Goal: Task Accomplishment & Management: Use online tool/utility

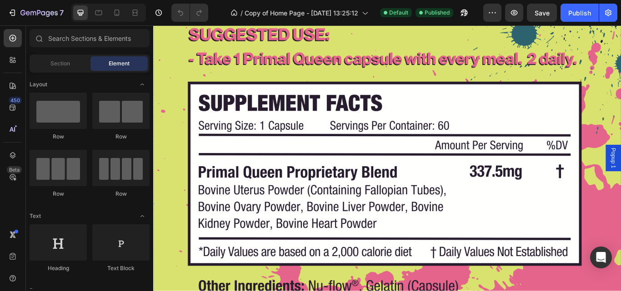
scroll to position [5180, 0]
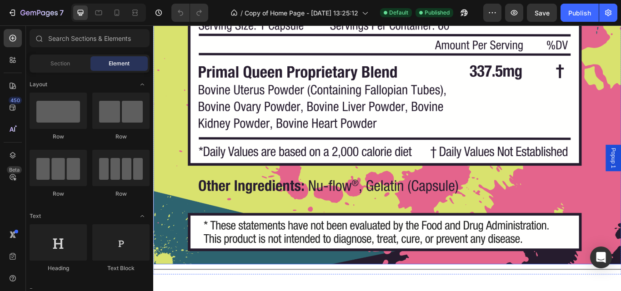
click at [308, 122] on img at bounding box center [425, 96] width 545 height 415
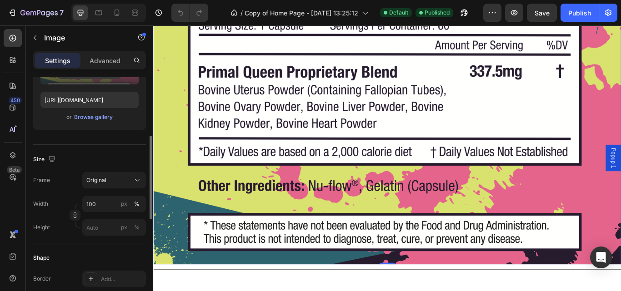
scroll to position [185, 0]
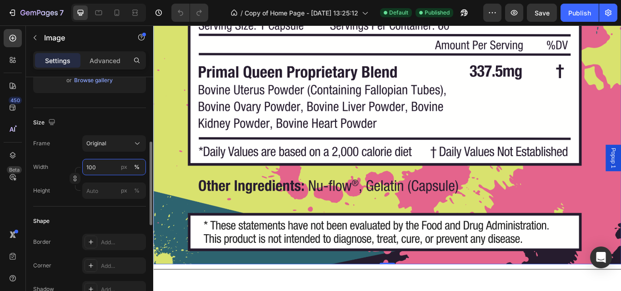
click at [101, 168] on input "100" at bounding box center [114, 167] width 64 height 16
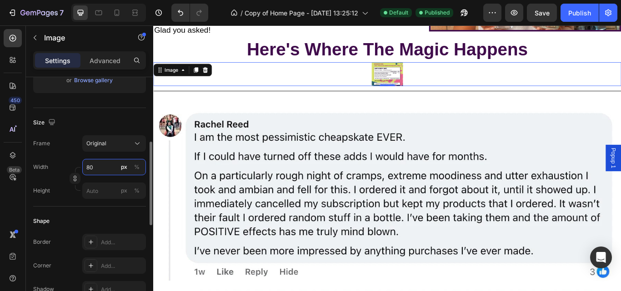
type input "8"
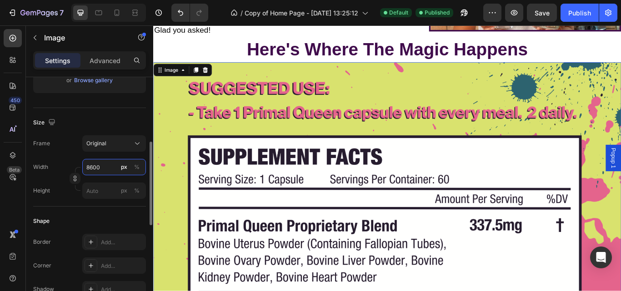
click at [92, 168] on input "8600" at bounding box center [114, 167] width 64 height 16
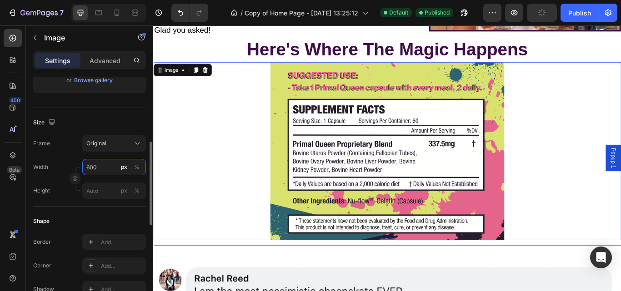
click at [98, 168] on input "600" at bounding box center [114, 167] width 64 height 16
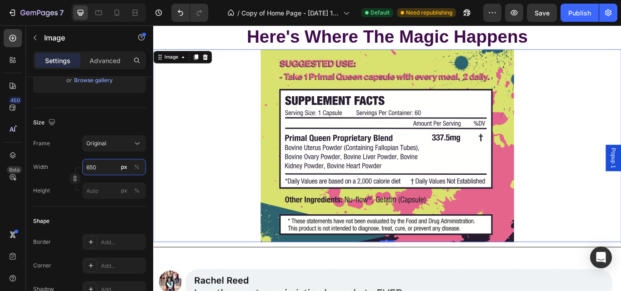
scroll to position [5015, 0]
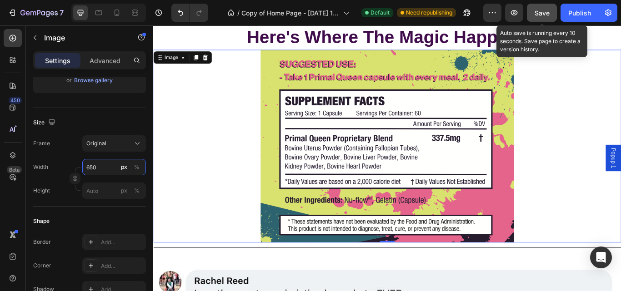
type input "650"
click at [553, 16] on button "Save" at bounding box center [542, 13] width 30 height 18
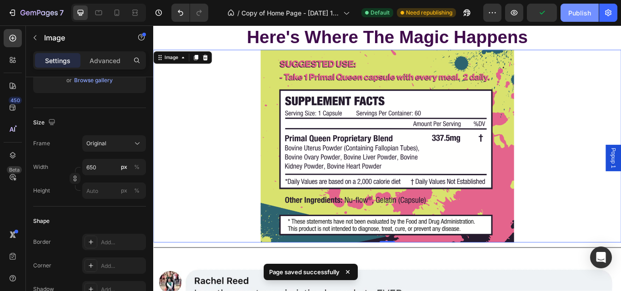
click at [575, 15] on div "Publish" at bounding box center [579, 13] width 23 height 10
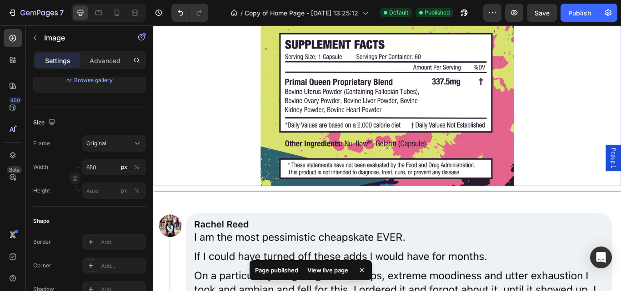
scroll to position [5126, 0]
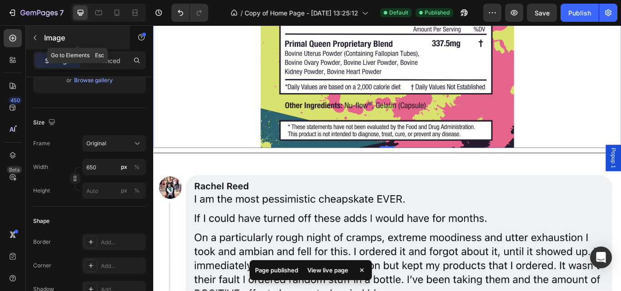
click at [36, 35] on icon "button" at bounding box center [34, 37] width 7 height 7
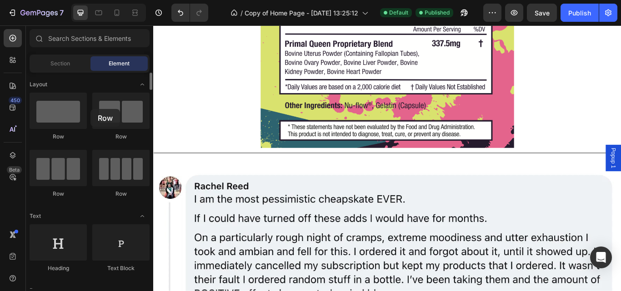
drag, startPoint x: 115, startPoint y: 121, endPoint x: 91, endPoint y: 109, distance: 27.2
click at [91, 224] on div "Row Row Row Row" at bounding box center [90, 252] width 120 height 56
click at [517, 15] on icon "button" at bounding box center [513, 12] width 9 height 9
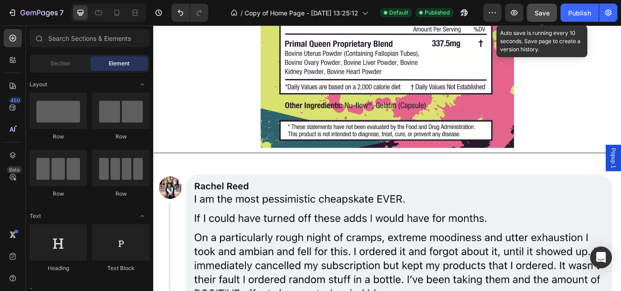
click at [543, 10] on span "Save" at bounding box center [541, 13] width 15 height 8
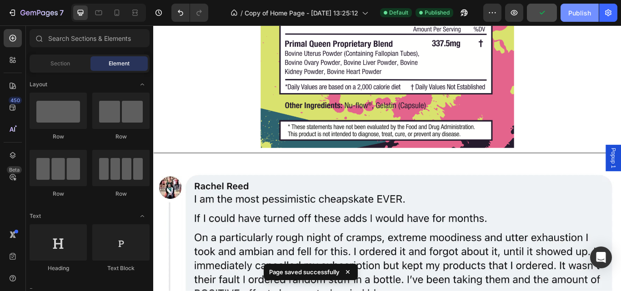
click at [574, 11] on div "Publish" at bounding box center [579, 13] width 23 height 10
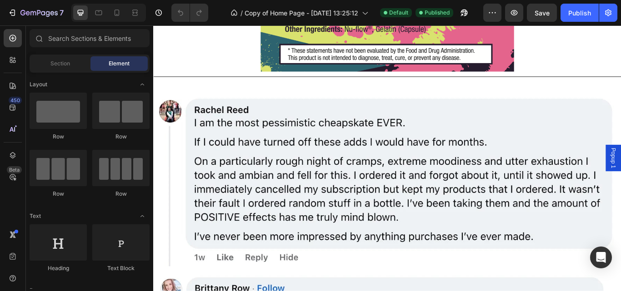
scroll to position [5239, 0]
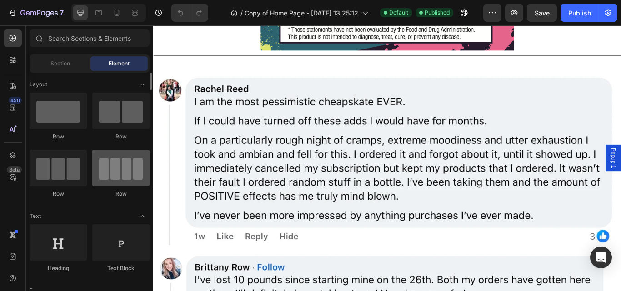
click at [128, 172] on div at bounding box center [120, 168] width 57 height 36
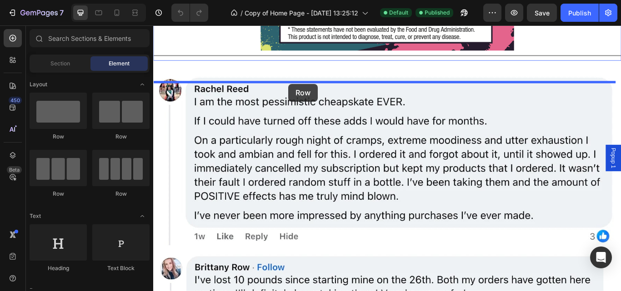
drag, startPoint x: 277, startPoint y: 191, endPoint x: 310, endPoint y: 94, distance: 102.7
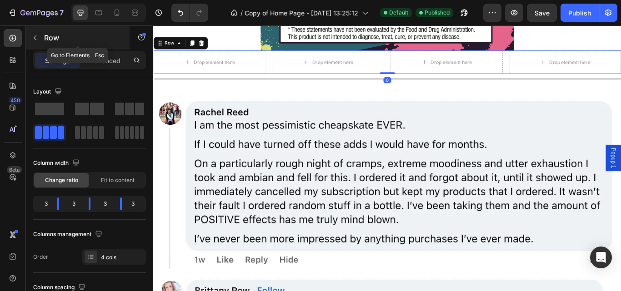
click at [38, 36] on icon "button" at bounding box center [34, 37] width 7 height 7
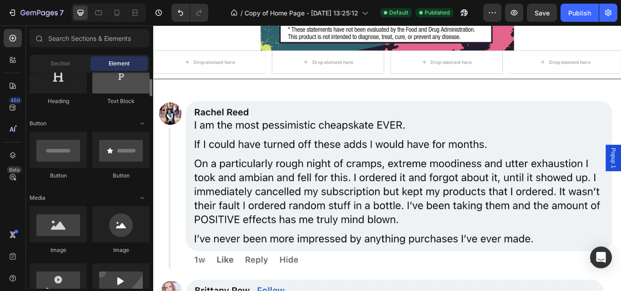
scroll to position [168, 0]
click at [111, 243] on div "Image" at bounding box center [120, 230] width 57 height 48
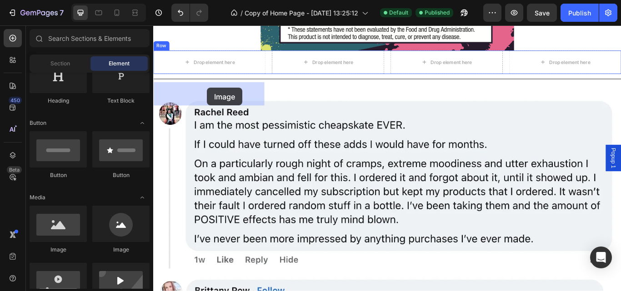
drag, startPoint x: 280, startPoint y: 251, endPoint x: 216, endPoint y: 98, distance: 165.7
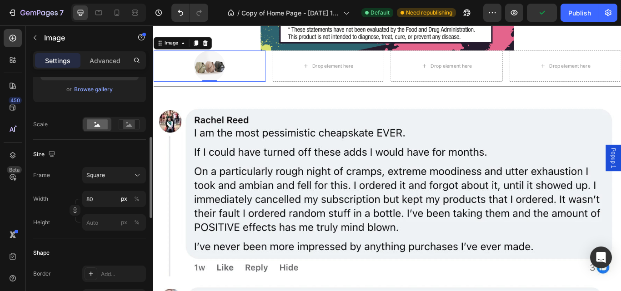
scroll to position [177, 0]
click at [92, 199] on input "80" at bounding box center [114, 198] width 64 height 16
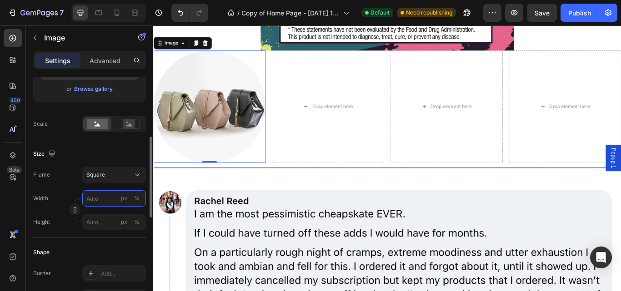
type input "9"
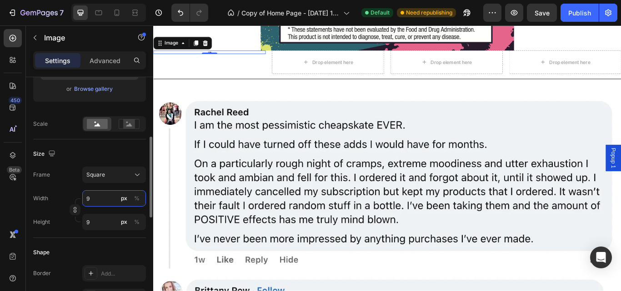
type input "90"
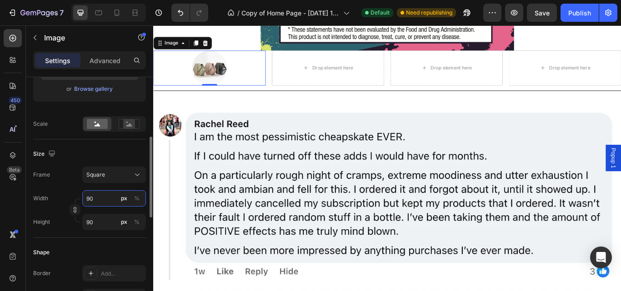
type input "9"
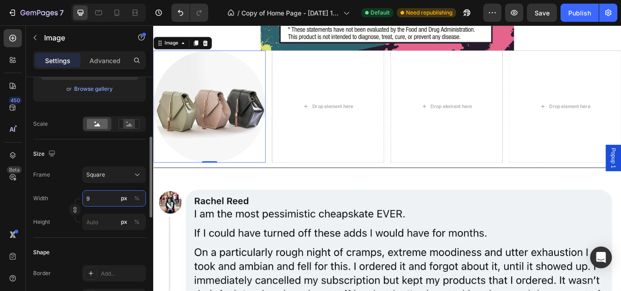
type input "91"
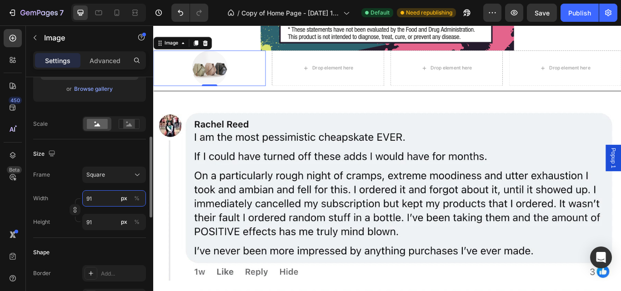
type input "915"
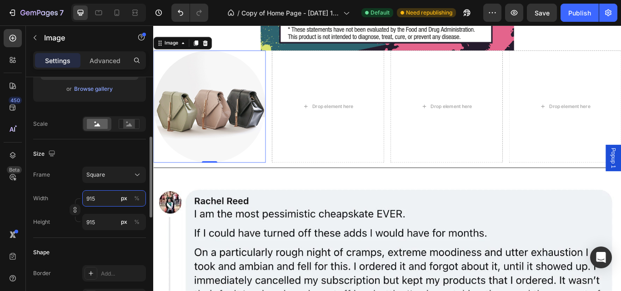
type input "9150"
click at [88, 200] on input "9150" at bounding box center [114, 198] width 64 height 16
click at [89, 200] on input "9150" at bounding box center [114, 198] width 64 height 16
type input "150"
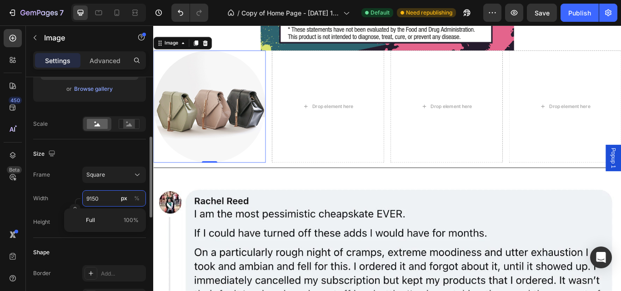
type input "150"
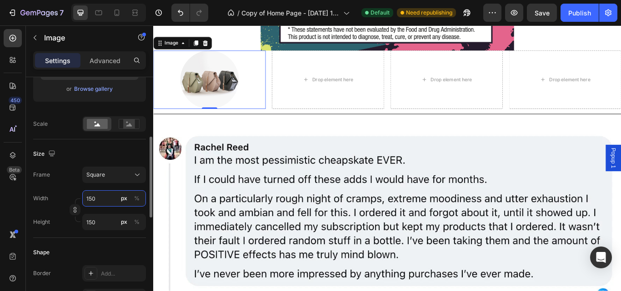
click at [98, 198] on input "150" at bounding box center [114, 198] width 64 height 16
type input "15"
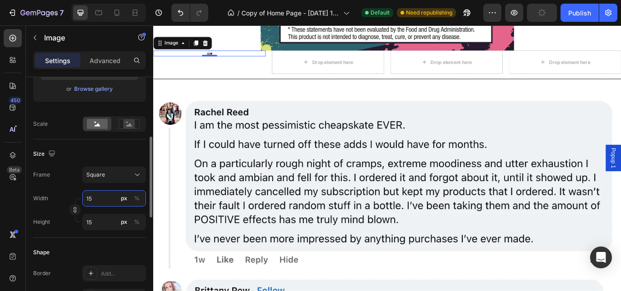
type input "1"
type input "17"
type input "170"
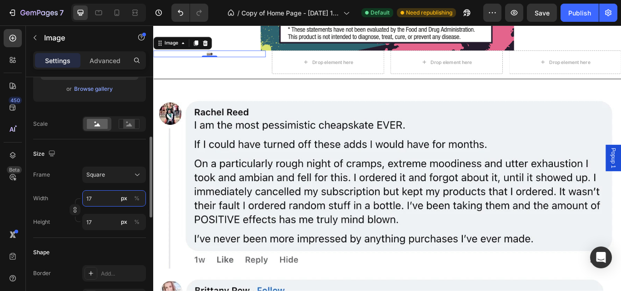
type input "170"
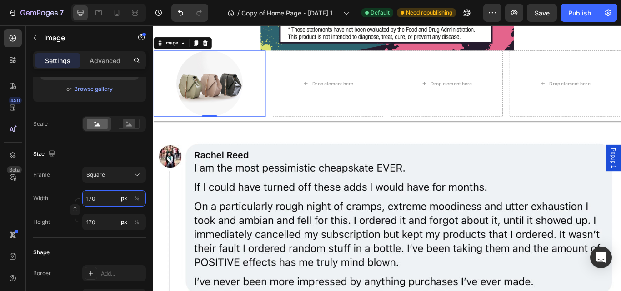
type input "170"
click at [222, 132] on img at bounding box center [218, 93] width 77 height 77
click at [201, 50] on icon at bounding box center [202, 46] width 7 height 7
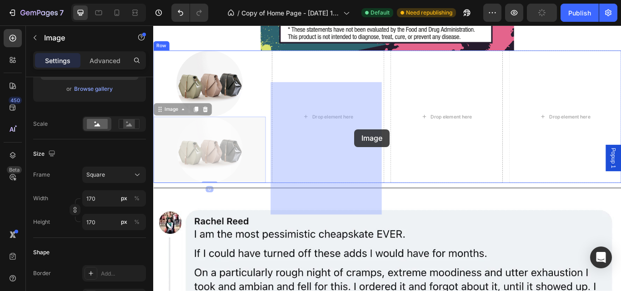
drag, startPoint x: 244, startPoint y: 221, endPoint x: 387, endPoint y: 147, distance: 161.7
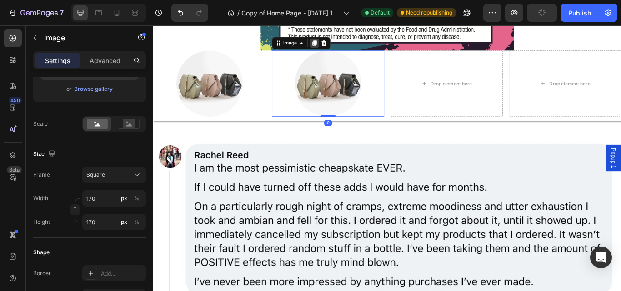
click at [338, 52] on div at bounding box center [340, 46] width 11 height 11
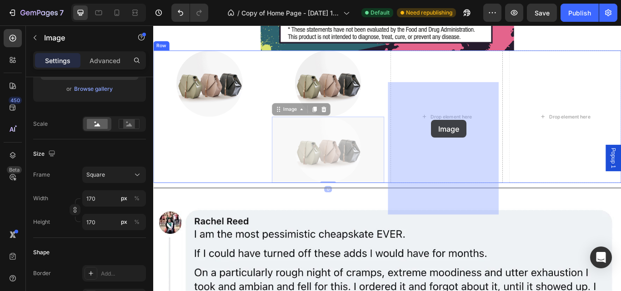
drag, startPoint x: 371, startPoint y: 200, endPoint x: 476, endPoint y: 138, distance: 121.6
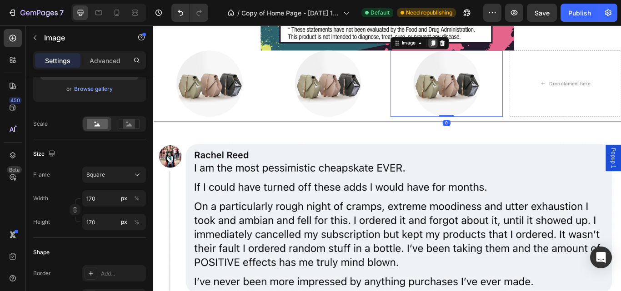
click at [475, 50] on icon at bounding box center [478, 46] width 7 height 7
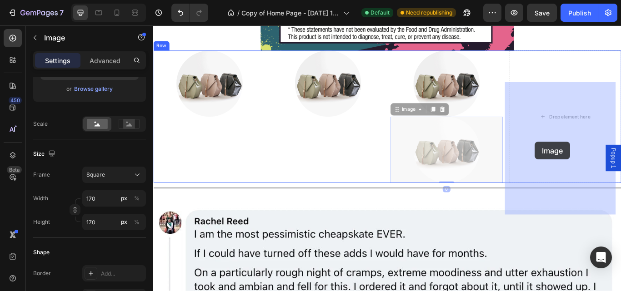
drag, startPoint x: 502, startPoint y: 208, endPoint x: 605, endPoint y: 157, distance: 114.8
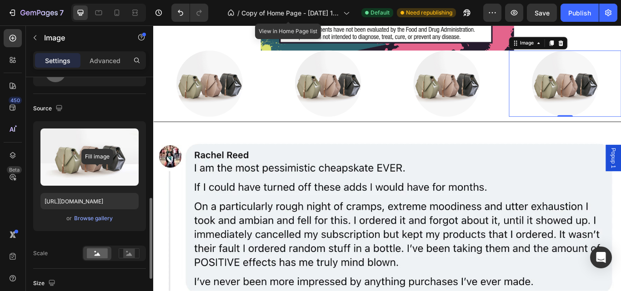
scroll to position [0, 0]
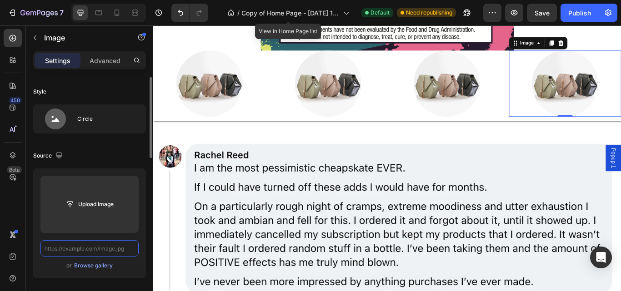
paste input "https://primalqueen.com/cdn/shop/files/s11_list_icon1.png?crop=center&height=10…"
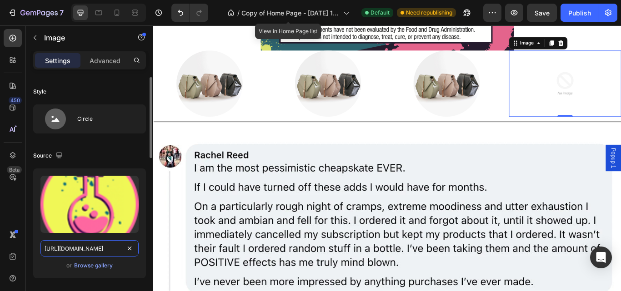
scroll to position [0, 212]
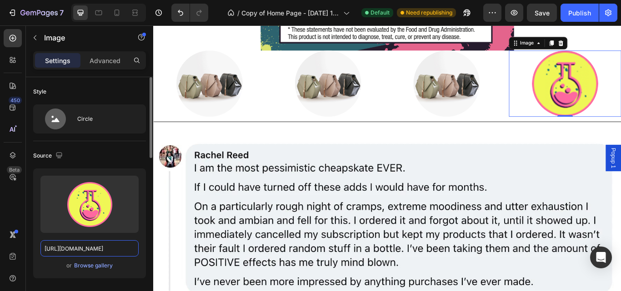
type input "https://primalqueen.com/cdn/shop/files/s11_list_icon1.png?crop=center&height=10…"
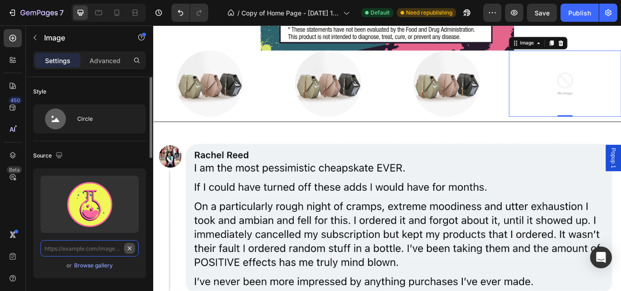
paste input "https://primalqueen.com/cdn/shop/files/s11_list_icon4.png?crop=center&height=10…"
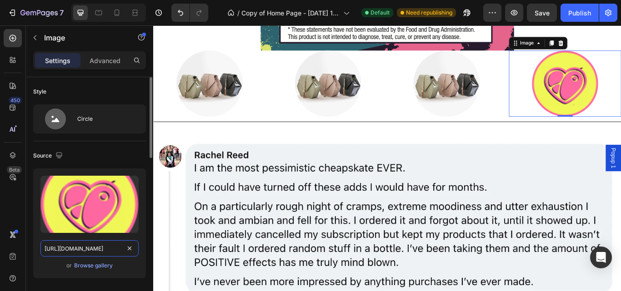
scroll to position [0, 214]
type input "https://primalqueen.com/cdn/shop/files/s11_list_icon4.png?crop=center&height=10…"
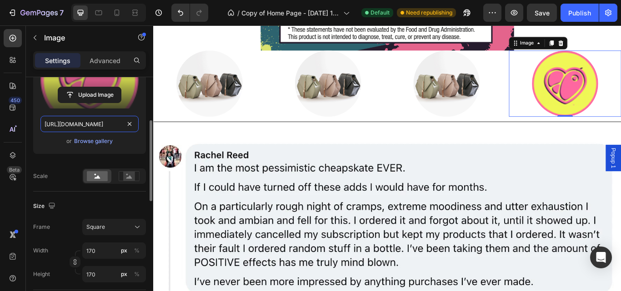
scroll to position [126, 0]
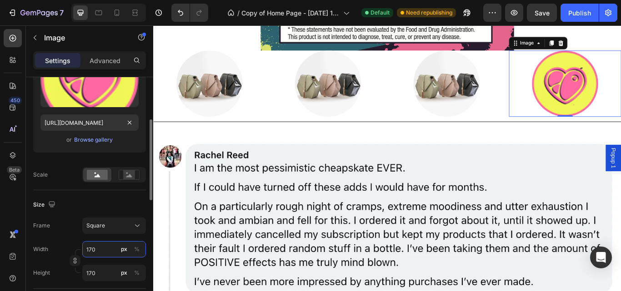
click at [95, 250] on input "170" at bounding box center [114, 249] width 64 height 16
type input "17"
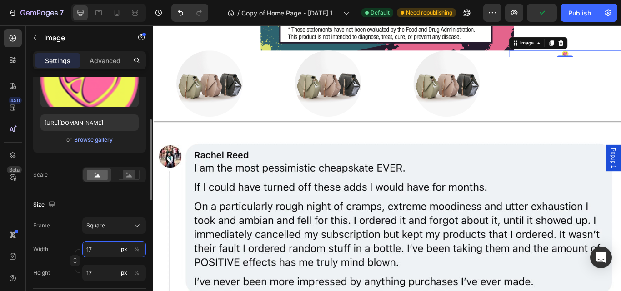
type input "1"
type input "12"
type input "120"
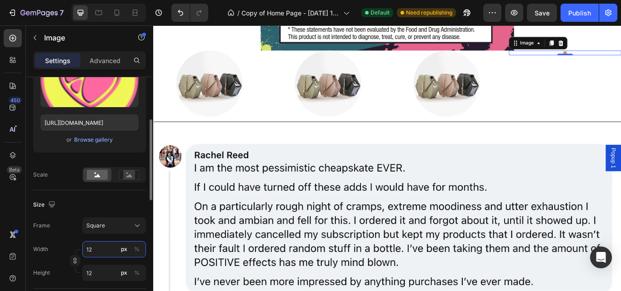
type input "120"
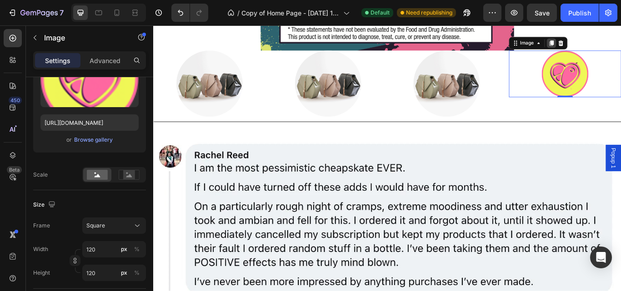
click at [614, 52] on div at bounding box center [617, 46] width 11 height 11
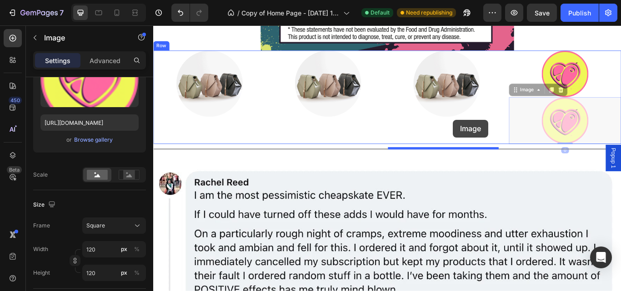
drag, startPoint x: 615, startPoint y: 167, endPoint x: 498, endPoint y: 134, distance: 120.7
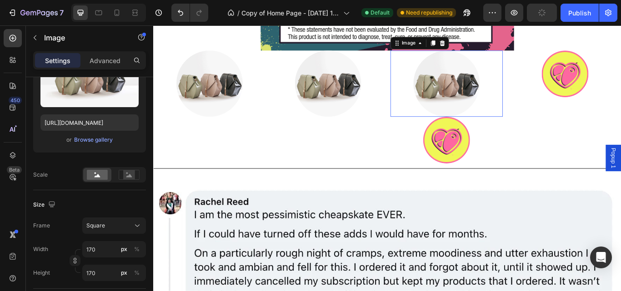
click at [484, 100] on img at bounding box center [494, 93] width 77 height 77
click at [489, 50] on icon at bounding box center [489, 46] width 7 height 7
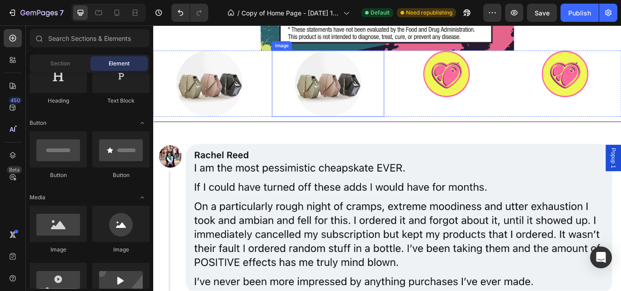
click at [403, 128] on div at bounding box center [356, 93] width 131 height 77
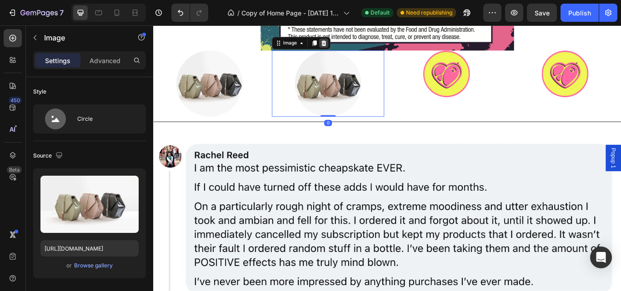
click at [349, 50] on icon at bounding box center [352, 46] width 6 height 6
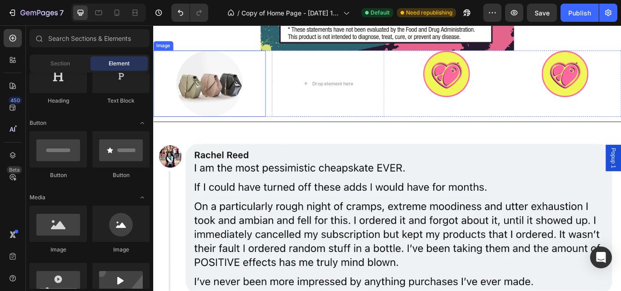
click at [237, 116] on img at bounding box center [218, 93] width 77 height 77
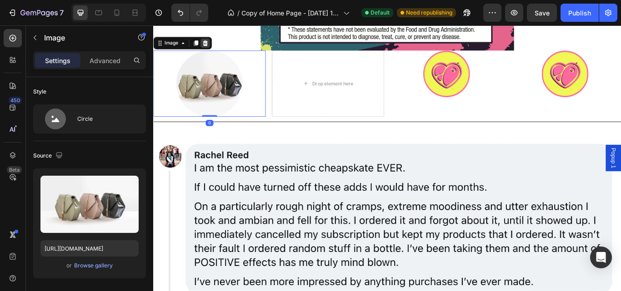
click at [213, 50] on icon at bounding box center [214, 46] width 6 height 6
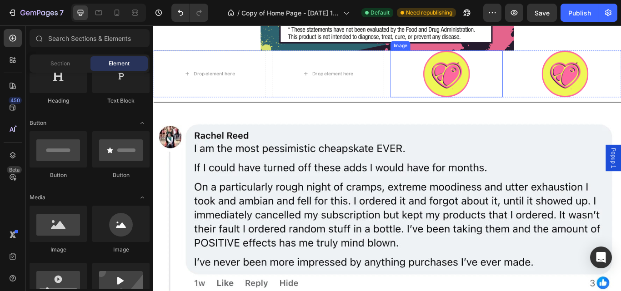
click at [493, 109] on img at bounding box center [494, 82] width 55 height 55
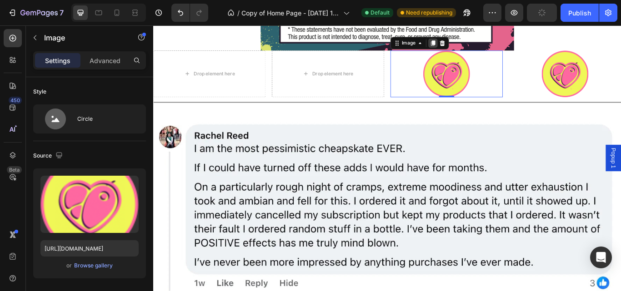
click at [475, 50] on icon at bounding box center [478, 46] width 7 height 7
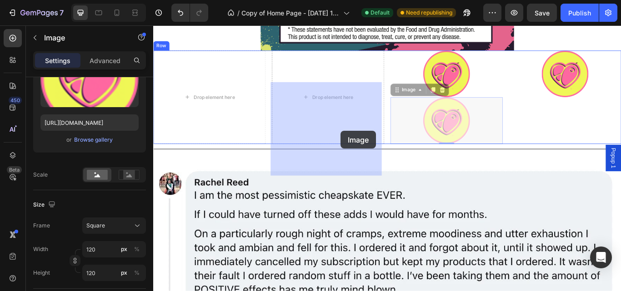
drag, startPoint x: 474, startPoint y: 167, endPoint x: 368, endPoint y: 147, distance: 107.8
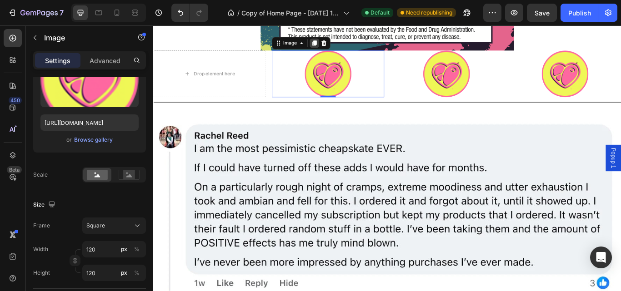
click at [343, 52] on div at bounding box center [340, 46] width 11 height 11
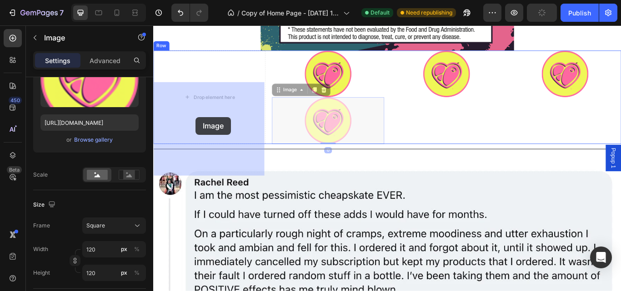
drag, startPoint x: 368, startPoint y: 169, endPoint x: 202, endPoint y: 132, distance: 169.9
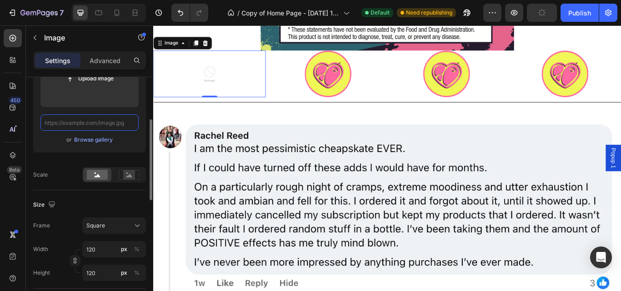
scroll to position [0, 0]
paste input "https://primalqueen.com/cdn/shop/files/s11_list_icon1.png?crop=center&height=10…"
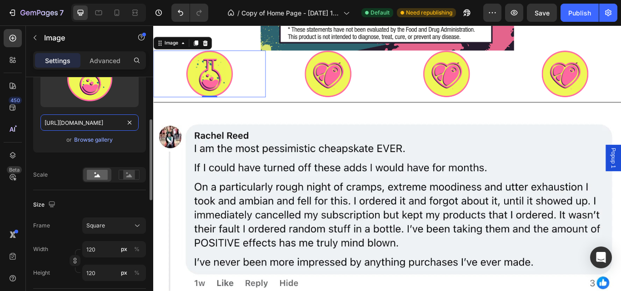
scroll to position [0, 212]
type input "https://primalqueen.com/cdn/shop/files/s11_list_icon1.png?crop=center&height=10…"
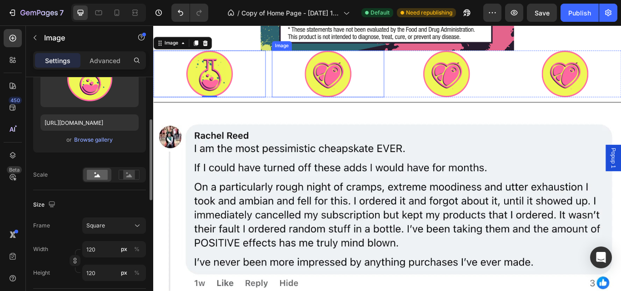
click at [376, 109] on div at bounding box center [356, 82] width 131 height 55
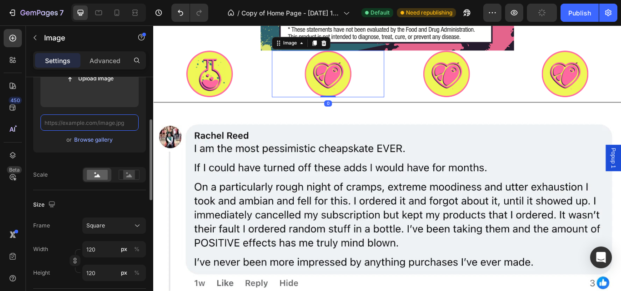
paste input "https://primalqueen.com/cdn/shop/files/s11_list_icon2.png?crop=center&height=10…"
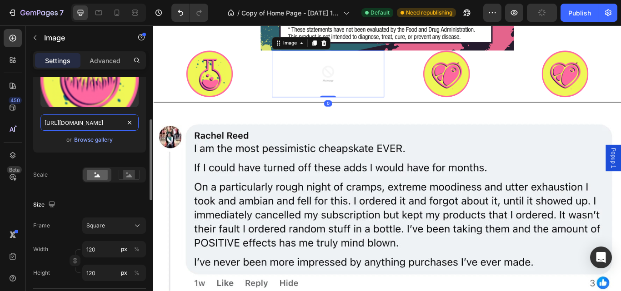
scroll to position [0, 214]
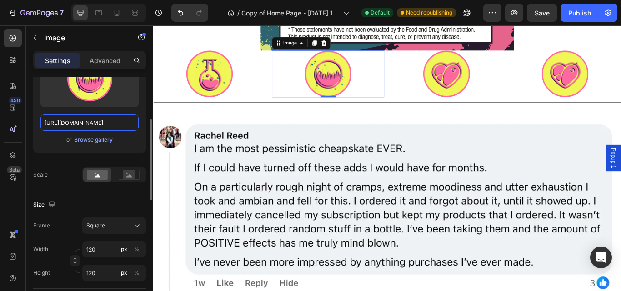
type input "https://primalqueen.com/cdn/shop/files/s11_list_icon2.png?crop=center&height=10…"
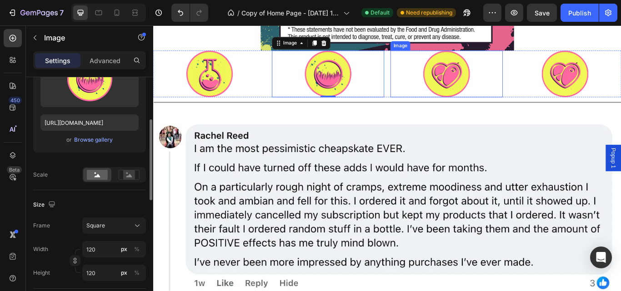
click at [445, 109] on div at bounding box center [494, 82] width 131 height 55
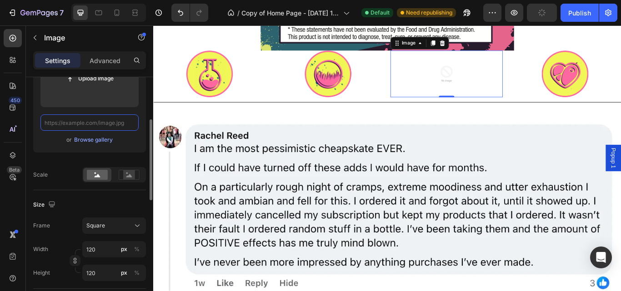
paste input "https://primalqueen.com/cdn/shop/files/s11_list_icon3.png?crop=center&height=10…"
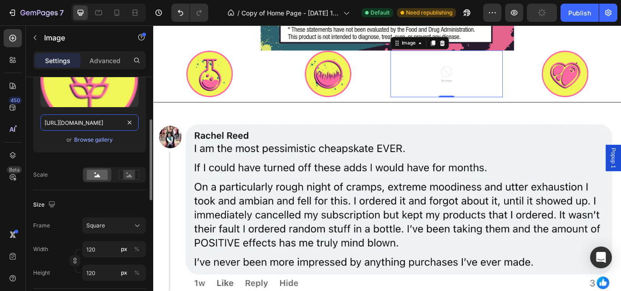
scroll to position [0, 214]
type input "https://primalqueen.com/cdn/shop/files/s11_list_icon3.png?crop=center&height=10…"
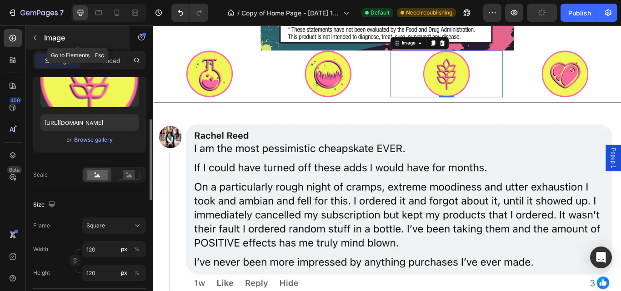
click at [34, 37] on icon "button" at bounding box center [35, 37] width 3 height 5
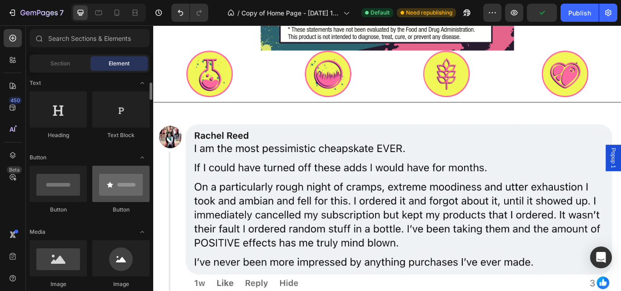
scroll to position [133, 0]
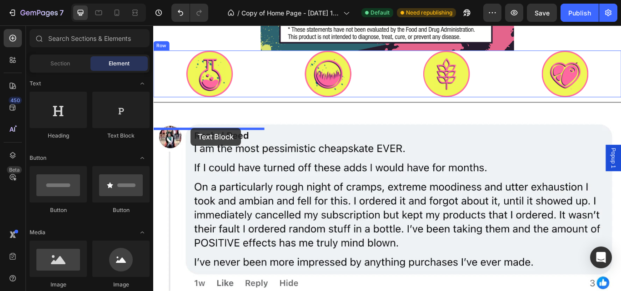
drag, startPoint x: 277, startPoint y: 139, endPoint x: 197, endPoint y: 145, distance: 80.6
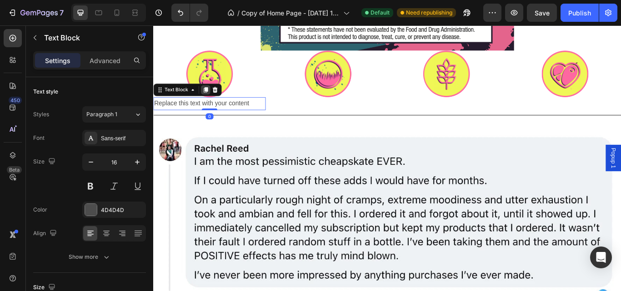
click at [216, 104] on icon at bounding box center [213, 100] width 7 height 7
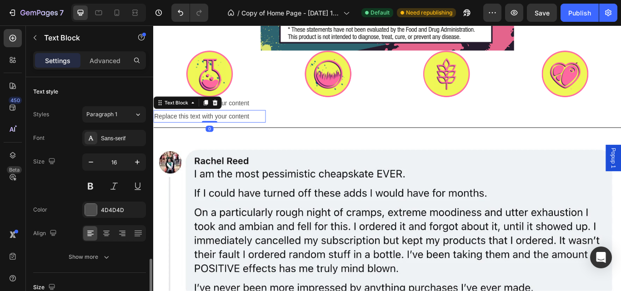
scroll to position [126, 0]
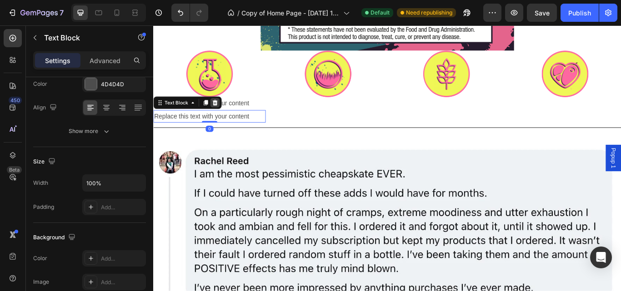
click at [229, 121] on div at bounding box center [224, 115] width 11 height 11
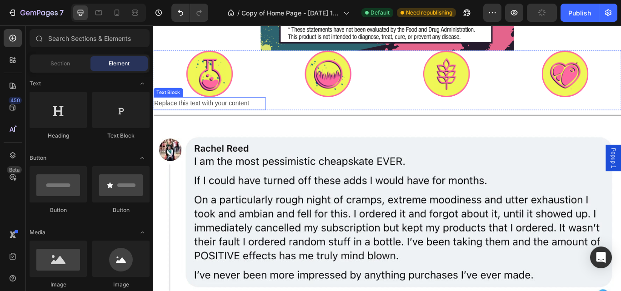
click at [268, 124] on div "Replace this text with your content" at bounding box center [218, 116] width 131 height 15
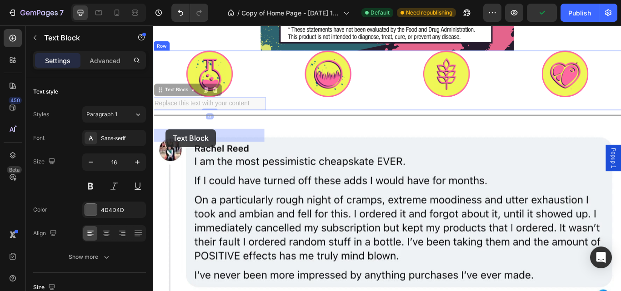
drag, startPoint x: 268, startPoint y: 151, endPoint x: 164, endPoint y: 147, distance: 104.6
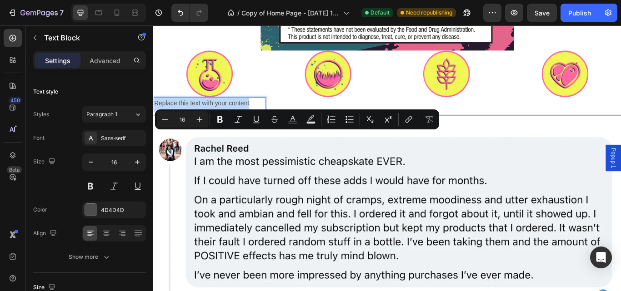
drag, startPoint x: 267, startPoint y: 154, endPoint x: 156, endPoint y: 149, distance: 111.4
click at [156, 124] on p "Replace this text with your content" at bounding box center [218, 116] width 129 height 13
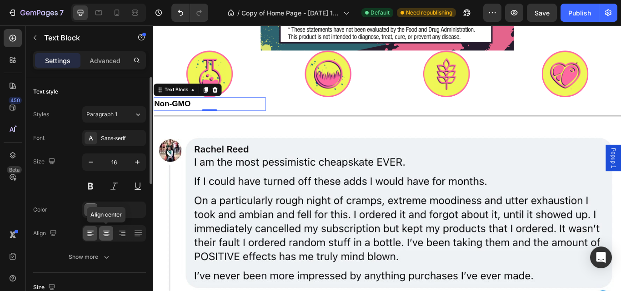
click at [102, 231] on icon at bounding box center [106, 233] width 9 height 9
click at [216, 104] on icon at bounding box center [214, 101] width 5 height 6
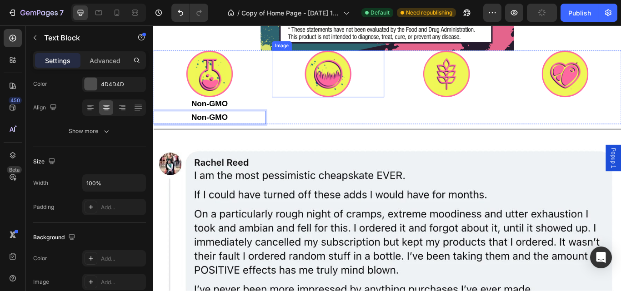
drag, startPoint x: 257, startPoint y: 166, endPoint x: 350, endPoint y: 144, distance: 95.7
click at [350, 141] on div "Image Non-GMO Text Block Non-GMO Text Block 0 Image Image Image Row" at bounding box center [425, 98] width 545 height 86
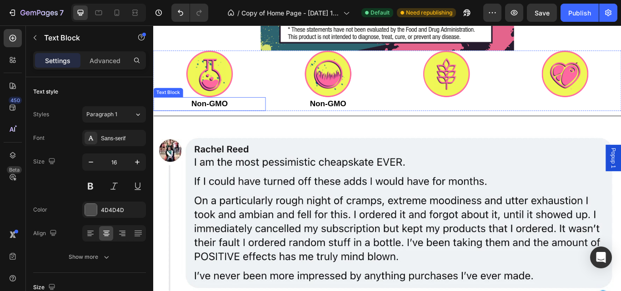
click at [250, 124] on p "Non-GMO" at bounding box center [218, 117] width 129 height 14
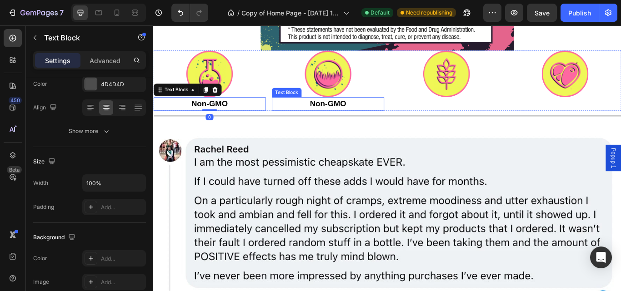
click at [374, 122] on strong "Non-GMO" at bounding box center [356, 117] width 42 height 10
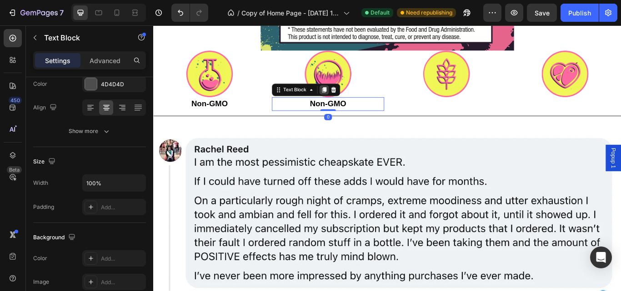
click at [350, 104] on icon at bounding box center [352, 101] width 5 height 6
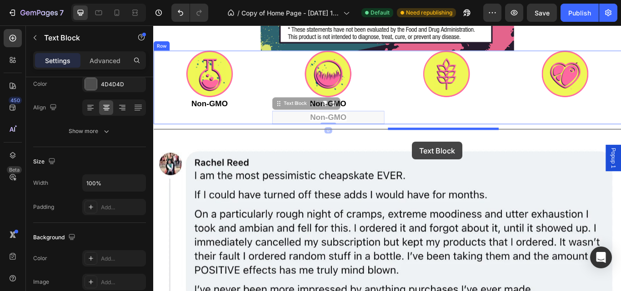
drag, startPoint x: 393, startPoint y: 170, endPoint x: 455, endPoint y: 161, distance: 61.9
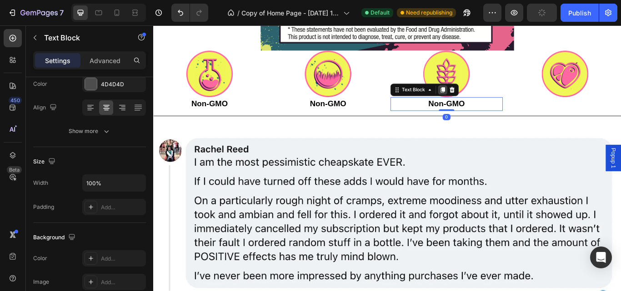
click at [488, 104] on icon at bounding box center [490, 101] width 5 height 6
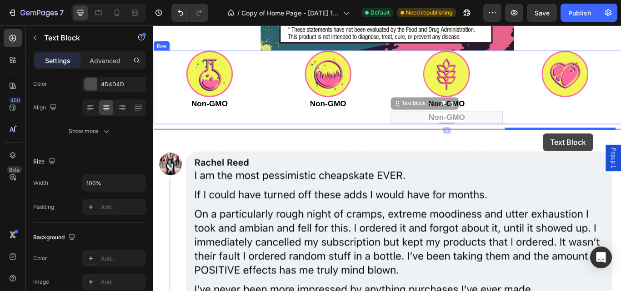
drag, startPoint x: 512, startPoint y: 164, endPoint x: 607, endPoint y: 151, distance: 96.3
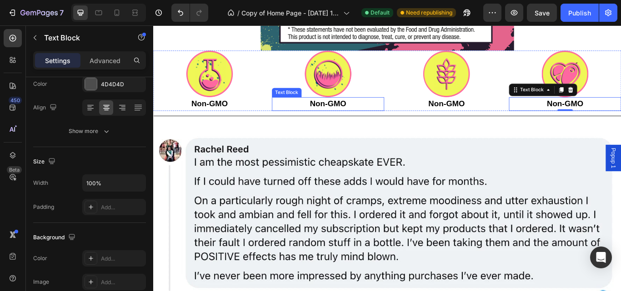
click at [364, 122] on strong "Non-GMO" at bounding box center [356, 117] width 42 height 10
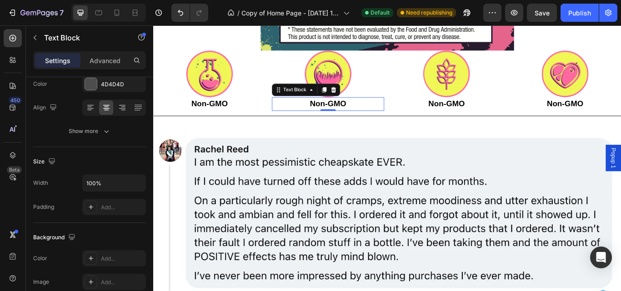
click at [385, 124] on p "Non-GMO" at bounding box center [356, 117] width 129 height 14
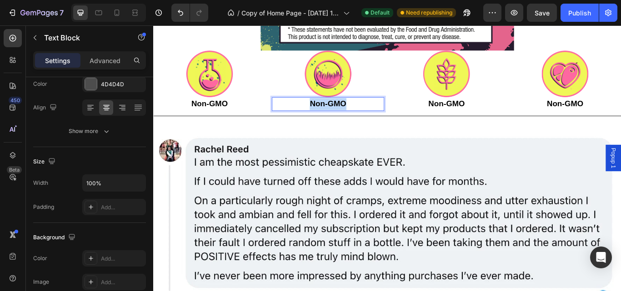
drag, startPoint x: 378, startPoint y: 151, endPoint x: 324, endPoint y: 152, distance: 54.5
click at [324, 124] on p "Non-GMO" at bounding box center [356, 117] width 129 height 14
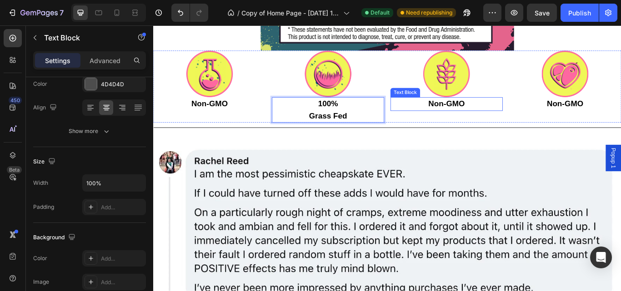
click at [504, 122] on strong "Non-GMO" at bounding box center [494, 117] width 42 height 10
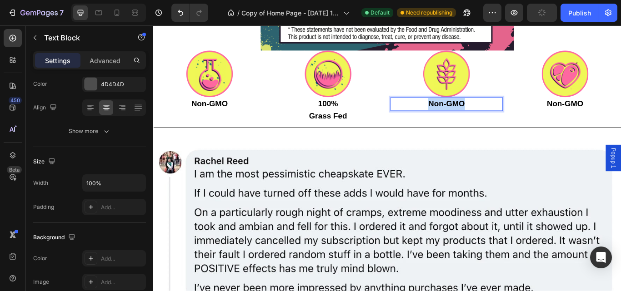
drag, startPoint x: 515, startPoint y: 152, endPoint x: 462, endPoint y: 150, distance: 52.7
click at [462, 124] on p "Non-GMO" at bounding box center [494, 117] width 129 height 14
click at [620, 124] on p "Non-GMO" at bounding box center [632, 117] width 129 height 14
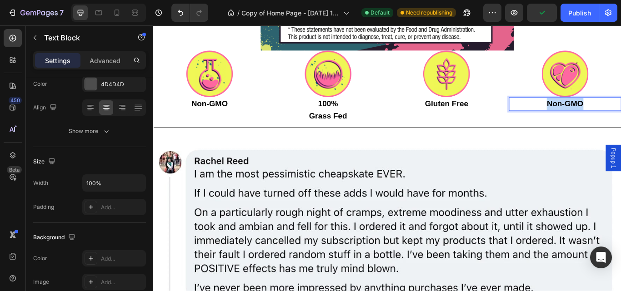
drag, startPoint x: 664, startPoint y: 150, endPoint x: 602, endPoint y: 152, distance: 62.7
click at [602, 124] on p "Non-GMO" at bounding box center [632, 117] width 129 height 14
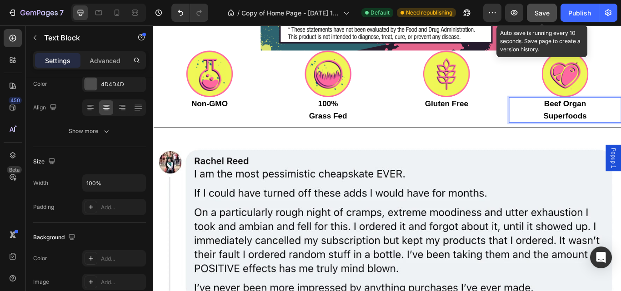
click at [545, 19] on button "Save" at bounding box center [542, 13] width 30 height 18
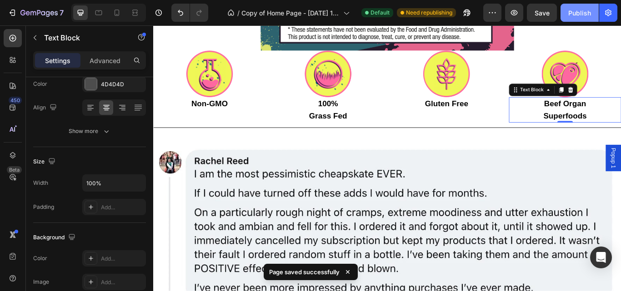
click at [571, 14] on div "Publish" at bounding box center [579, 13] width 23 height 10
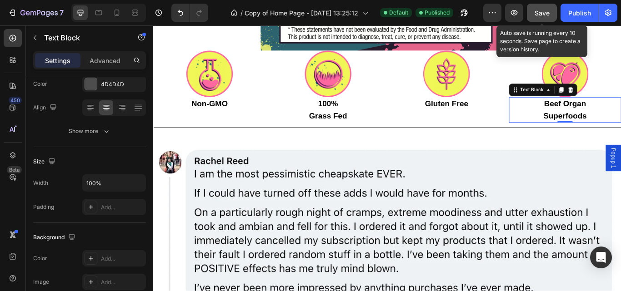
click at [547, 11] on span "Save" at bounding box center [541, 13] width 15 height 8
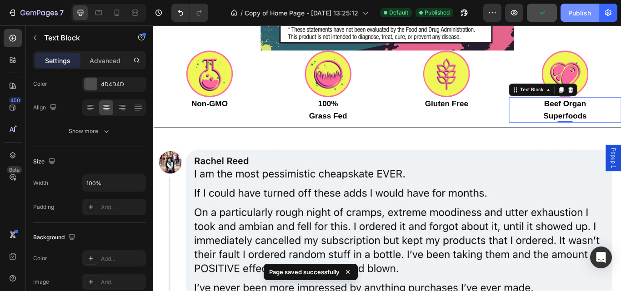
click at [576, 15] on div "Publish" at bounding box center [579, 13] width 23 height 10
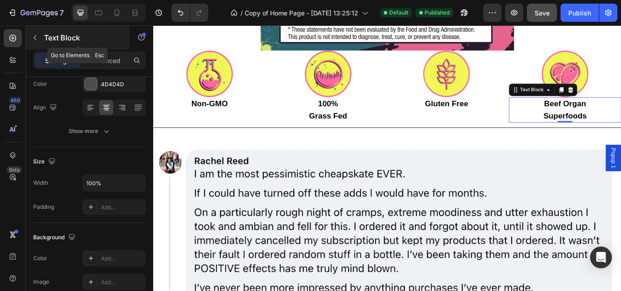
click at [36, 36] on icon "button" at bounding box center [34, 37] width 7 height 7
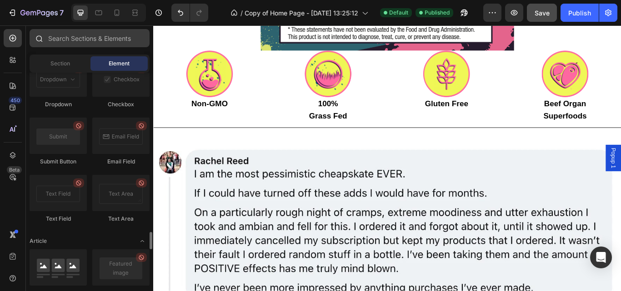
scroll to position [2143, 0]
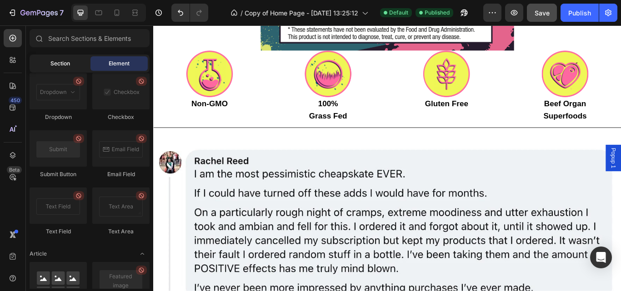
click at [61, 67] on span "Section" at bounding box center [60, 64] width 20 height 8
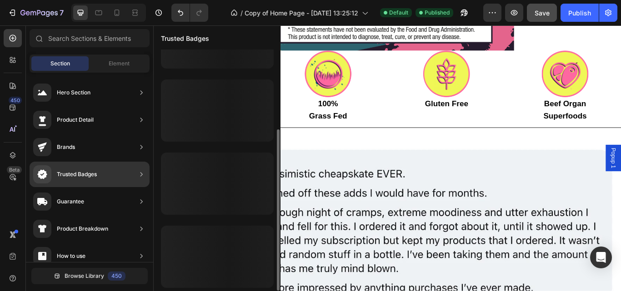
scroll to position [119, 0]
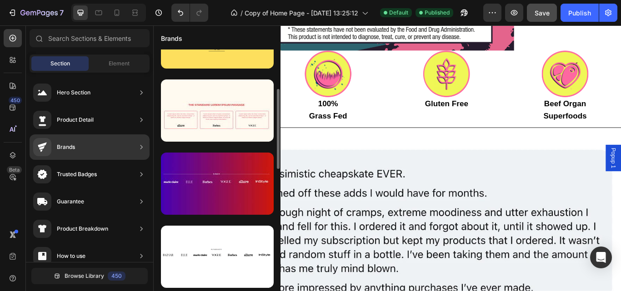
click at [91, 148] on div "Brands" at bounding box center [90, 146] width 120 height 25
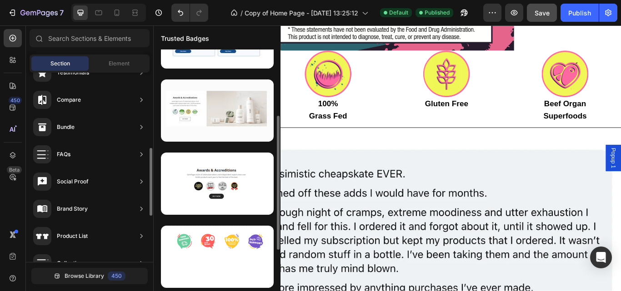
scroll to position [202, 0]
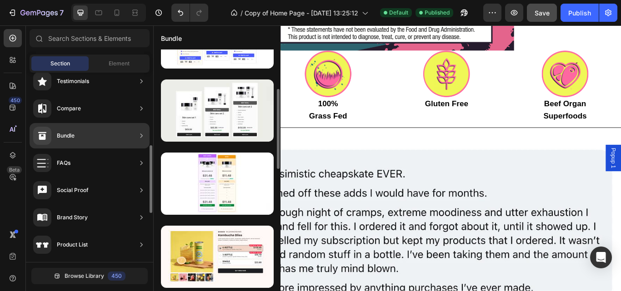
click at [86, 144] on div "Bundle" at bounding box center [90, 135] width 120 height 25
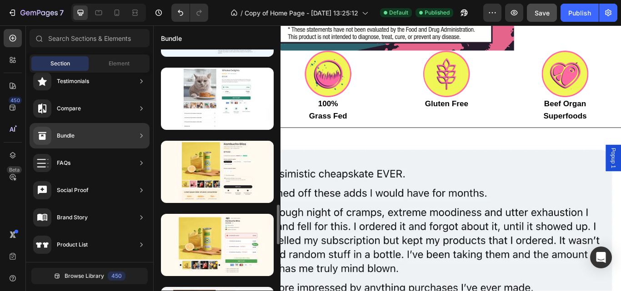
scroll to position [936, 0]
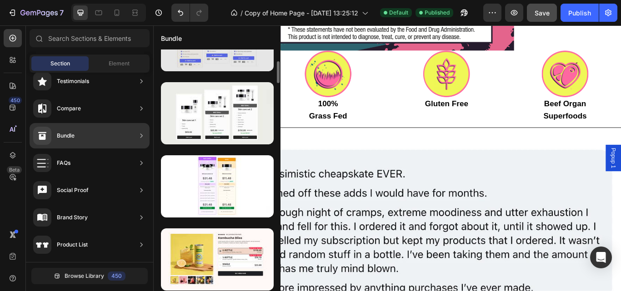
scroll to position [118, 0]
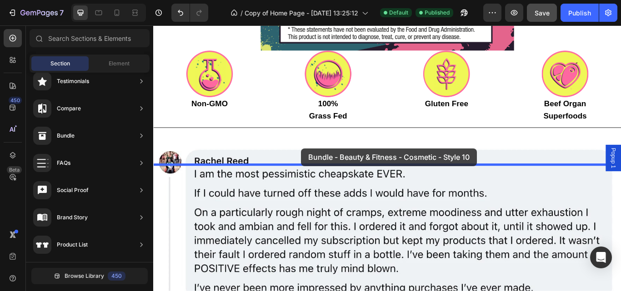
drag, startPoint x: 386, startPoint y: 200, endPoint x: 327, endPoint y: 169, distance: 66.9
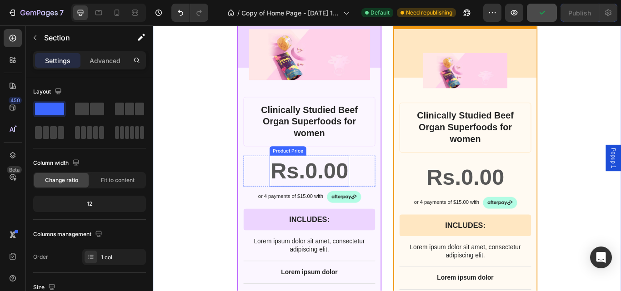
scroll to position [5415, 0]
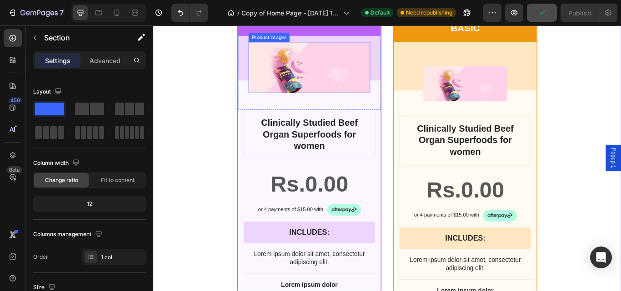
click at [393, 93] on img at bounding box center [334, 75] width 141 height 60
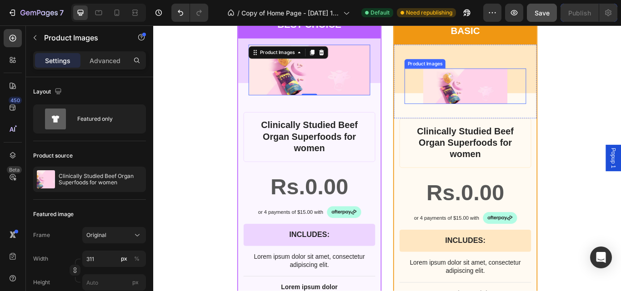
scroll to position [5304, 0]
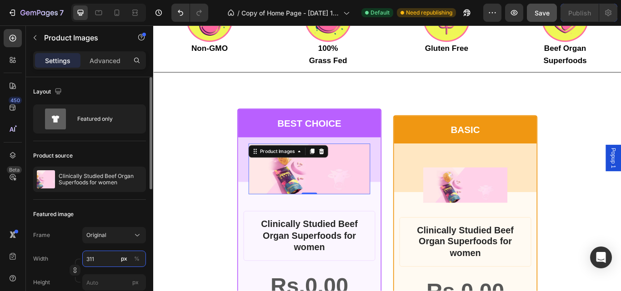
click at [105, 257] on input "311" at bounding box center [114, 259] width 64 height 16
click at [99, 264] on input "600" at bounding box center [114, 259] width 64 height 16
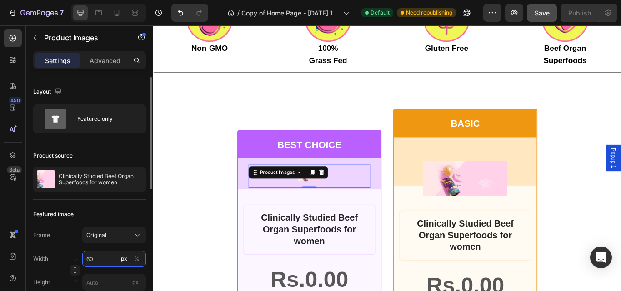
type input "6"
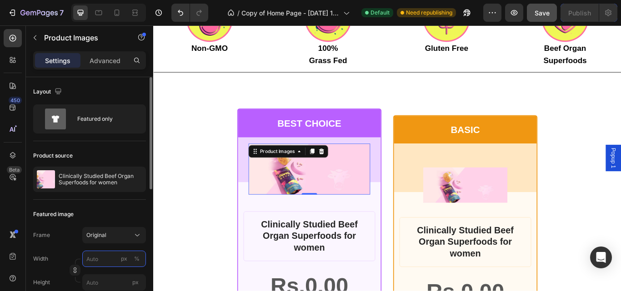
type input "6"
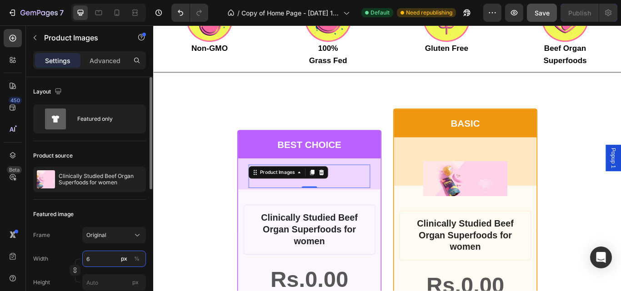
click at [97, 259] on input "6" at bounding box center [114, 259] width 64 height 16
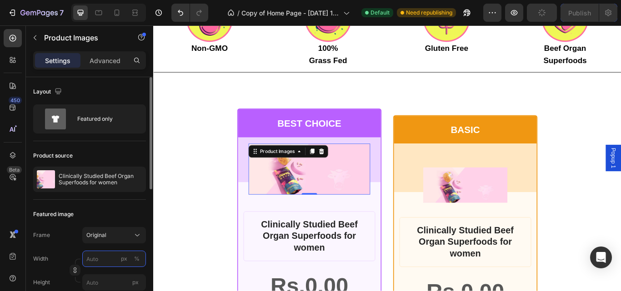
type input "7"
click at [106, 258] on input "7800" at bounding box center [114, 259] width 64 height 16
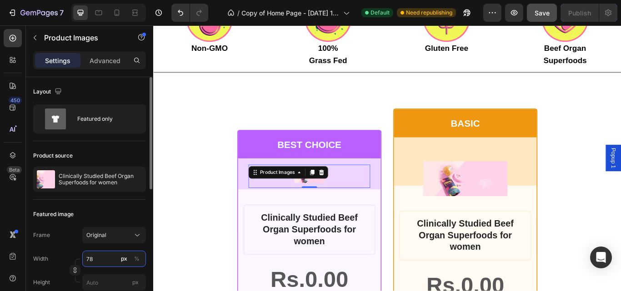
type input "7"
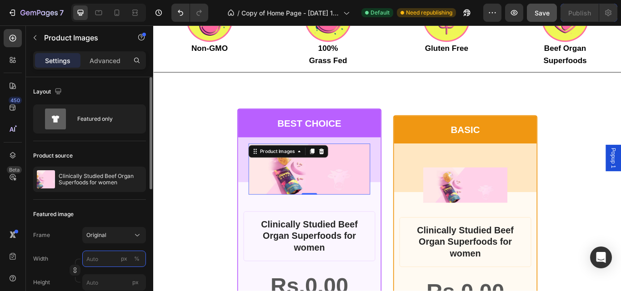
type input "7"
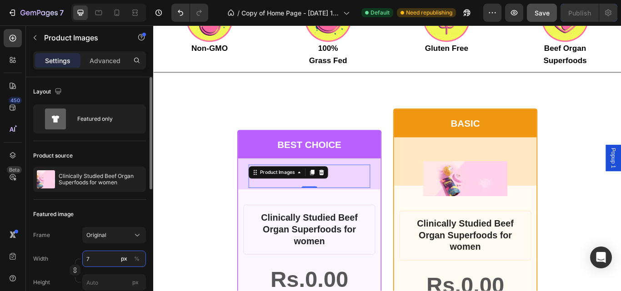
click at [109, 260] on input "7" at bounding box center [114, 259] width 64 height 16
type input "380"
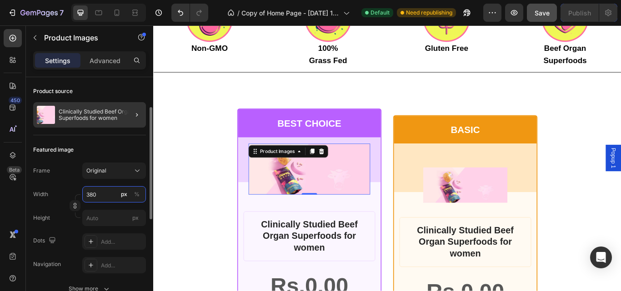
scroll to position [0, 0]
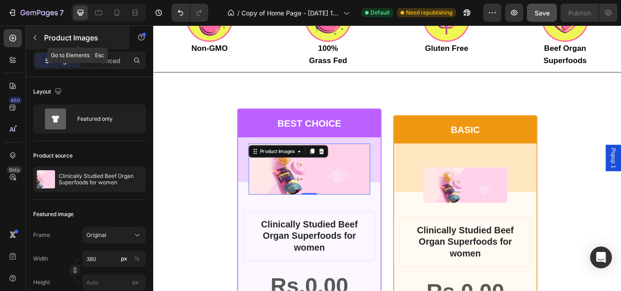
click at [36, 39] on icon "button" at bounding box center [34, 37] width 7 height 7
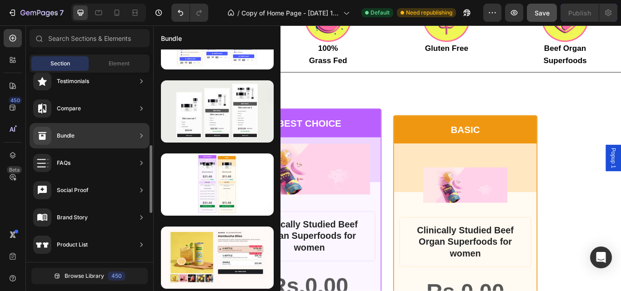
click at [63, 134] on div "Bundle" at bounding box center [66, 135] width 18 height 9
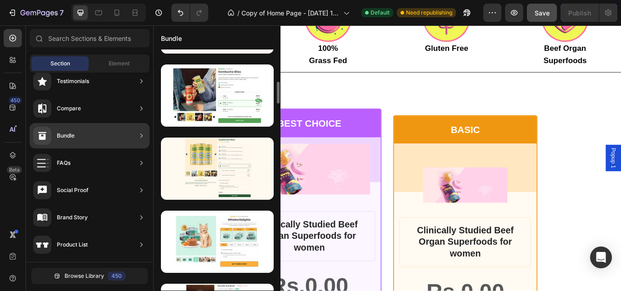
scroll to position [353, 0]
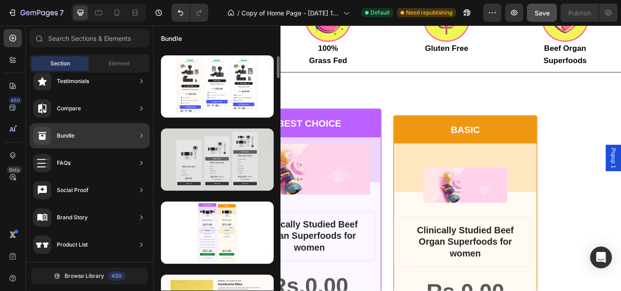
scroll to position [70, 0]
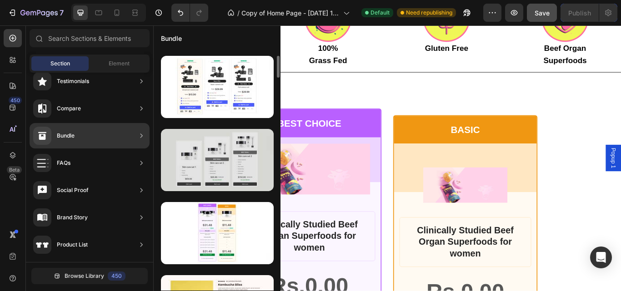
click at [230, 142] on div at bounding box center [217, 160] width 113 height 62
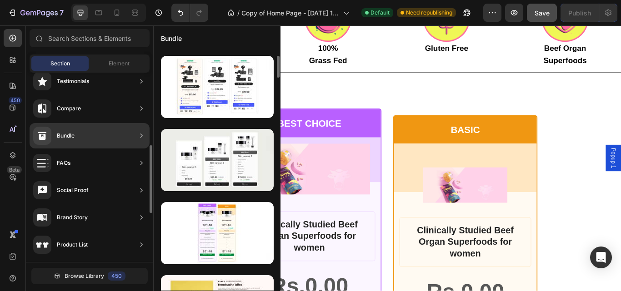
click at [94, 135] on div "Bundle" at bounding box center [90, 135] width 120 height 25
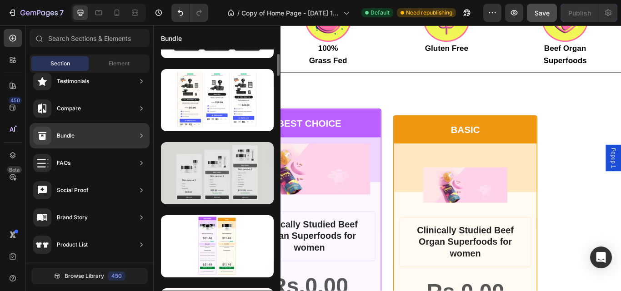
scroll to position [57, 0]
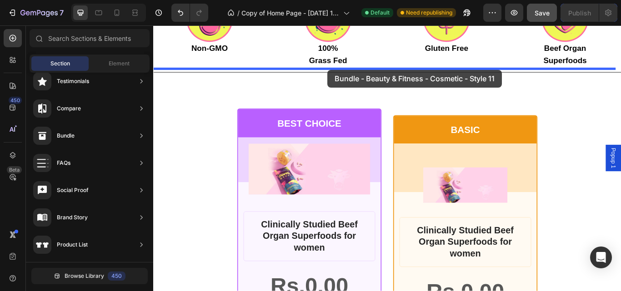
drag, startPoint x: 363, startPoint y: 209, endPoint x: 356, endPoint y: 77, distance: 131.5
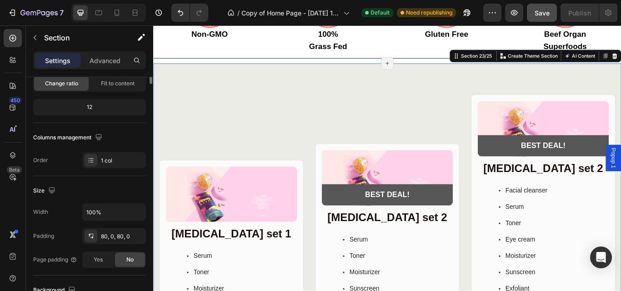
scroll to position [0, 0]
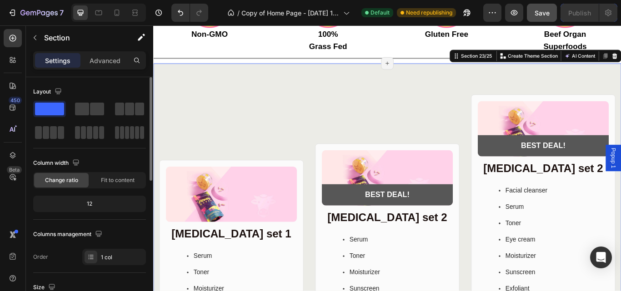
click at [104, 206] on div "12" at bounding box center [89, 204] width 109 height 13
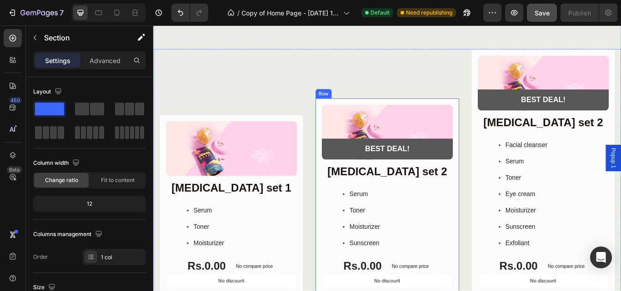
scroll to position [5363, 0]
click at [620, 59] on div "Product Images BEST DEAL! Text Block Row Row Skin care set 2 Heading Facial cle…" at bounding box center [607, 213] width 168 height 319
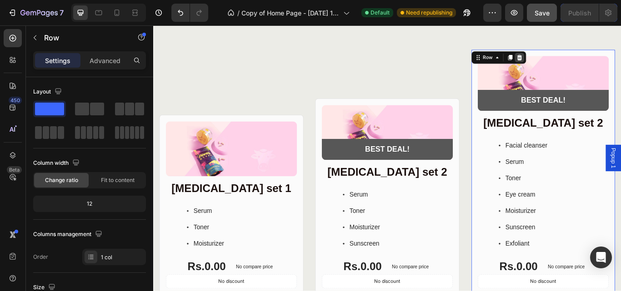
click at [578, 65] on icon at bounding box center [579, 63] width 7 height 7
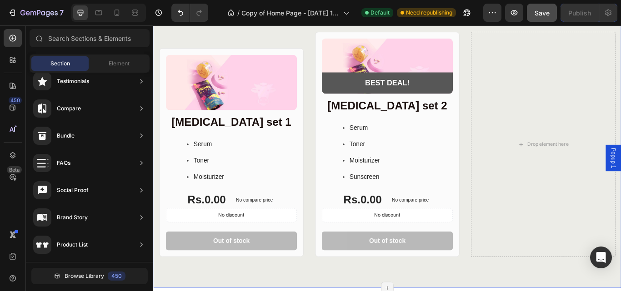
scroll to position [5313, 0]
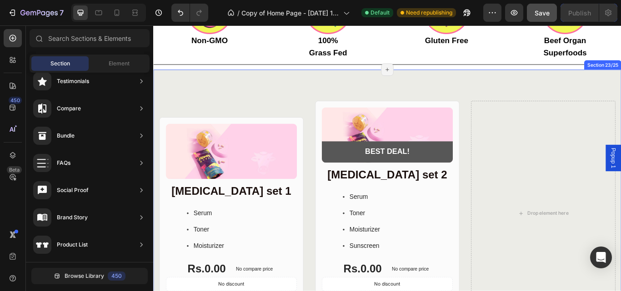
click at [523, 77] on div "Product Images Row Skin care set 1 Heading Serum Toner Moisturizer Item List Rs…" at bounding box center [425, 244] width 545 height 335
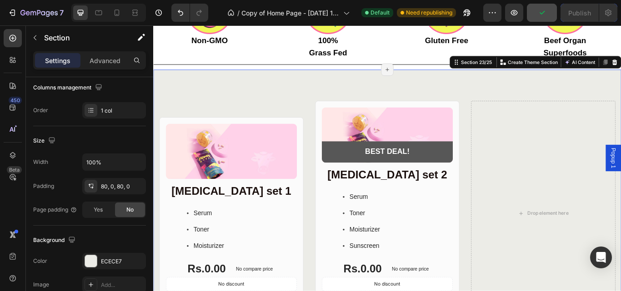
scroll to position [0, 0]
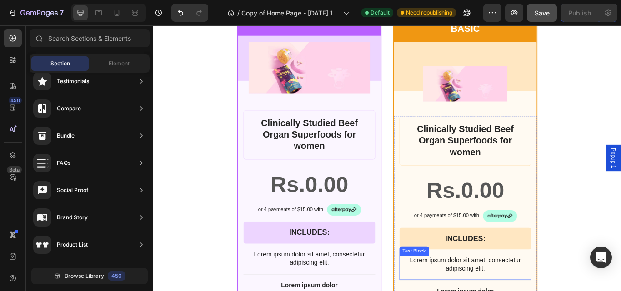
scroll to position [5186, 0]
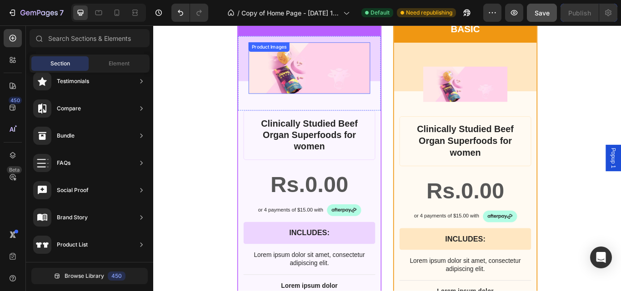
click at [358, 59] on img at bounding box center [335, 75] width 142 height 60
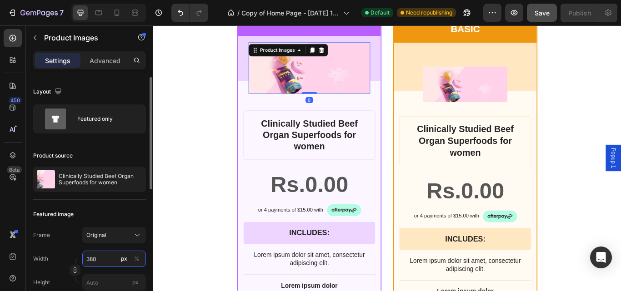
click at [111, 254] on input "380" at bounding box center [114, 259] width 64 height 16
type input "380380"
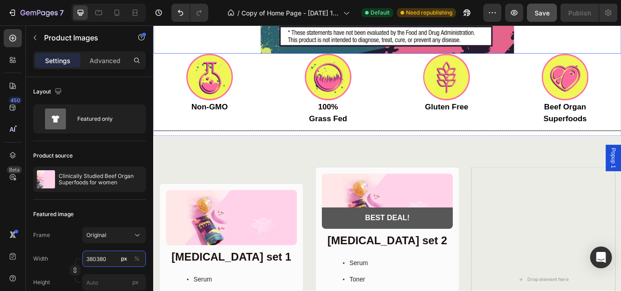
scroll to position [5256, 0]
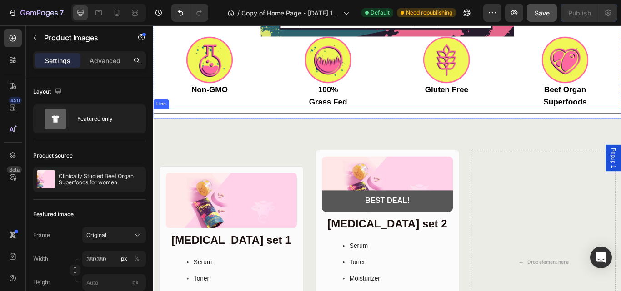
click at [560, 123] on div "Title Line" at bounding box center [425, 129] width 545 height 12
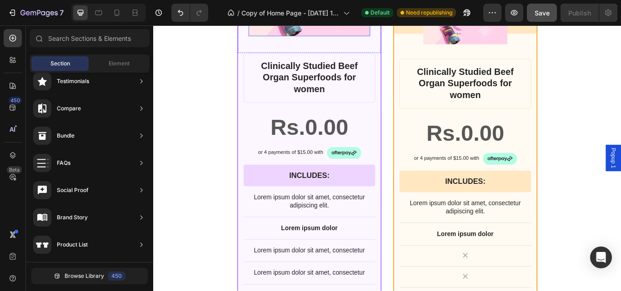
scroll to position [5301, 0]
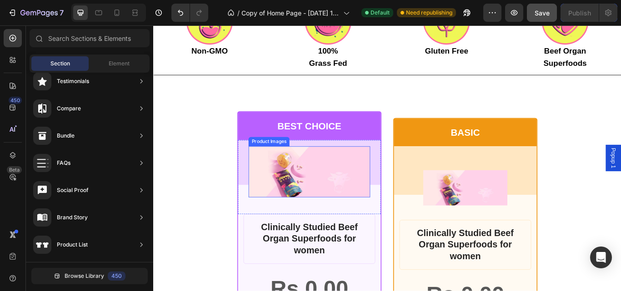
click at [363, 179] on img at bounding box center [335, 197] width 142 height 60
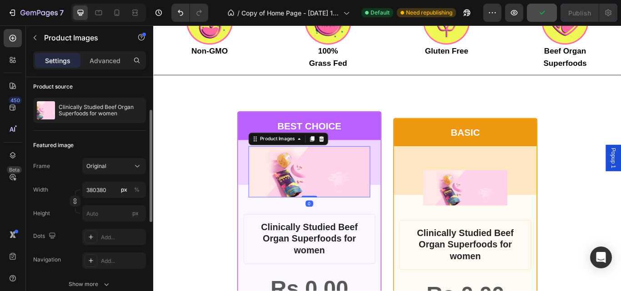
scroll to position [70, 0]
click at [106, 192] on input "380380" at bounding box center [114, 189] width 64 height 16
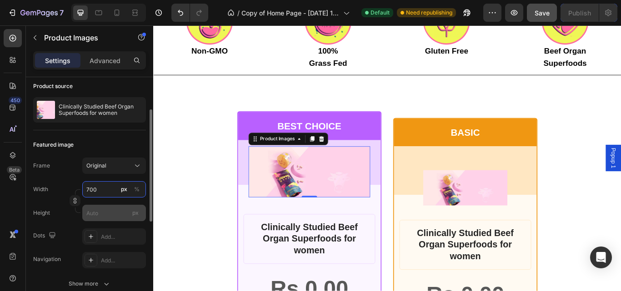
type input "700"
click at [97, 212] on input "px" at bounding box center [114, 213] width 64 height 16
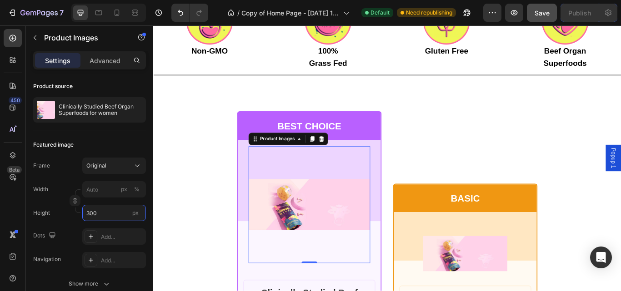
type input "300"
click at [342, 205] on img at bounding box center [335, 235] width 142 height 60
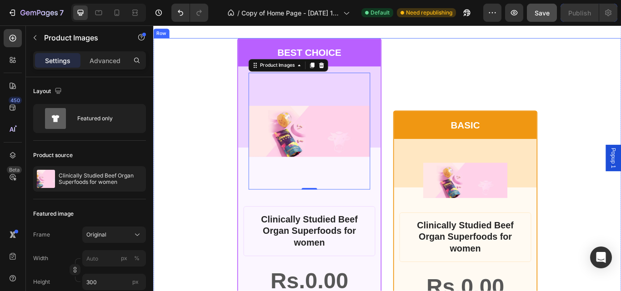
scroll to position [5376, 0]
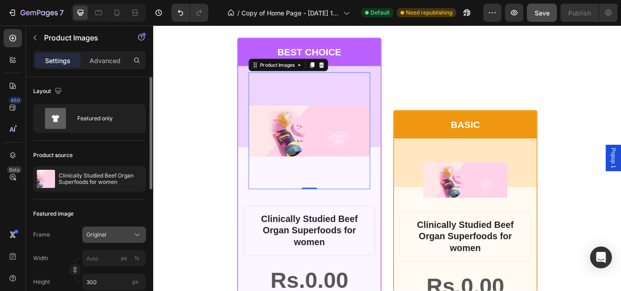
click at [134, 230] on icon at bounding box center [137, 234] width 9 height 9
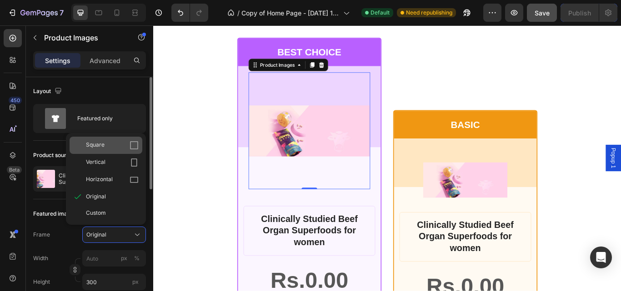
click at [122, 148] on div "Square" at bounding box center [112, 145] width 53 height 9
type input "300"
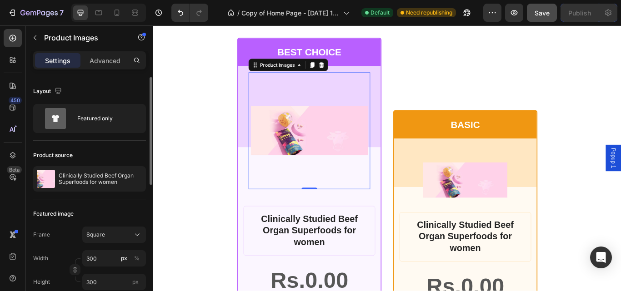
click at [133, 243] on div "Frame Square Width 300 px % Height 300 px" at bounding box center [89, 259] width 113 height 64
click at [136, 239] on icon at bounding box center [137, 234] width 9 height 9
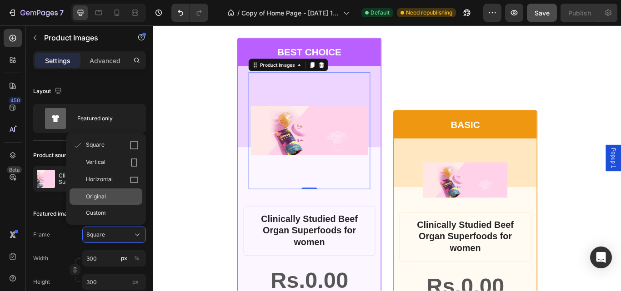
click at [113, 193] on div "Original" at bounding box center [112, 197] width 53 height 8
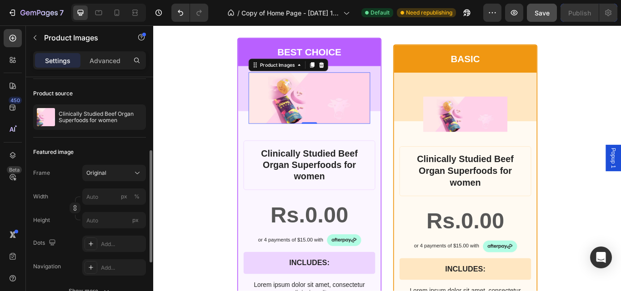
scroll to position [92, 0]
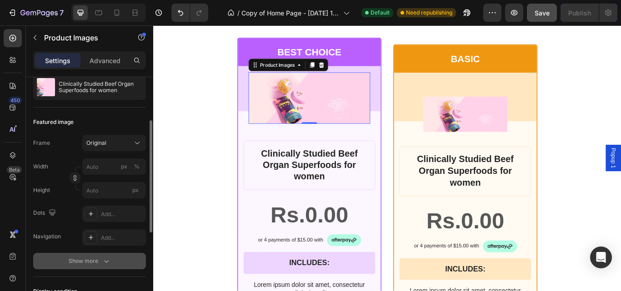
click at [104, 261] on icon "button" at bounding box center [106, 261] width 9 height 9
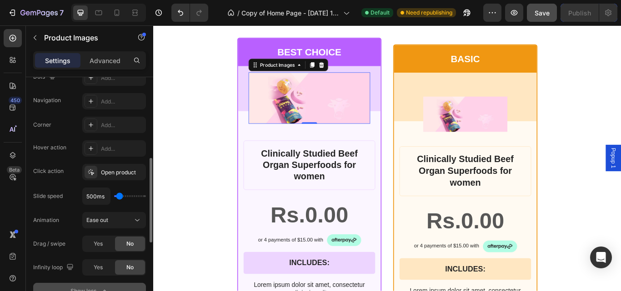
scroll to position [217, 0]
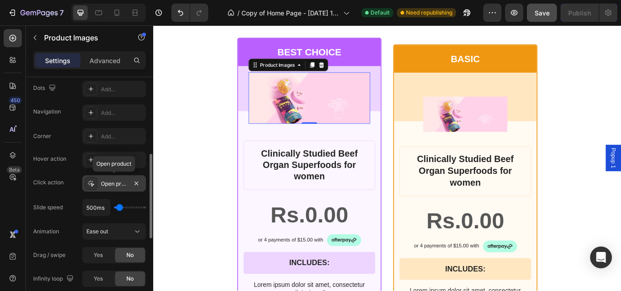
click at [110, 185] on div "Open product" at bounding box center [114, 184] width 26 height 8
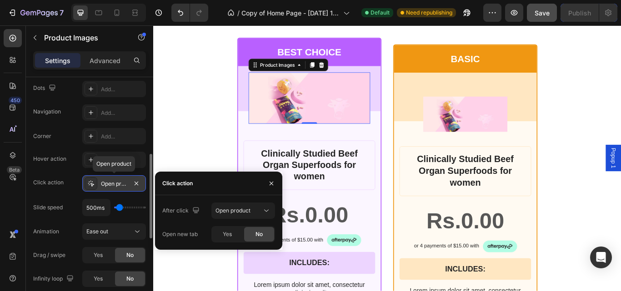
click at [110, 185] on div "Open product" at bounding box center [114, 184] width 26 height 8
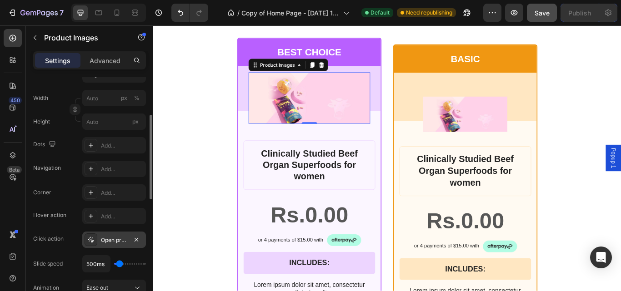
scroll to position [143, 0]
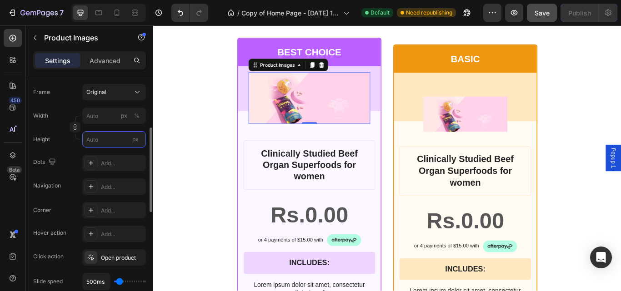
click at [97, 139] on input "px" at bounding box center [114, 139] width 64 height 16
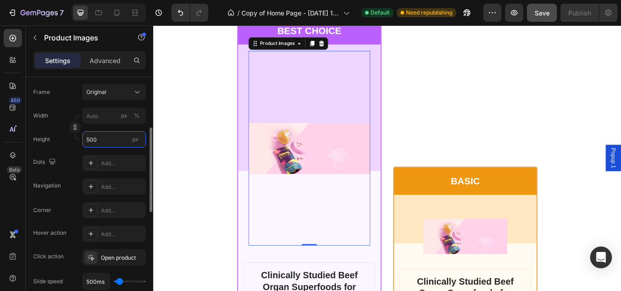
scroll to position [5376, 0]
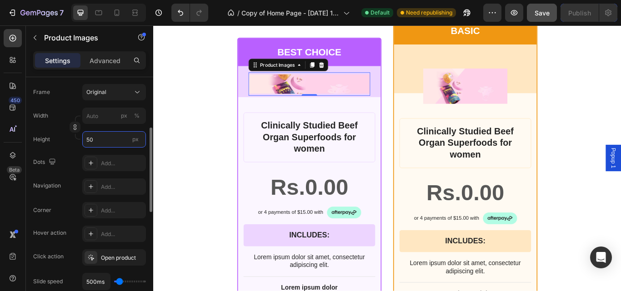
type input "5"
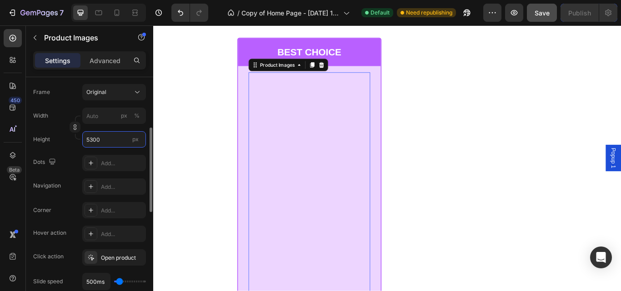
click at [91, 140] on input "5300" at bounding box center [114, 139] width 64 height 16
click at [89, 138] on input "5300" at bounding box center [114, 139] width 64 height 16
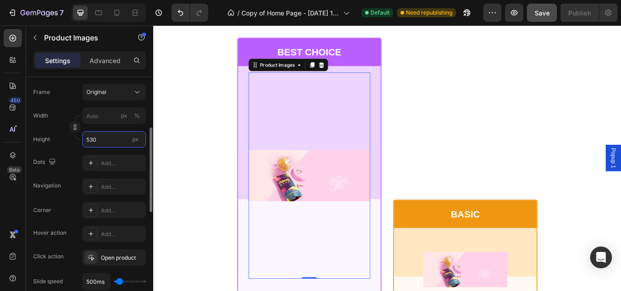
click at [98, 138] on input "530" at bounding box center [114, 139] width 64 height 16
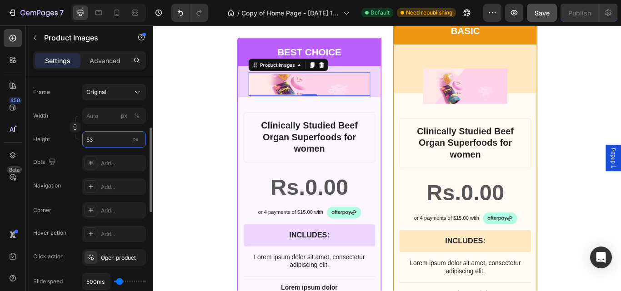
type input "5"
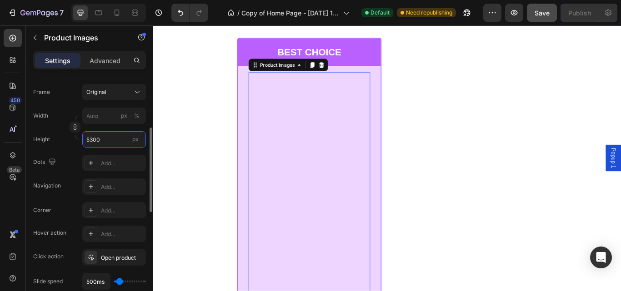
click at [91, 139] on input "5300" at bounding box center [114, 139] width 64 height 16
click at [93, 139] on input "5300" at bounding box center [114, 139] width 64 height 16
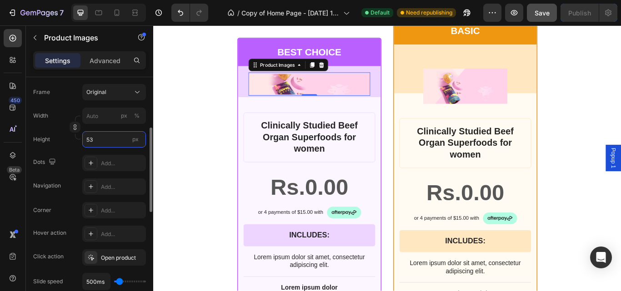
type input "5"
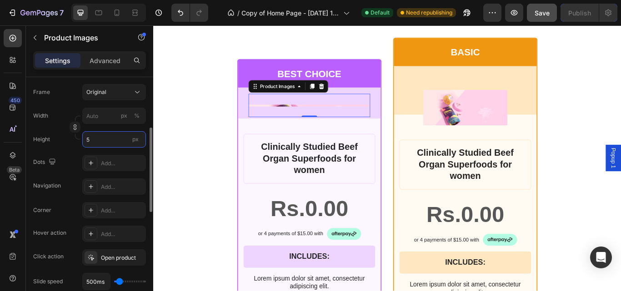
scroll to position [5401, 0]
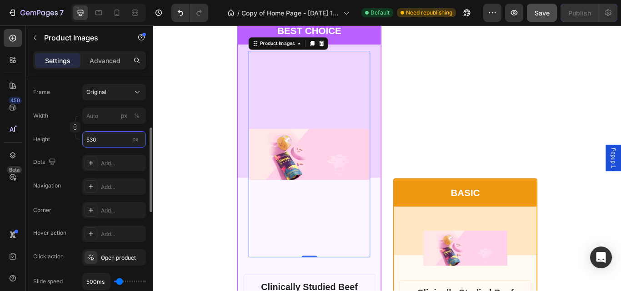
type input "5300"
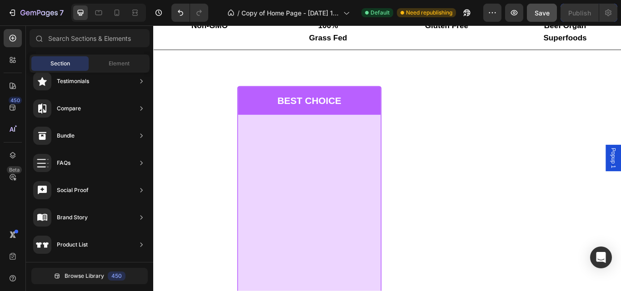
scroll to position [5379, 0]
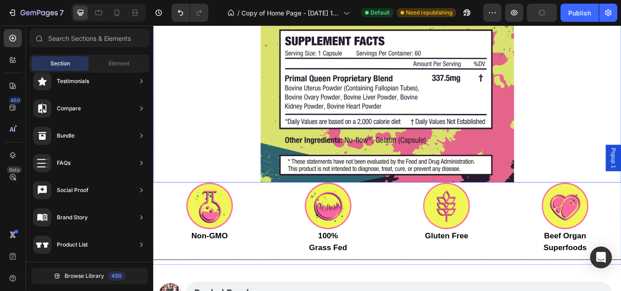
scroll to position [5156, 0]
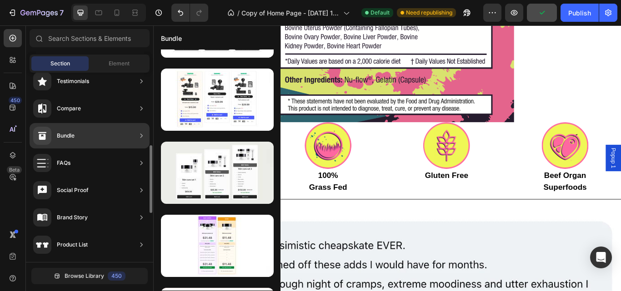
click at [82, 139] on div "Bundle" at bounding box center [90, 135] width 120 height 25
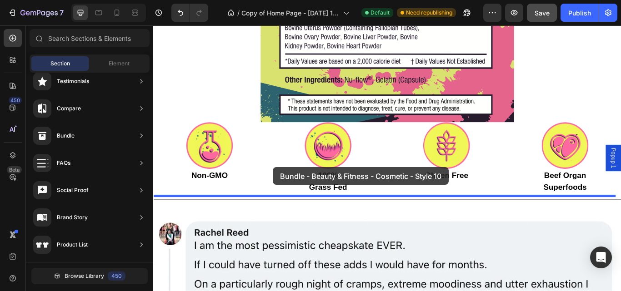
drag, startPoint x: 375, startPoint y: 266, endPoint x: 293, endPoint y: 191, distance: 111.6
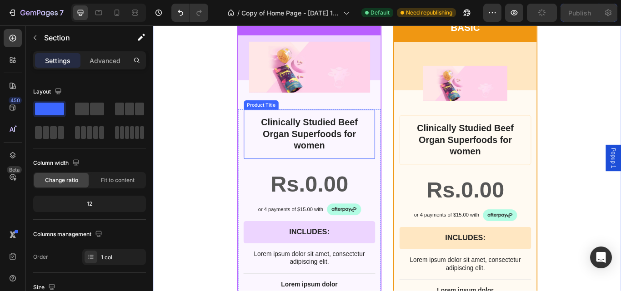
scroll to position [5405, 0]
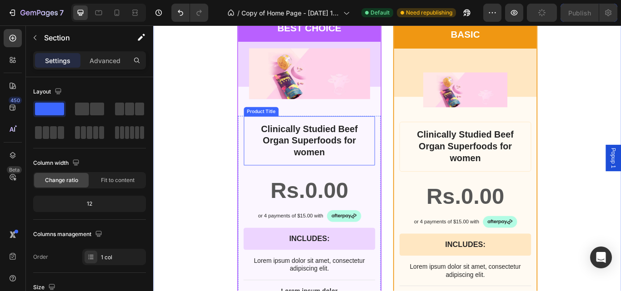
click at [400, 97] on img at bounding box center [334, 82] width 141 height 60
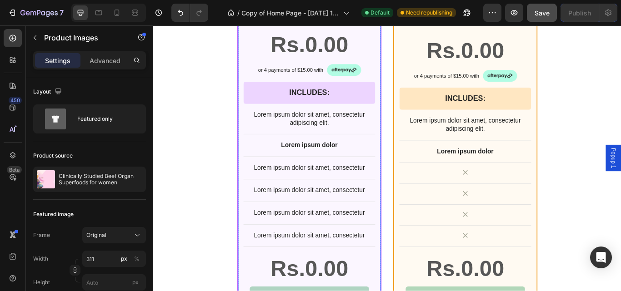
scroll to position [5431, 0]
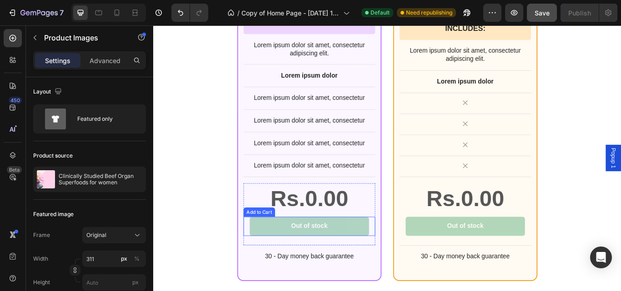
click at [378, 254] on button "Out of stock" at bounding box center [334, 260] width 139 height 22
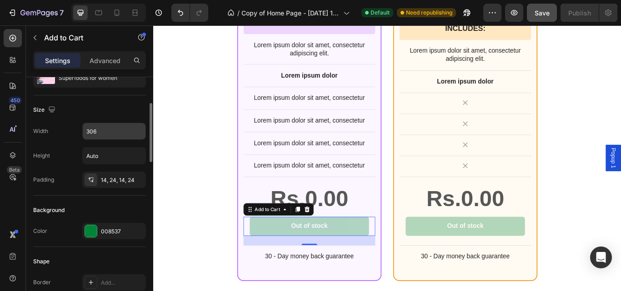
scroll to position [105, 0]
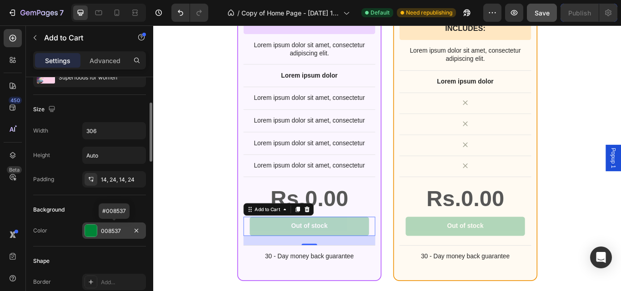
click at [96, 229] on div at bounding box center [91, 231] width 12 height 12
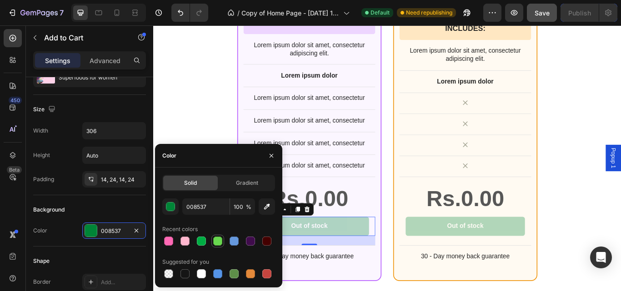
click at [215, 239] on div at bounding box center [217, 241] width 9 height 9
click at [253, 240] on div at bounding box center [250, 241] width 9 height 9
click at [205, 240] on div at bounding box center [201, 241] width 9 height 9
type input "00AD43"
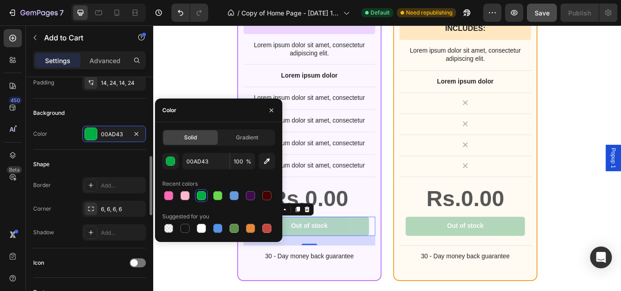
scroll to position [227, 0]
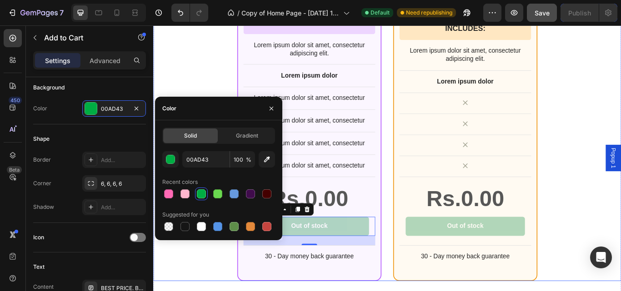
click at [620, 195] on div "BEST CHOICE Text Block Row Product Images Row Clinically Studied Beef Organ Sup…" at bounding box center [425, 42] width 545 height 564
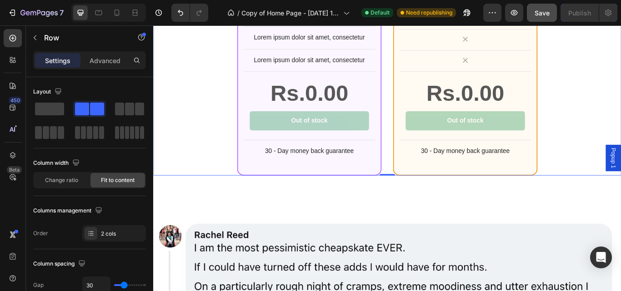
scroll to position [5555, 0]
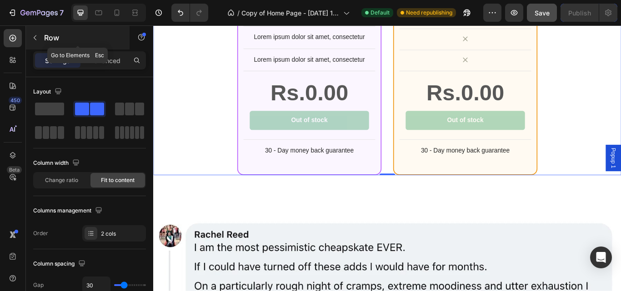
click at [38, 33] on button "button" at bounding box center [35, 37] width 15 height 15
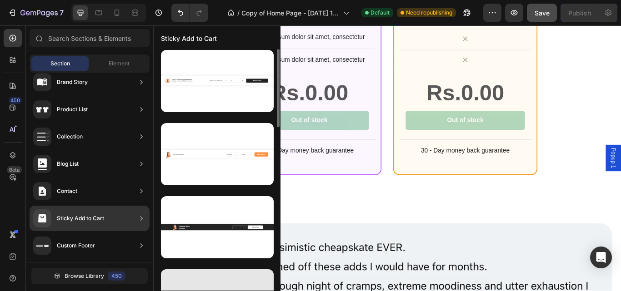
scroll to position [0, 0]
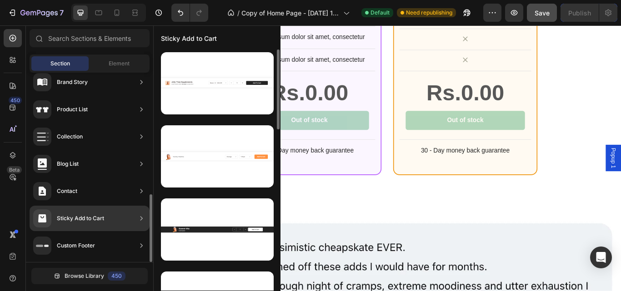
click at [68, 213] on div "Sticky Add to Cart" at bounding box center [68, 218] width 71 height 18
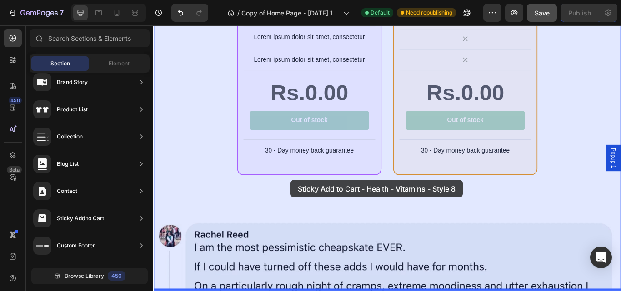
drag, startPoint x: 371, startPoint y: 124, endPoint x: 313, endPoint y: 206, distance: 100.3
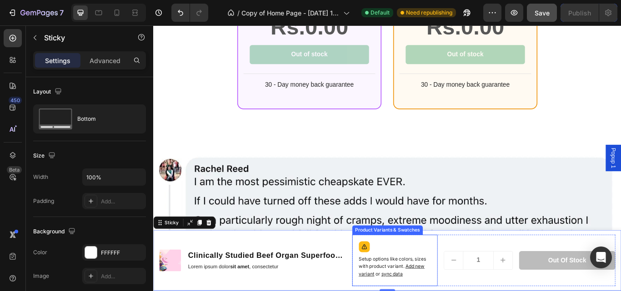
scroll to position [5674, 0]
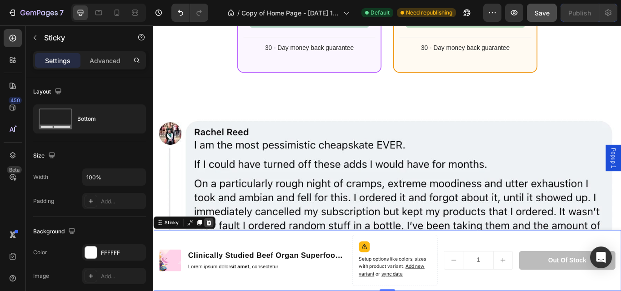
click at [221, 258] on icon at bounding box center [217, 255] width 7 height 7
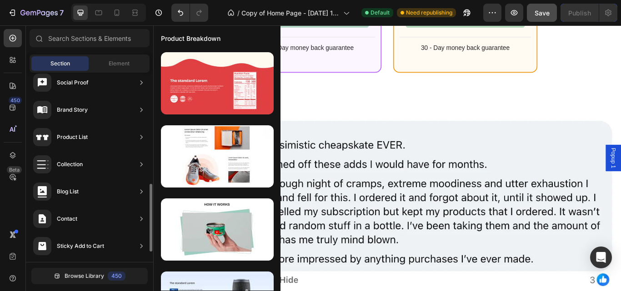
scroll to position [338, 0]
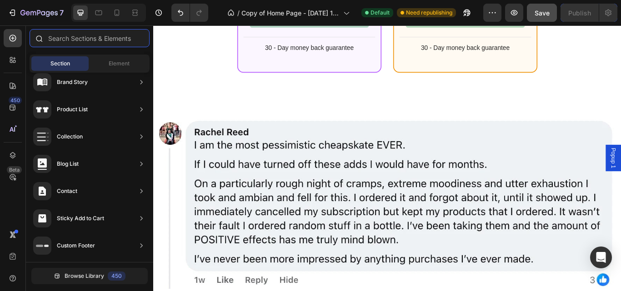
click at [78, 40] on input "text" at bounding box center [90, 38] width 120 height 18
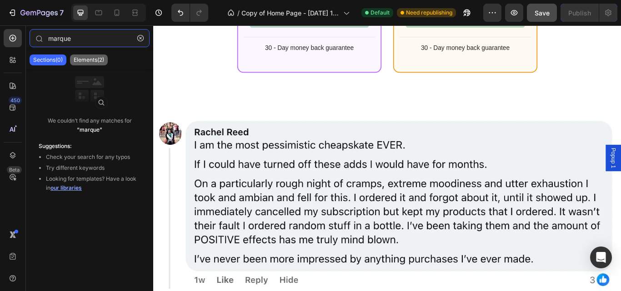
type input "marque"
click at [89, 61] on p "Elements(2)" at bounding box center [89, 59] width 30 height 7
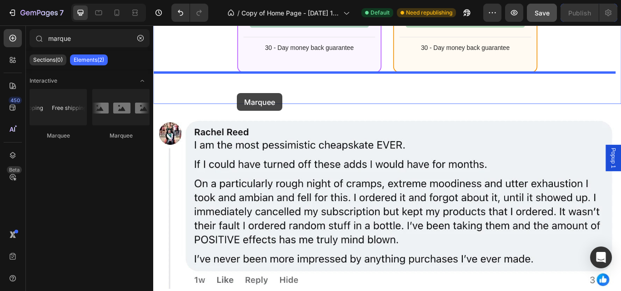
drag, startPoint x: 221, startPoint y: 135, endPoint x: 251, endPoint y: 104, distance: 42.7
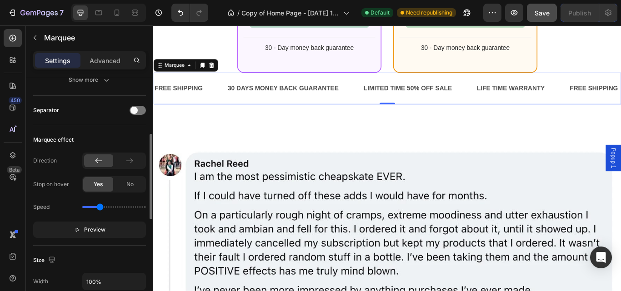
scroll to position [160, 0]
click at [98, 235] on button "Preview" at bounding box center [89, 229] width 113 height 16
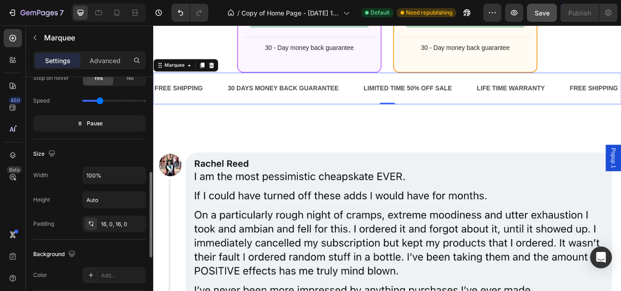
scroll to position [267, 0]
click at [106, 274] on div "Add..." at bounding box center [122, 275] width 43 height 8
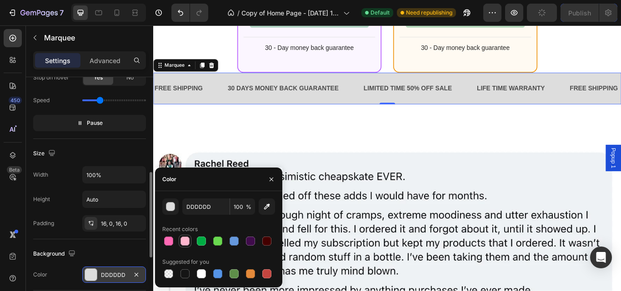
click at [182, 245] on div at bounding box center [184, 241] width 9 height 9
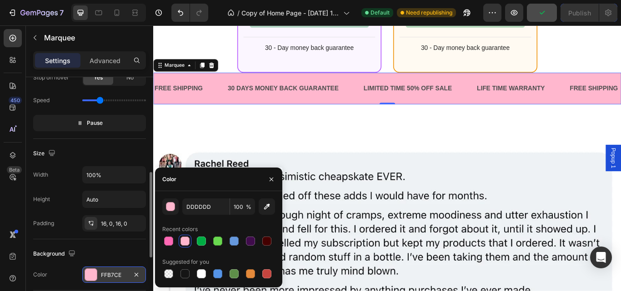
type input "FFB7CE"
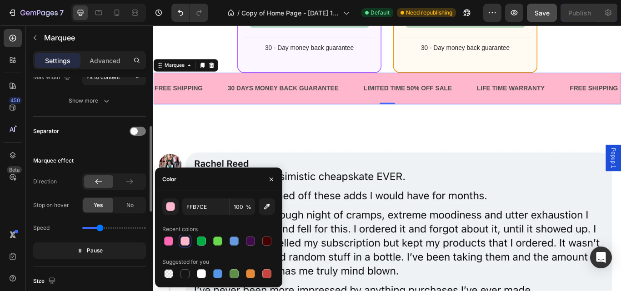
scroll to position [139, 0]
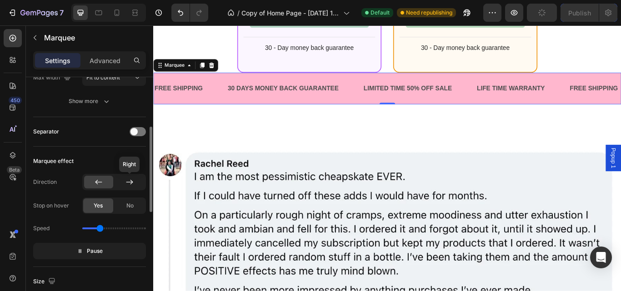
click at [130, 183] on icon at bounding box center [129, 182] width 9 height 9
click at [103, 179] on icon at bounding box center [98, 182] width 9 height 9
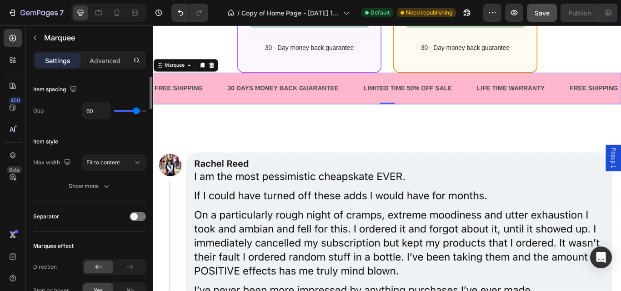
scroll to position [0, 0]
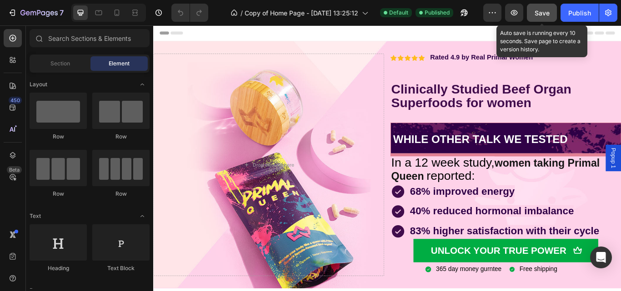
click at [537, 15] on span "Save" at bounding box center [541, 13] width 15 height 8
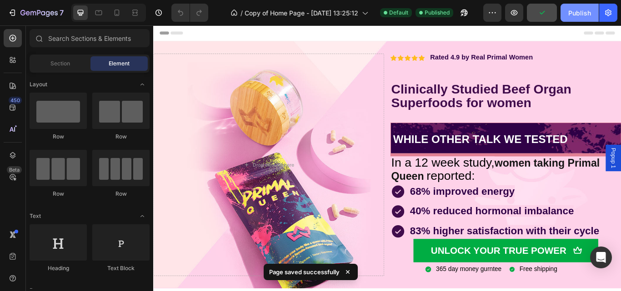
click at [578, 8] on div "Publish" at bounding box center [579, 13] width 23 height 10
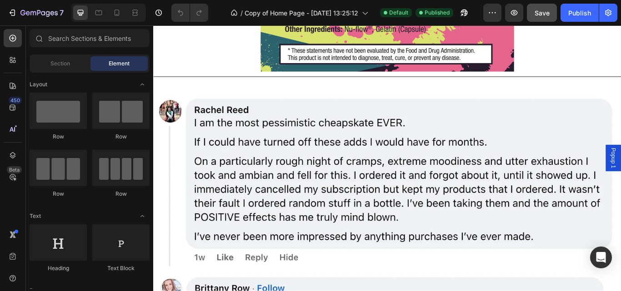
scroll to position [5241, 0]
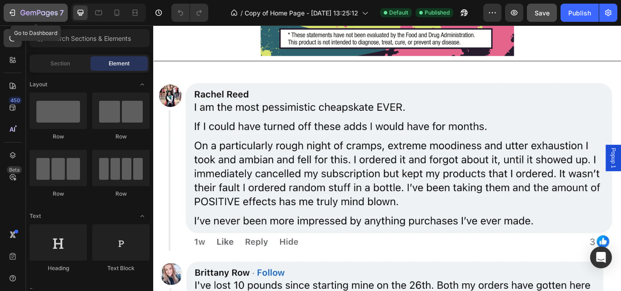
click at [22, 15] on icon "button" at bounding box center [22, 12] width 5 height 5
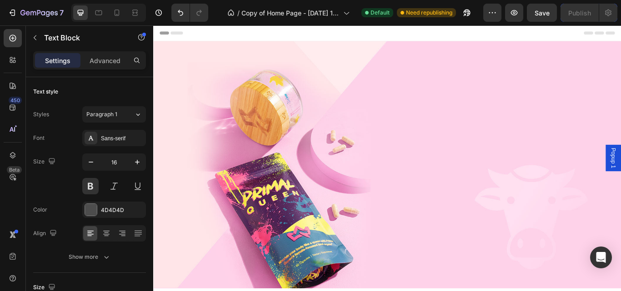
scroll to position [5674, 0]
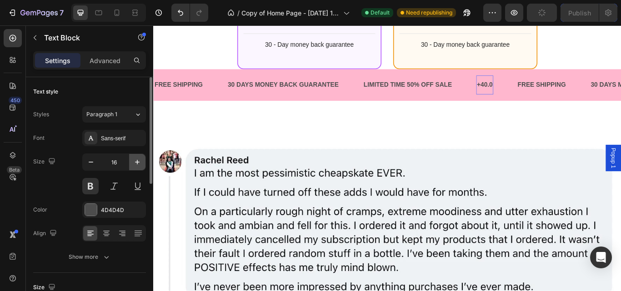
click at [135, 163] on icon "button" at bounding box center [137, 162] width 9 height 9
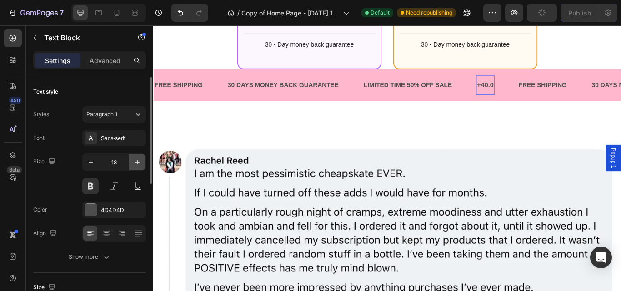
click at [135, 163] on icon "button" at bounding box center [137, 162] width 9 height 9
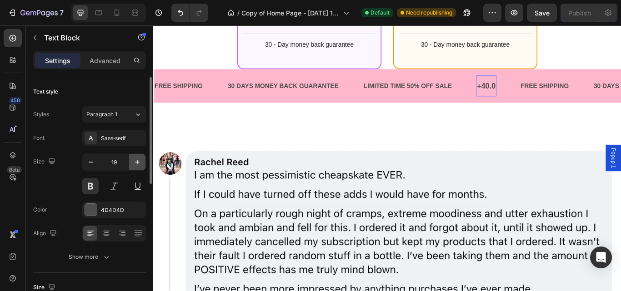
click at [135, 163] on icon "button" at bounding box center [137, 162] width 9 height 9
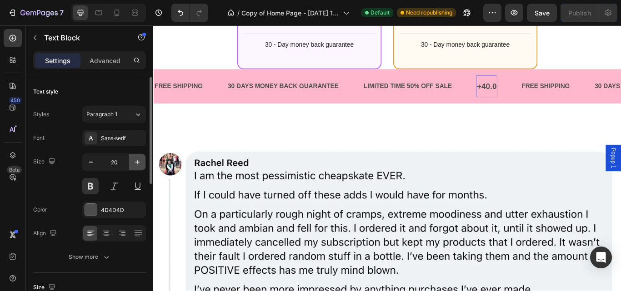
click at [135, 163] on icon "button" at bounding box center [137, 162] width 9 height 9
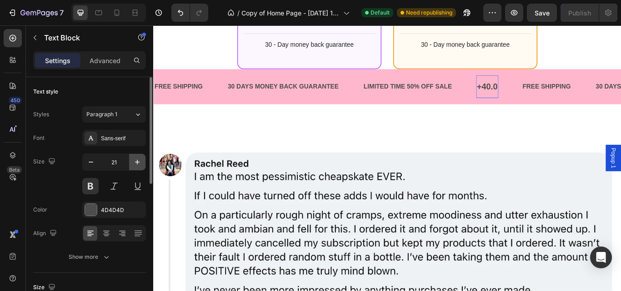
click at [135, 163] on icon "button" at bounding box center [137, 162] width 9 height 9
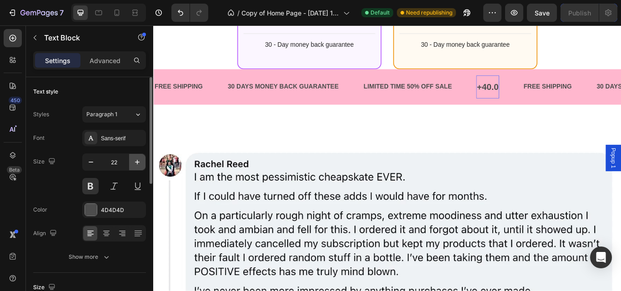
click at [135, 163] on icon "button" at bounding box center [137, 162] width 9 height 9
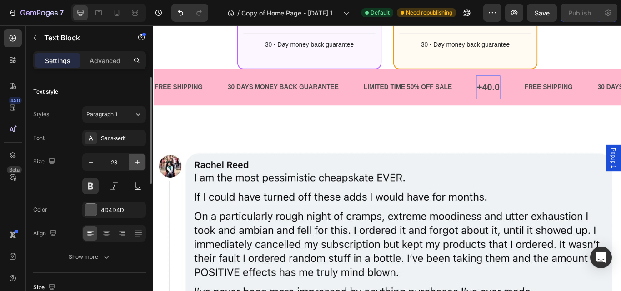
click at [135, 163] on icon "button" at bounding box center [137, 162] width 9 height 9
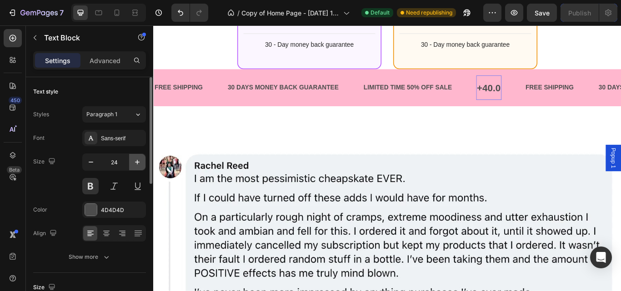
click at [135, 163] on icon "button" at bounding box center [137, 162] width 9 height 9
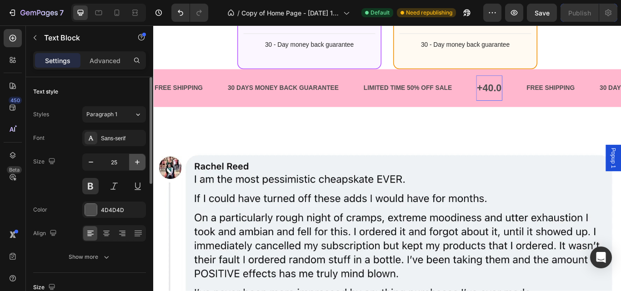
click at [135, 163] on icon "button" at bounding box center [137, 162] width 9 height 9
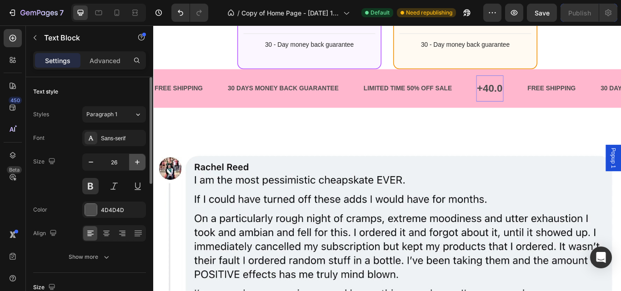
click at [135, 163] on icon "button" at bounding box center [137, 162] width 9 height 9
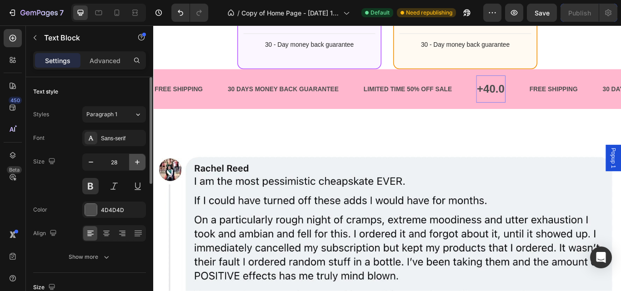
click at [135, 163] on icon "button" at bounding box center [137, 162] width 9 height 9
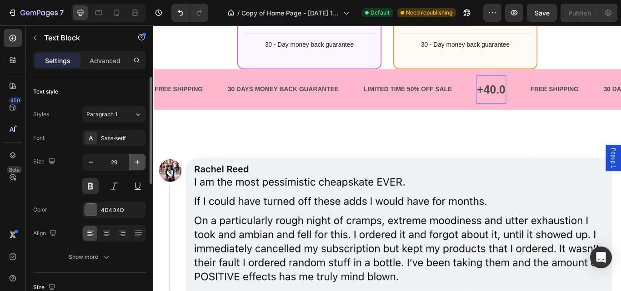
click at [135, 163] on icon "button" at bounding box center [137, 162] width 9 height 9
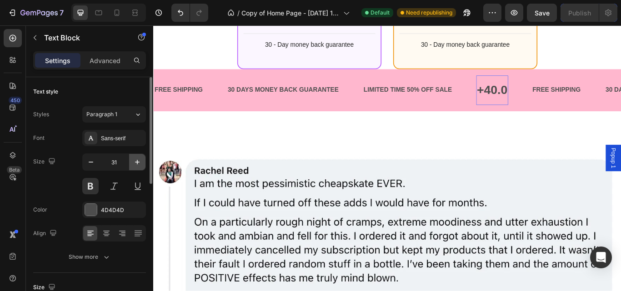
click at [135, 163] on icon "button" at bounding box center [137, 162] width 9 height 9
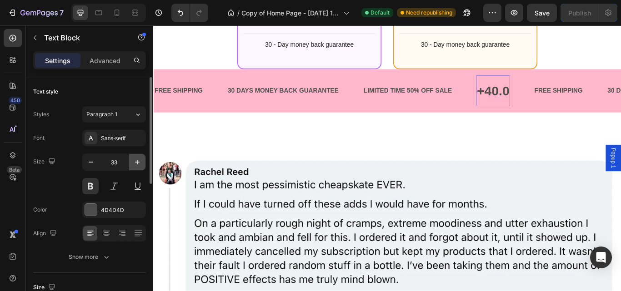
click at [135, 163] on icon "button" at bounding box center [137, 162] width 9 height 9
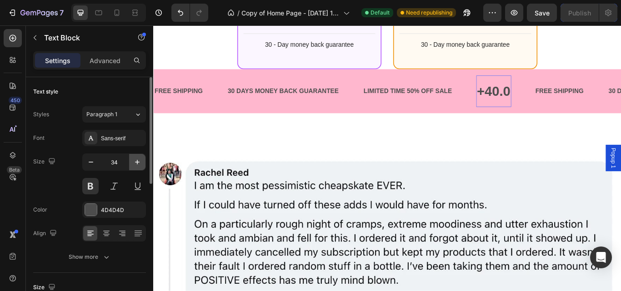
click at [135, 163] on icon "button" at bounding box center [137, 162] width 9 height 9
click at [137, 167] on button "button" at bounding box center [137, 162] width 16 height 16
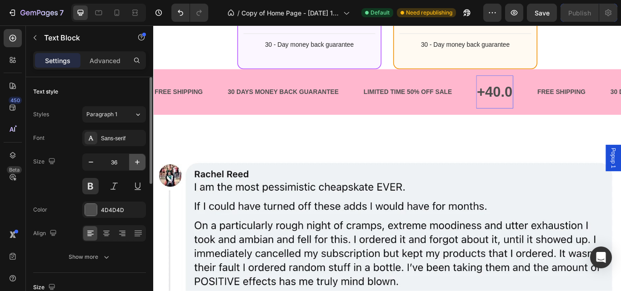
click at [137, 167] on button "button" at bounding box center [137, 162] width 16 height 16
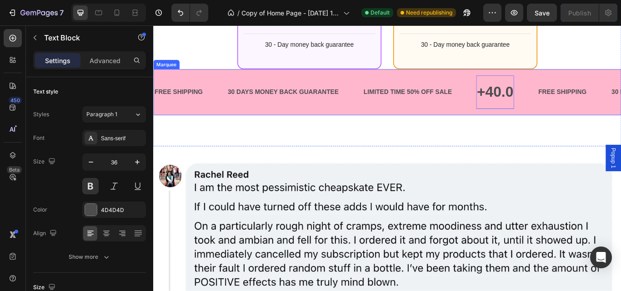
type input "37"
click at [369, 85] on div "FREE SHIPPING Text Block 30 DAYS MONEY BACK GUARANTEE Text Block LIMITED TIME 5…" at bounding box center [425, 104] width 545 height 54
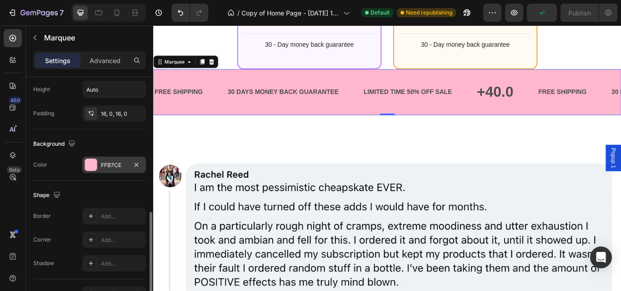
scroll to position [377, 0]
click at [93, 164] on div at bounding box center [91, 165] width 12 height 12
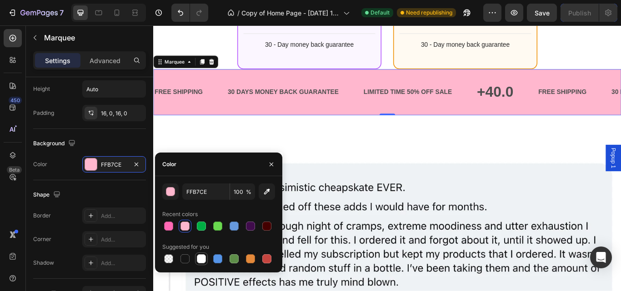
click at [201, 258] on div at bounding box center [201, 258] width 9 height 9
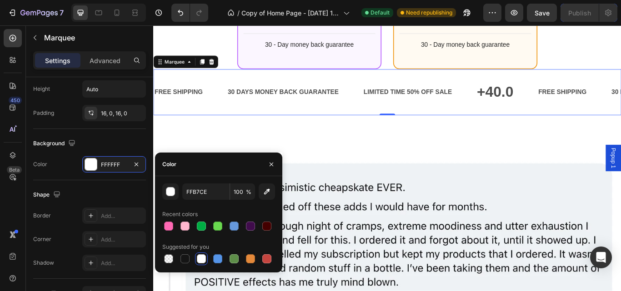
type input "FFFFFF"
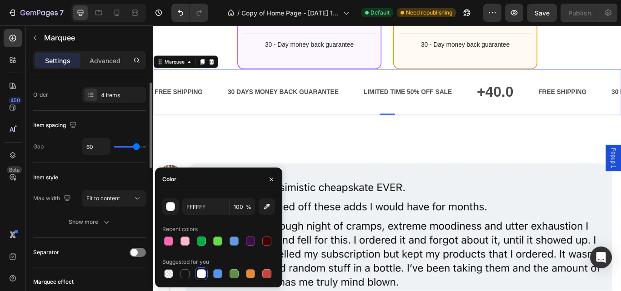
scroll to position [17, 0]
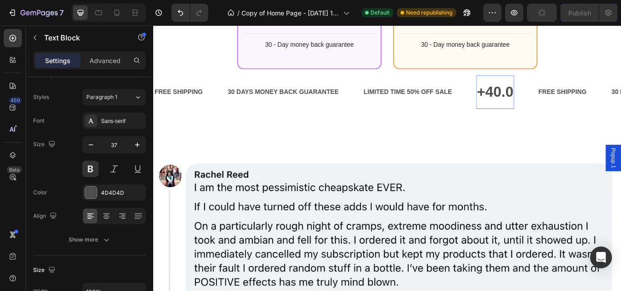
scroll to position [0, 0]
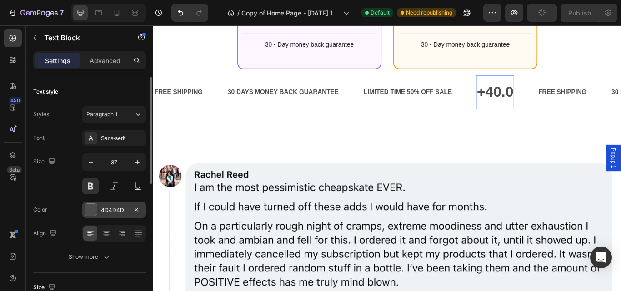
click at [94, 209] on div at bounding box center [91, 210] width 12 height 12
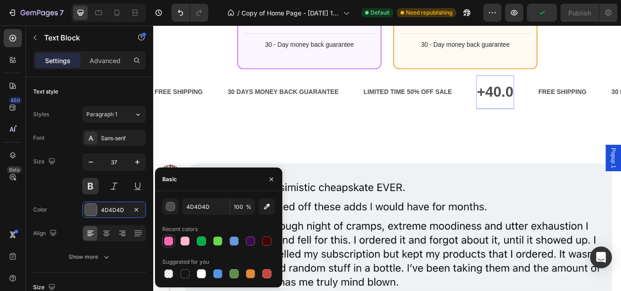
click at [165, 238] on div at bounding box center [168, 241] width 9 height 9
type input "FF69B4"
click at [271, 181] on icon "button" at bounding box center [271, 179] width 7 height 7
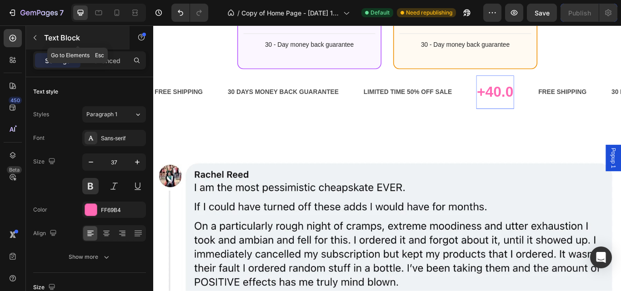
click at [36, 34] on icon "button" at bounding box center [34, 37] width 7 height 7
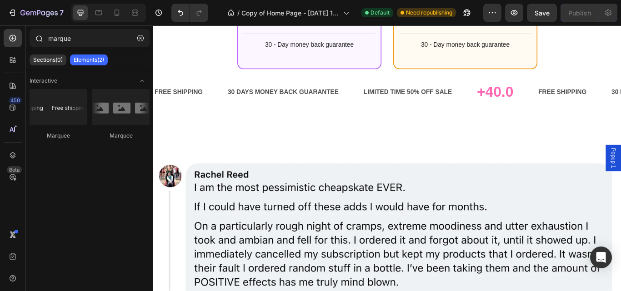
click at [45, 41] on div at bounding box center [39, 38] width 18 height 18
click at [75, 37] on input "marque" at bounding box center [90, 38] width 120 height 18
type input "m"
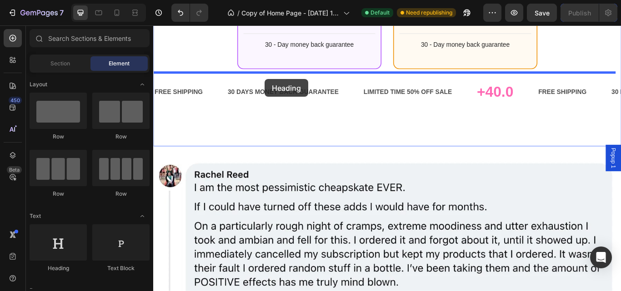
drag, startPoint x: 214, startPoint y: 276, endPoint x: 283, endPoint y: 88, distance: 200.1
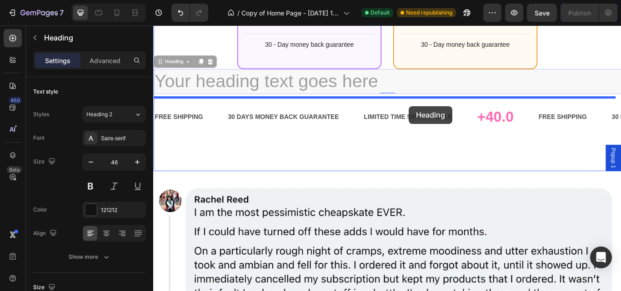
drag, startPoint x: 462, startPoint y: 88, endPoint x: 451, endPoint y: 119, distance: 32.6
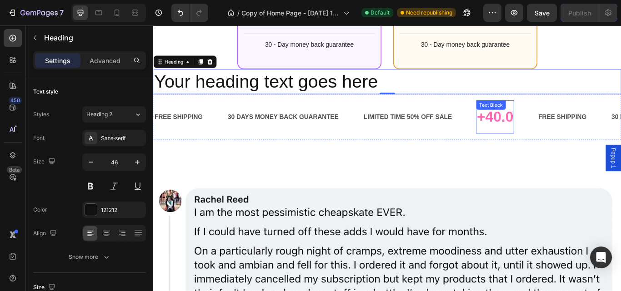
click at [536, 137] on p "+40.0" at bounding box center [549, 133] width 43 height 30
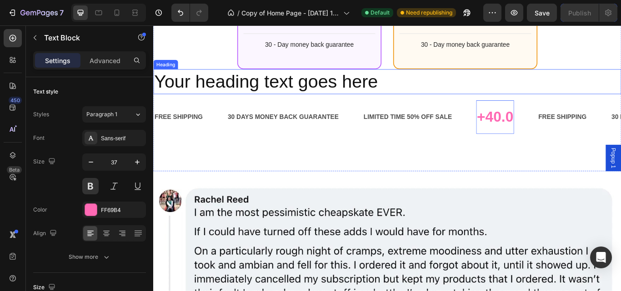
click at [427, 97] on p "Your heading text goes here" at bounding box center [425, 91] width 543 height 27
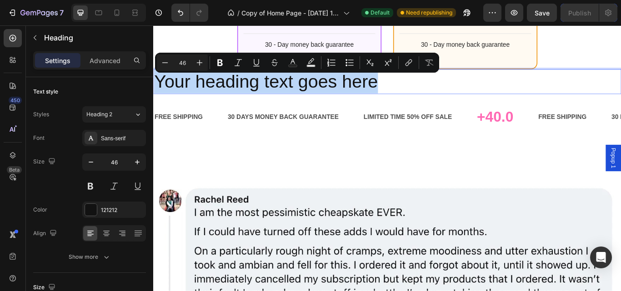
drag, startPoint x: 427, startPoint y: 97, endPoint x: 160, endPoint y: 94, distance: 266.7
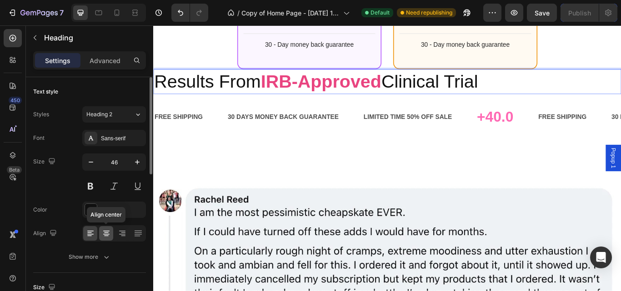
click at [107, 229] on icon at bounding box center [106, 233] width 9 height 9
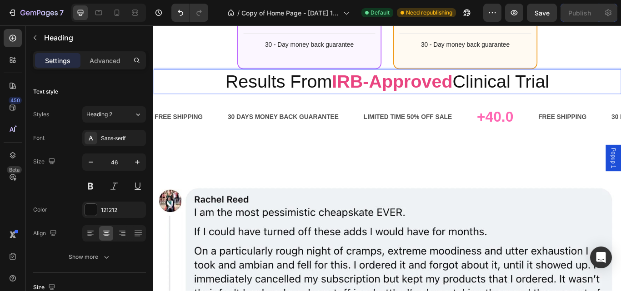
click at [352, 97] on p "Results From IRB-Approved Clinical Trial" at bounding box center [425, 91] width 543 height 27
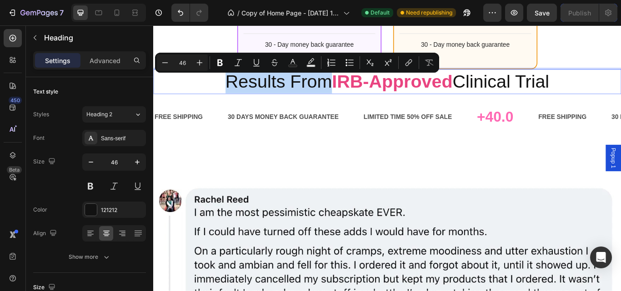
drag, startPoint x: 352, startPoint y: 97, endPoint x: 226, endPoint y: 91, distance: 126.0
click at [226, 91] on p "Results From IRB-Approved Clinical Trial" at bounding box center [425, 91] width 543 height 27
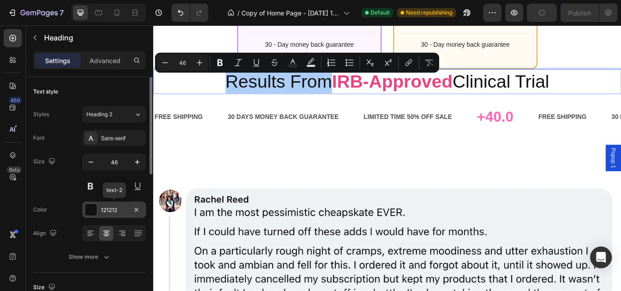
click at [95, 212] on div at bounding box center [91, 210] width 12 height 12
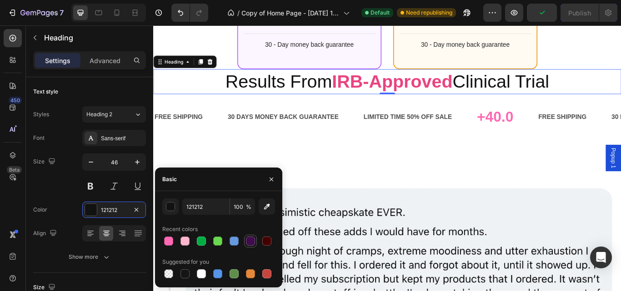
click at [248, 239] on div at bounding box center [250, 241] width 9 height 9
type input "400C4C"
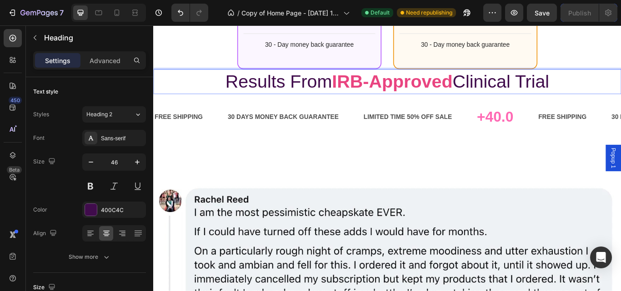
click at [355, 94] on p "Results From IRB-Approved Clinical Trial" at bounding box center [425, 91] width 543 height 27
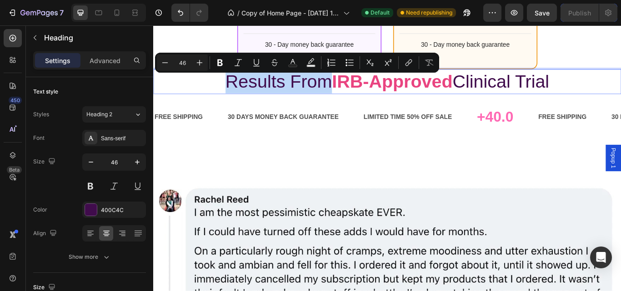
drag, startPoint x: 355, startPoint y: 94, endPoint x: 220, endPoint y: 94, distance: 134.5
click at [220, 94] on p "Results From IRB-Approved Clinical Trial" at bounding box center [425, 91] width 543 height 27
click at [291, 64] on icon "Editor contextual toolbar" at bounding box center [292, 62] width 9 height 9
type input "400C4C"
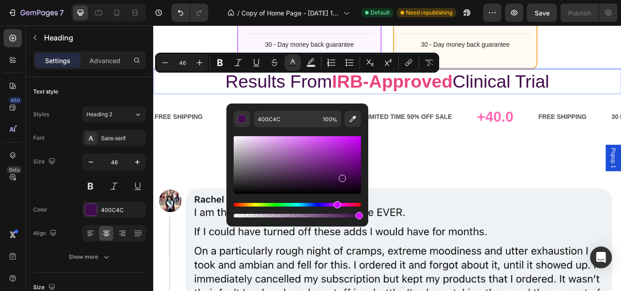
click at [564, 94] on p "Results From IRB-Approved Clinical Trial" at bounding box center [425, 91] width 543 height 27
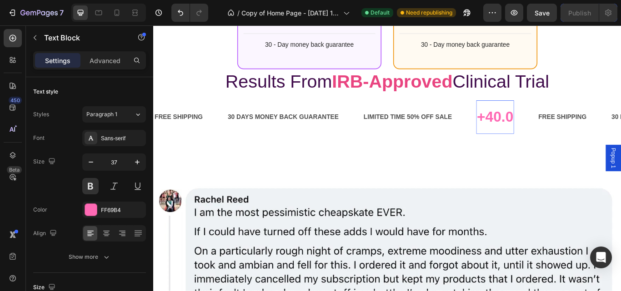
click at [95, 164] on icon "button" at bounding box center [90, 162] width 9 height 9
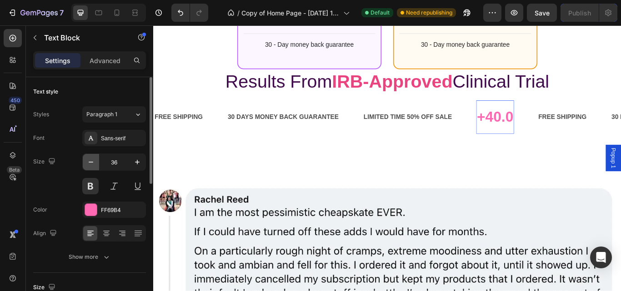
click at [95, 164] on icon "button" at bounding box center [90, 162] width 9 height 9
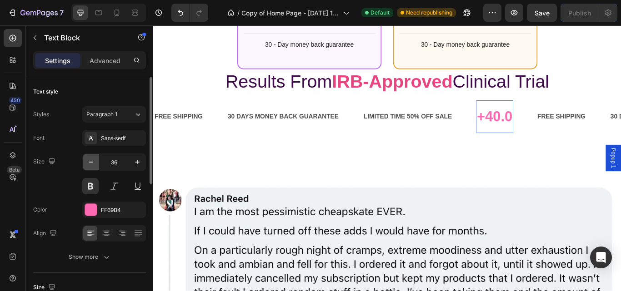
click at [95, 164] on icon "button" at bounding box center [90, 162] width 9 height 9
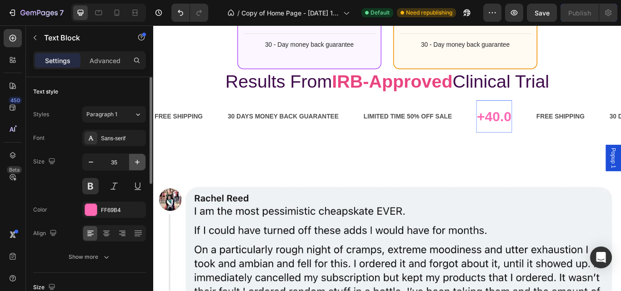
click at [136, 163] on icon "button" at bounding box center [137, 162] width 9 height 9
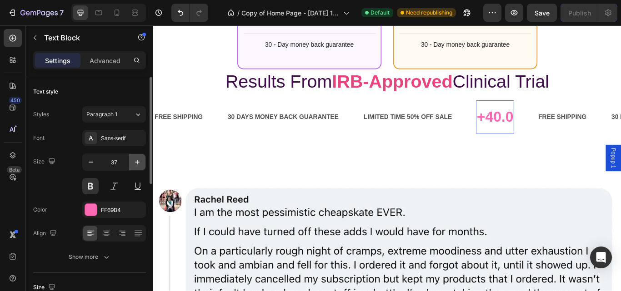
click at [136, 163] on icon "button" at bounding box center [137, 162] width 9 height 9
type input "38"
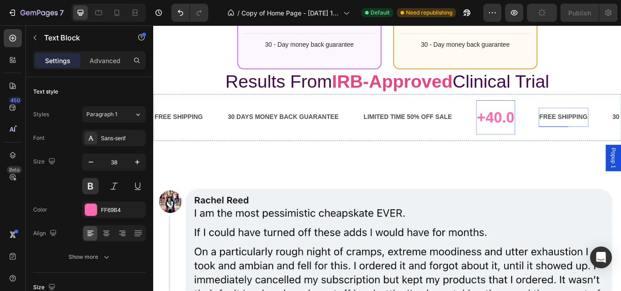
click at [601, 140] on div "FREE SHIPPING" at bounding box center [630, 132] width 58 height 15
click at [110, 61] on p "Advanced" at bounding box center [105, 61] width 31 height 10
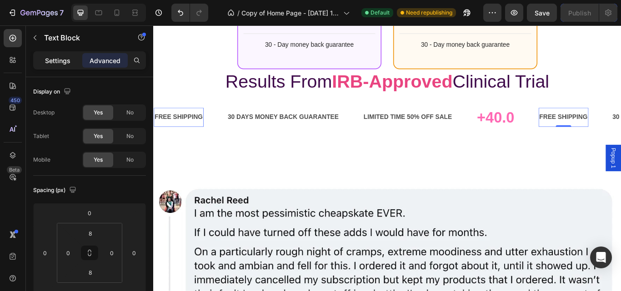
click at [61, 58] on p "Settings" at bounding box center [57, 61] width 25 height 10
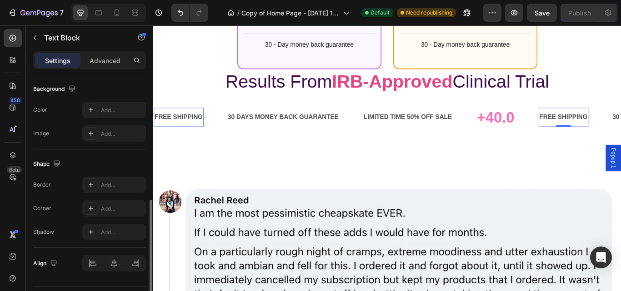
scroll to position [298, 0]
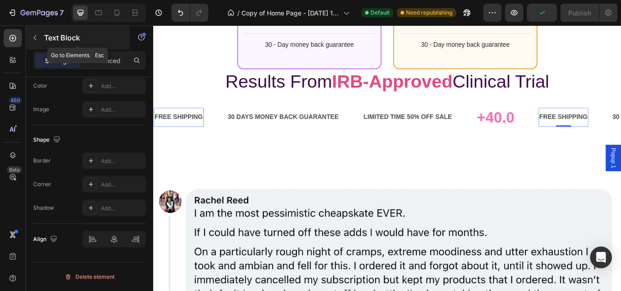
click at [35, 36] on icon "button" at bounding box center [34, 37] width 7 height 7
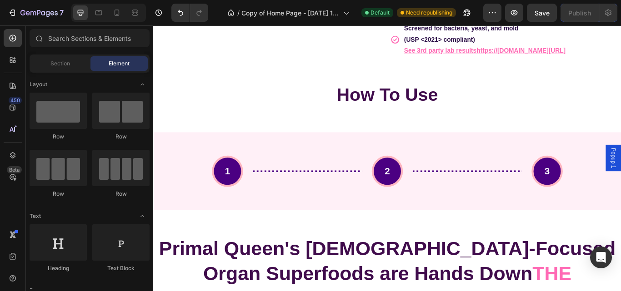
scroll to position [2640, 0]
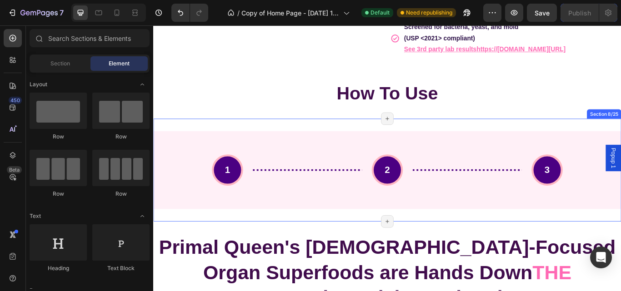
click at [414, 169] on div "1 2 3 Custom Code Section 8/25 Page has reached Shopify’s 25 section-limit Page…" at bounding box center [425, 194] width 545 height 120
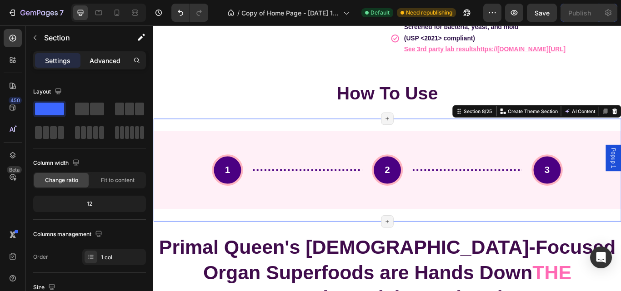
click at [98, 57] on p "Advanced" at bounding box center [105, 61] width 31 height 10
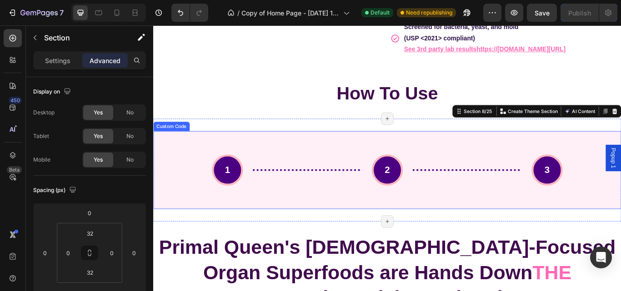
click at [213, 178] on section "1 2 3" at bounding box center [425, 194] width 545 height 91
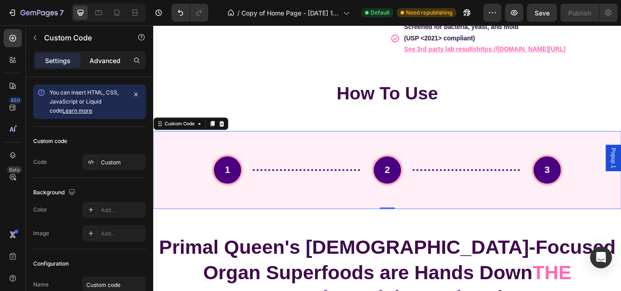
click at [112, 64] on p "Advanced" at bounding box center [105, 61] width 31 height 10
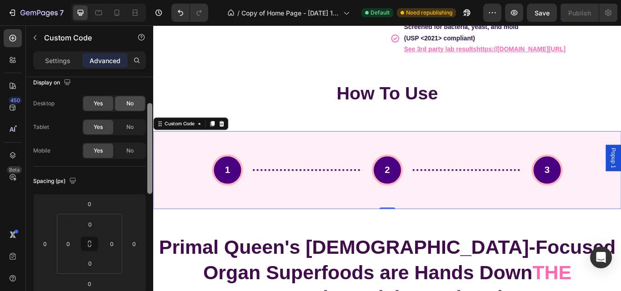
scroll to position [0, 0]
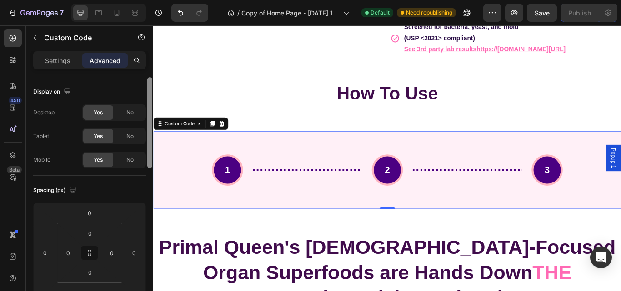
drag, startPoint x: 150, startPoint y: 164, endPoint x: 141, endPoint y: 97, distance: 67.3
click at [141, 97] on div "Display on Desktop Yes No Tablet Yes No Mobile Yes No Spacing (px) 0 0 0 0 0 0 …" at bounding box center [89, 197] width 127 height 240
click at [64, 56] on p "Settings" at bounding box center [57, 61] width 25 height 10
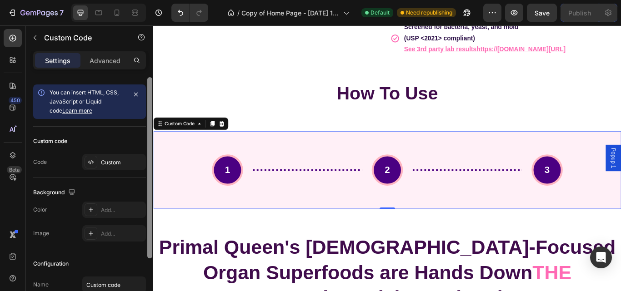
drag, startPoint x: 149, startPoint y: 139, endPoint x: 145, endPoint y: 109, distance: 30.3
click at [145, 109] on div "You can insert HTML, CSS, JavaScript or Liquid code Learn more Custom code Code…" at bounding box center [89, 197] width 127 height 240
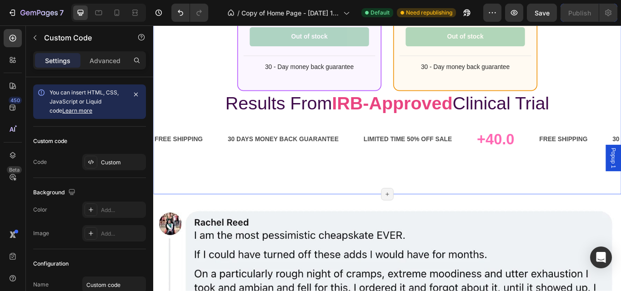
scroll to position [5921, 0]
click at [529, 161] on div "+40.0" at bounding box center [551, 158] width 45 height 33
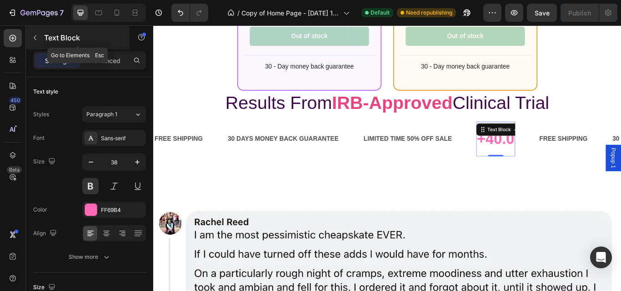
click at [40, 36] on button "button" at bounding box center [35, 37] width 15 height 15
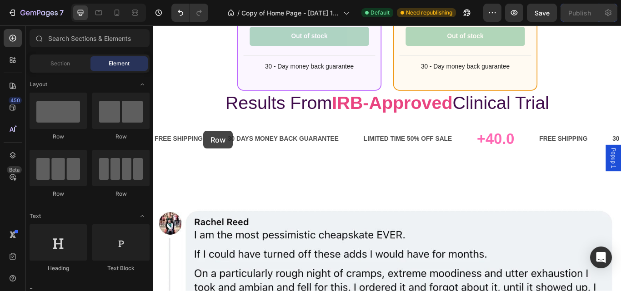
drag, startPoint x: 224, startPoint y: 146, endPoint x: 246, endPoint y: 153, distance: 23.7
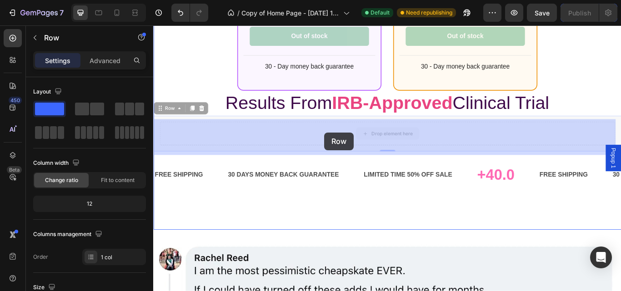
drag, startPoint x: 505, startPoint y: 160, endPoint x: 352, endPoint y: 150, distance: 153.9
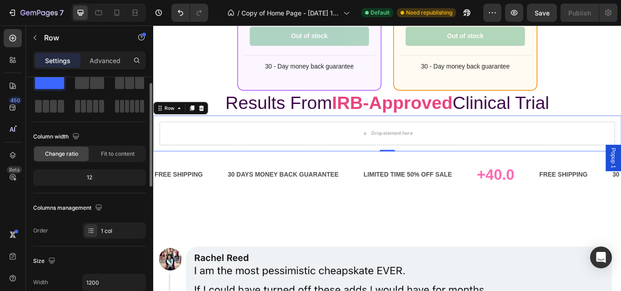
scroll to position [0, 0]
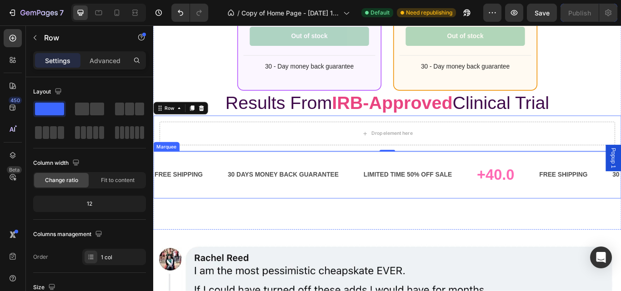
click at [501, 227] on div "FREE SHIPPING Text Block 30 DAYS MONEY BACK GUARANTEE Text Block LIMITED TIME 5…" at bounding box center [425, 200] width 545 height 55
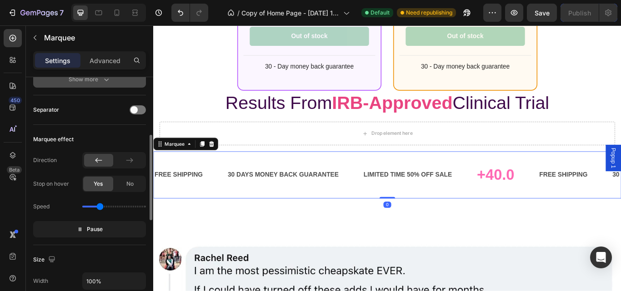
scroll to position [161, 0]
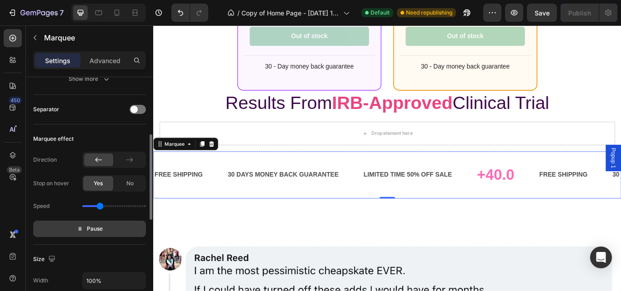
click at [81, 231] on icon "button" at bounding box center [80, 229] width 6 height 6
click at [96, 226] on span "Preview" at bounding box center [94, 228] width 21 height 9
click at [80, 227] on icon "button" at bounding box center [80, 229] width 6 height 6
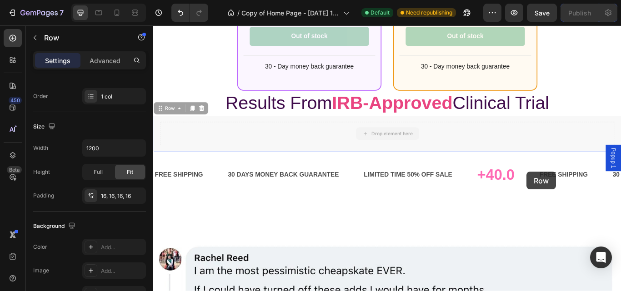
scroll to position [0, 0]
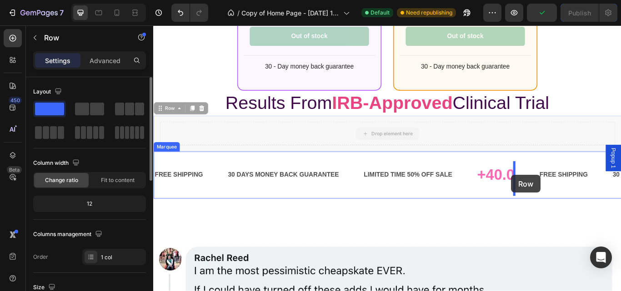
drag, startPoint x: 511, startPoint y: 161, endPoint x: 573, endPoint y: 200, distance: 73.6
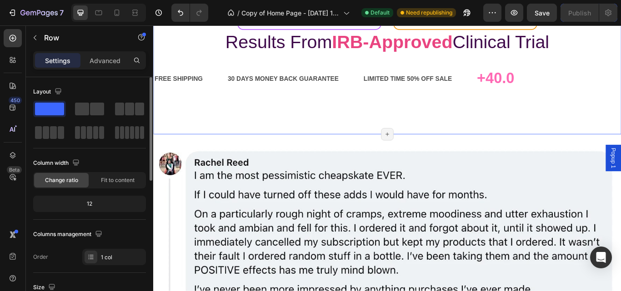
scroll to position [5940, 0]
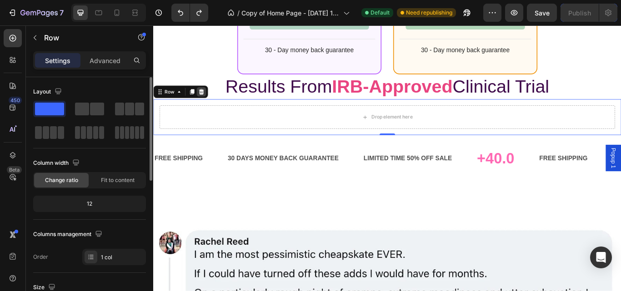
click at [209, 104] on icon at bounding box center [209, 103] width 6 height 6
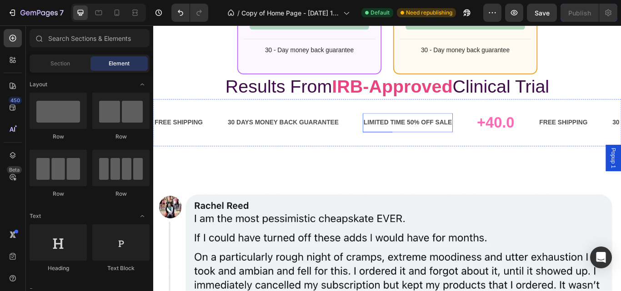
click at [468, 143] on div "LIMITED TIME 50% OFF SALE" at bounding box center [439, 139] width 105 height 15
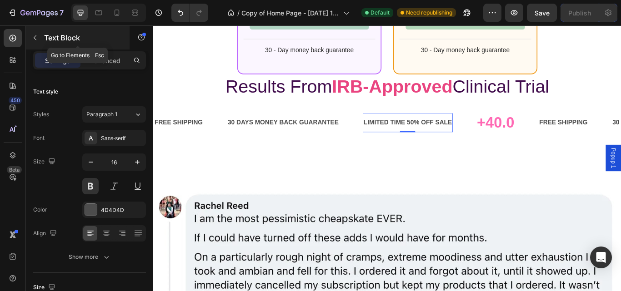
click at [35, 40] on icon "button" at bounding box center [34, 37] width 7 height 7
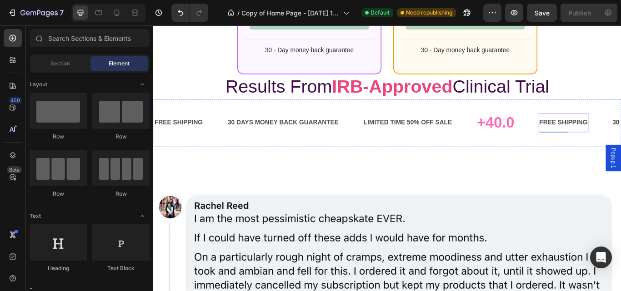
click at [620, 144] on div "FREE SHIPPING" at bounding box center [615, 139] width 58 height 15
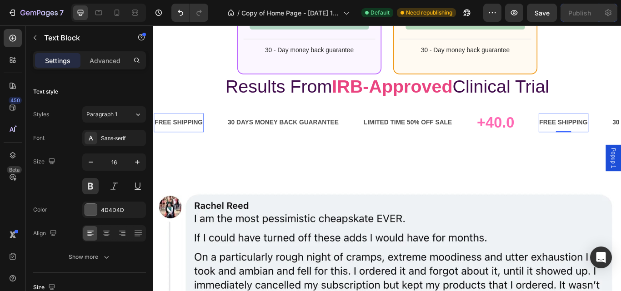
click at [620, 141] on div "FREE SHIPPING" at bounding box center [630, 139] width 58 height 15
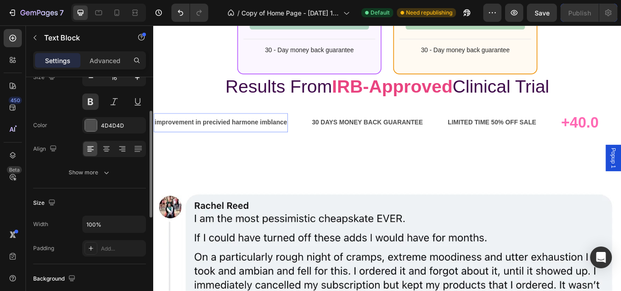
scroll to position [65, 0]
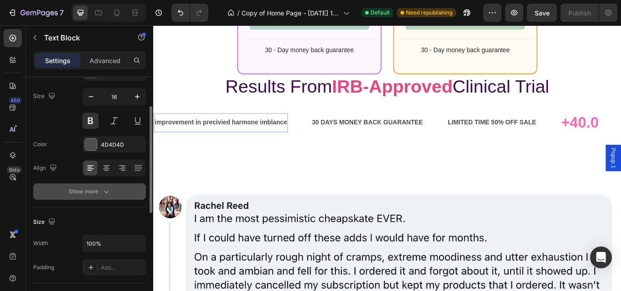
click at [112, 197] on button "Show more" at bounding box center [89, 192] width 113 height 16
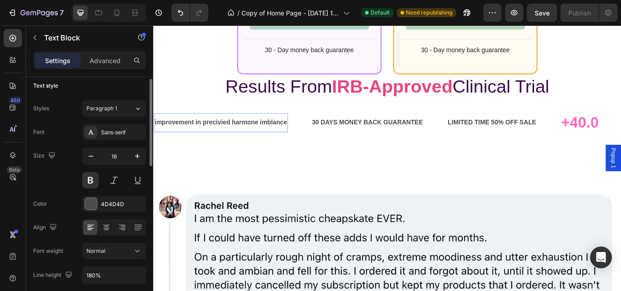
scroll to position [0, 0]
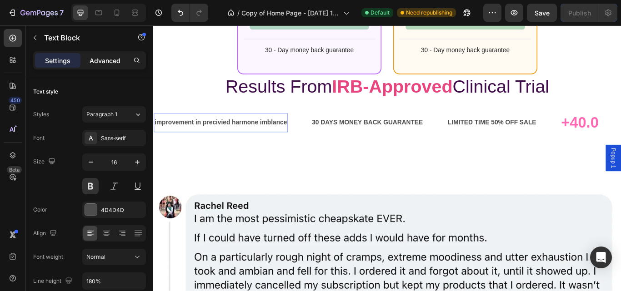
click at [104, 60] on p "Advanced" at bounding box center [105, 61] width 31 height 10
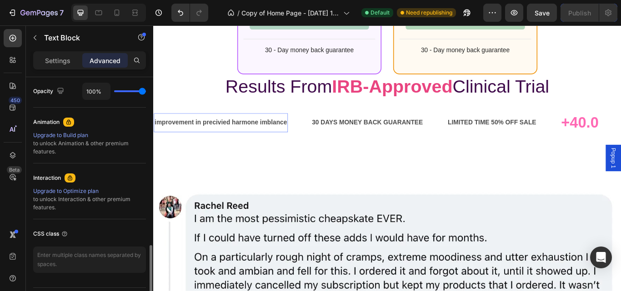
scroll to position [391, 0]
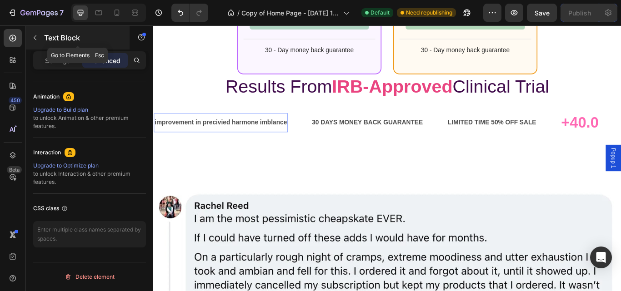
click at [39, 36] on button "button" at bounding box center [35, 37] width 15 height 15
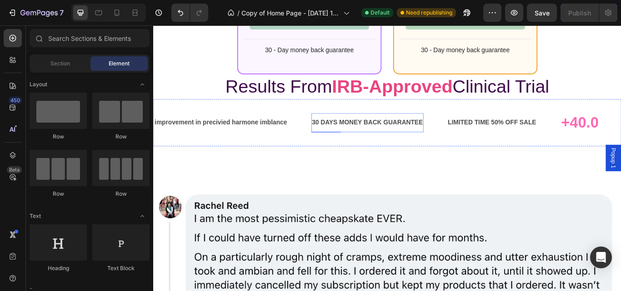
click at [375, 150] on div "30 DAYS MONEY BACK GUARANTEE Text Block" at bounding box center [402, 139] width 131 height 22
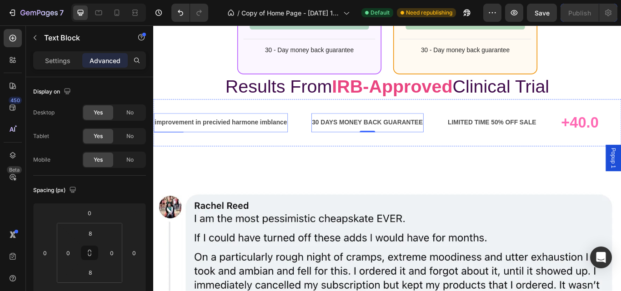
click at [244, 147] on div "improvement in precivied harmone imblance" at bounding box center [231, 139] width 156 height 15
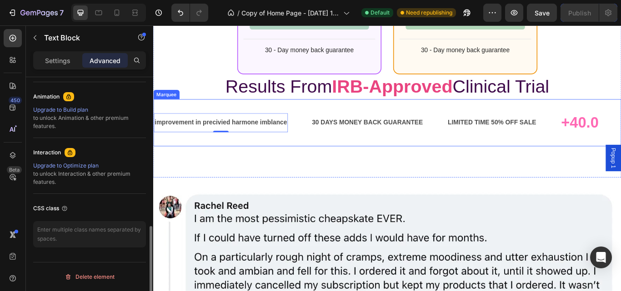
click at [330, 136] on div "improvement in precivied harmone imblance Text Block 0" at bounding box center [245, 139] width 184 height 22
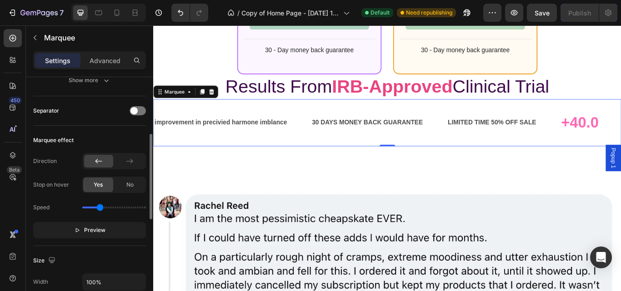
scroll to position [181, 0]
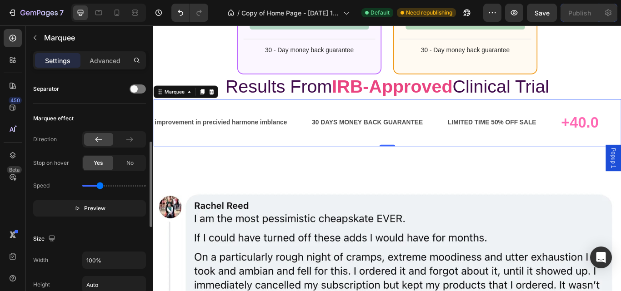
click at [77, 207] on icon "button" at bounding box center [77, 209] width 4 height 4
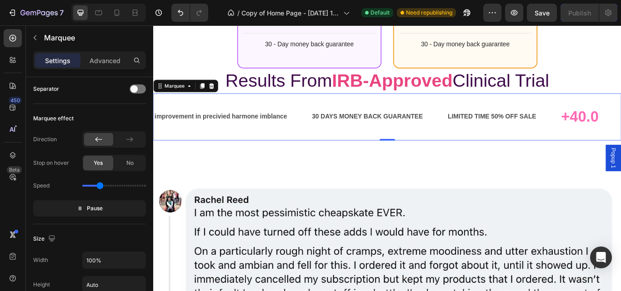
click at [457, 129] on div "30 DAYS MONEY BACK GUARANTEE Text Block" at bounding box center [416, 132] width 159 height 22
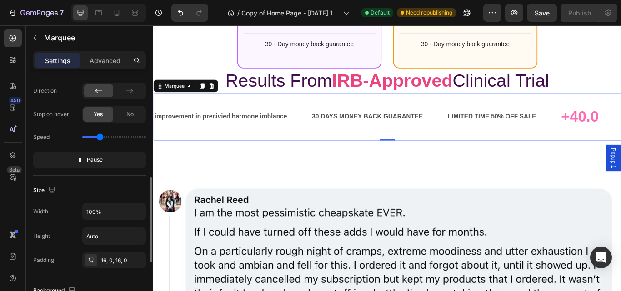
scroll to position [254, 0]
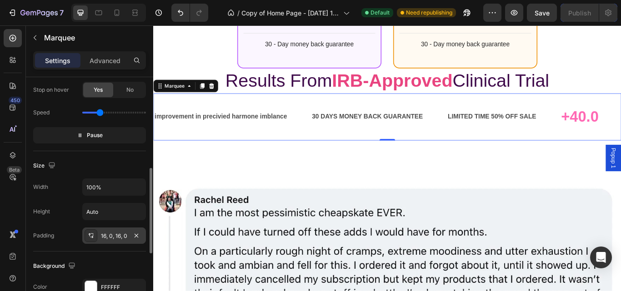
click at [123, 234] on div "16, 0, 16, 0" at bounding box center [114, 236] width 26 height 8
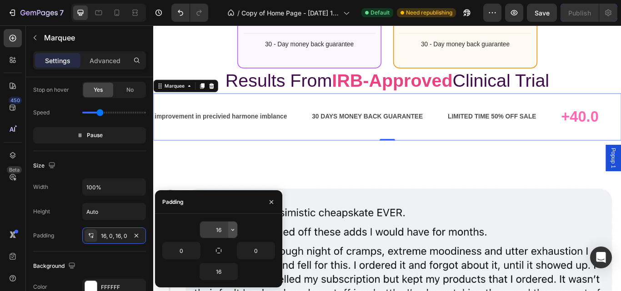
click at [232, 229] on icon "button" at bounding box center [232, 230] width 3 height 2
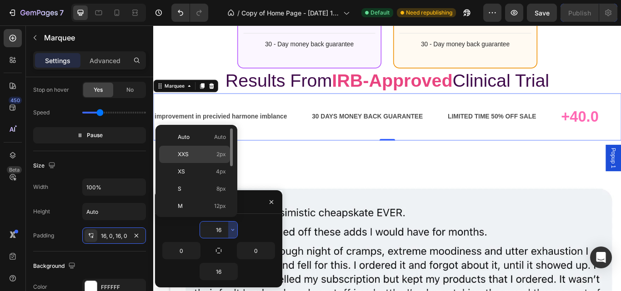
click at [220, 163] on div "XXS 2px" at bounding box center [194, 171] width 71 height 17
type input "2"
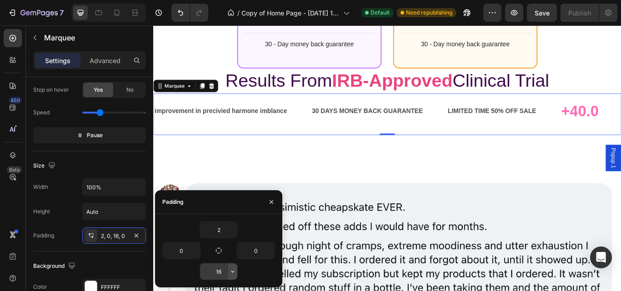
click at [233, 271] on icon "button" at bounding box center [232, 271] width 7 height 7
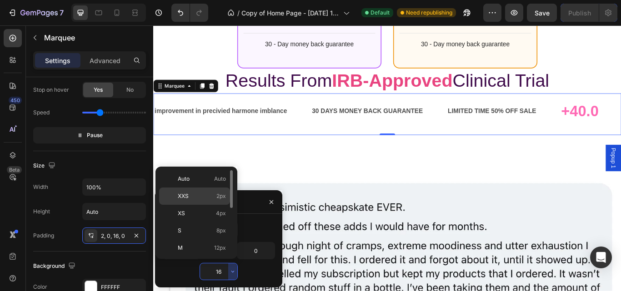
click at [214, 205] on div "XXS 2px" at bounding box center [194, 213] width 71 height 17
type input "2"
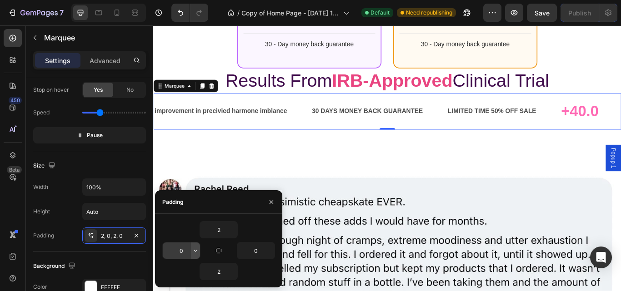
click at [191, 254] on button "button" at bounding box center [195, 251] width 9 height 16
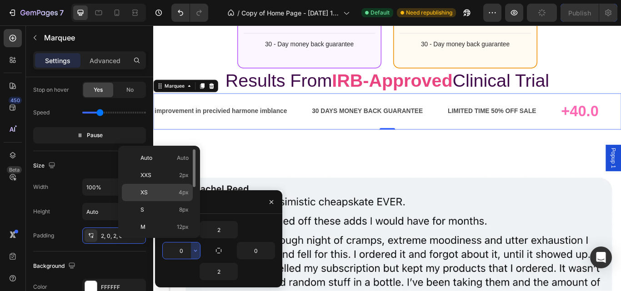
click at [181, 201] on div "XS 4px" at bounding box center [157, 209] width 71 height 17
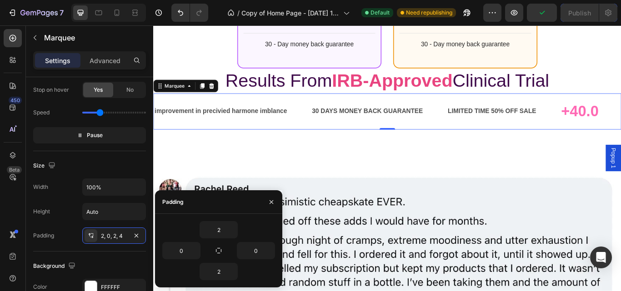
type input "4"
click at [269, 249] on icon "button" at bounding box center [269, 250] width 7 height 7
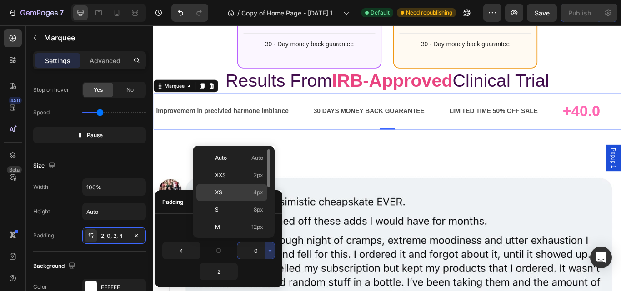
click at [253, 193] on span "4px" at bounding box center [258, 193] width 10 height 8
type input "4"
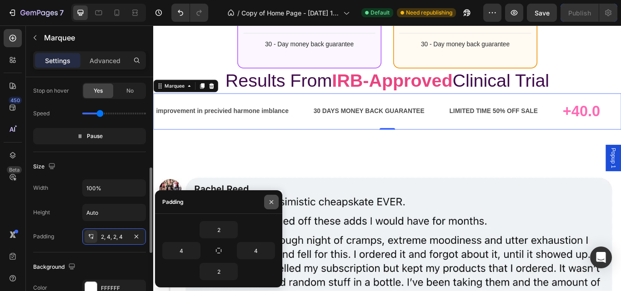
scroll to position [5947, 0]
click at [273, 205] on icon "button" at bounding box center [271, 202] width 7 height 7
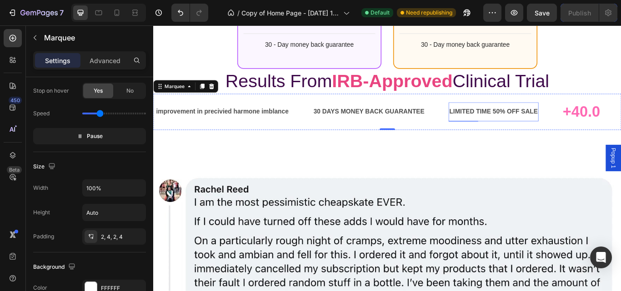
click at [497, 134] on div "LIMITED TIME 50% OFF SALE" at bounding box center [549, 126] width 105 height 15
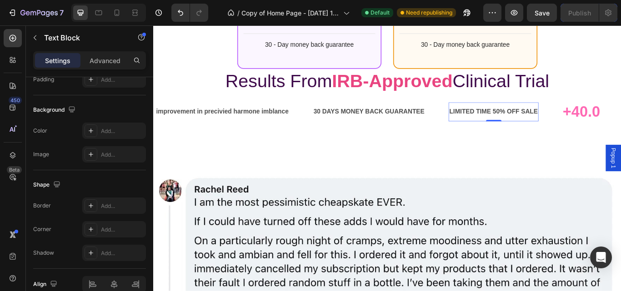
scroll to position [0, 0]
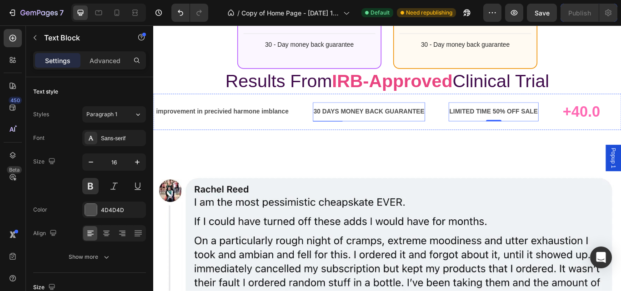
click at [338, 134] on div "30 DAYS MONEY BACK GUARANTEE" at bounding box center [403, 126] width 131 height 15
click at [338, 125] on div "30 DAYS MONEY BACK GUARANTEE" at bounding box center [403, 126] width 131 height 15
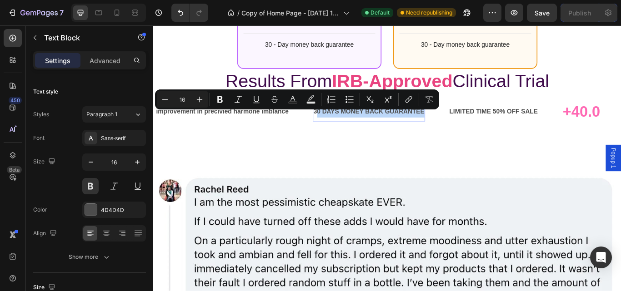
drag, startPoint x: 323, startPoint y: 125, endPoint x: 199, endPoint y: 129, distance: 124.5
click at [339, 129] on p "30 DAYS MONEY BACK GUARANTEE" at bounding box center [403, 126] width 129 height 13
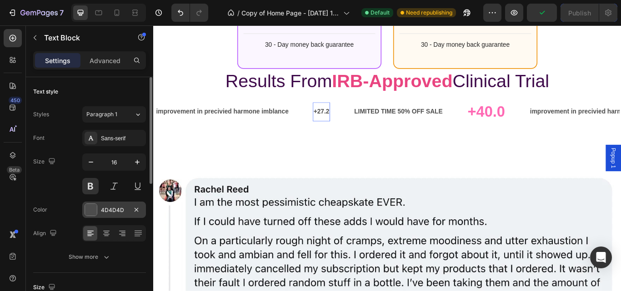
click at [88, 214] on div at bounding box center [91, 210] width 12 height 12
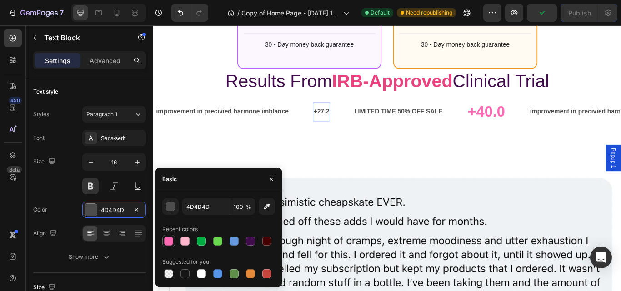
click at [166, 241] on div at bounding box center [168, 241] width 9 height 9
type input "FF69B4"
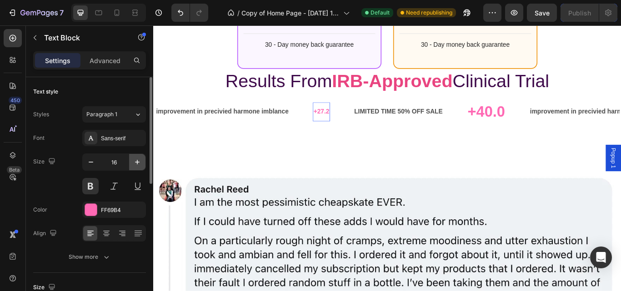
click at [136, 160] on icon "button" at bounding box center [137, 162] width 9 height 9
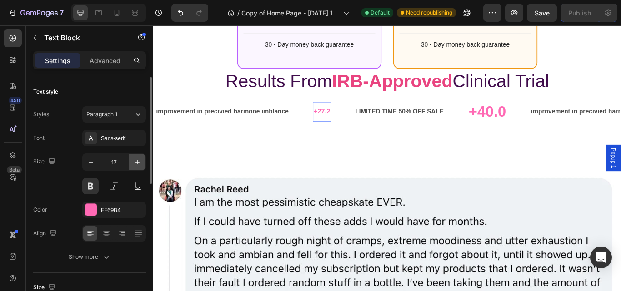
click at [136, 160] on icon "button" at bounding box center [137, 162] width 9 height 9
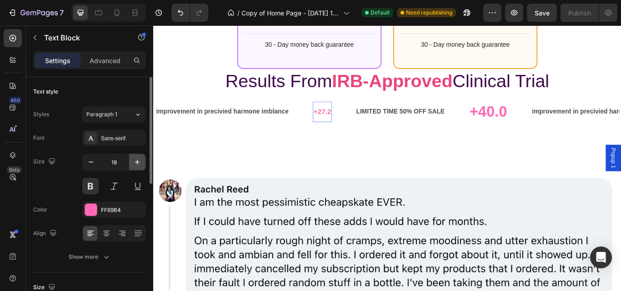
click at [136, 160] on icon "button" at bounding box center [137, 162] width 9 height 9
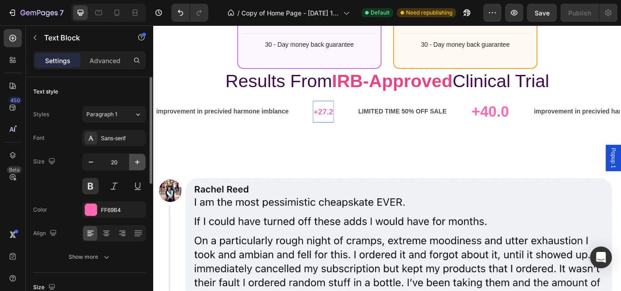
click at [136, 160] on icon "button" at bounding box center [137, 162] width 9 height 9
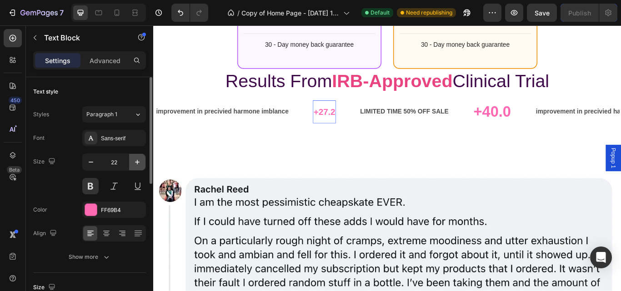
click at [136, 160] on icon "button" at bounding box center [137, 162] width 9 height 9
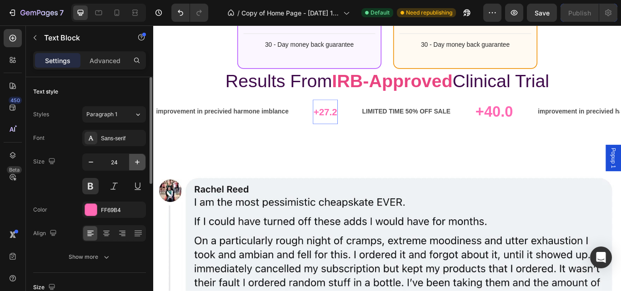
click at [136, 160] on icon "button" at bounding box center [137, 162] width 9 height 9
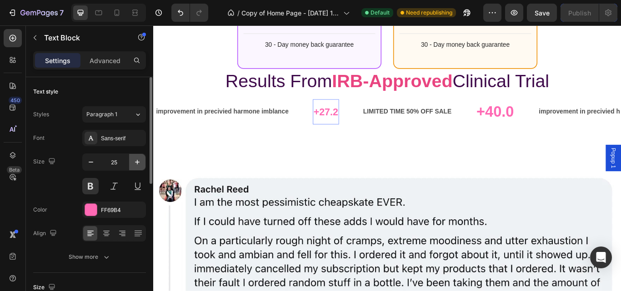
click at [136, 160] on icon "button" at bounding box center [137, 162] width 9 height 9
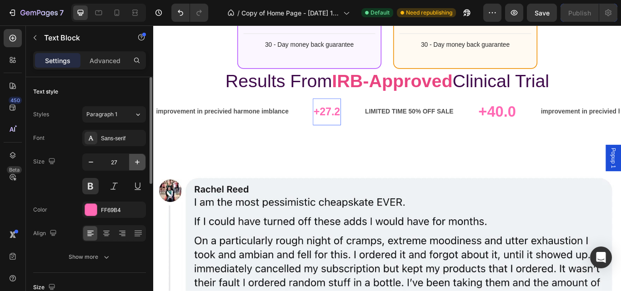
click at [136, 160] on icon "button" at bounding box center [137, 162] width 9 height 9
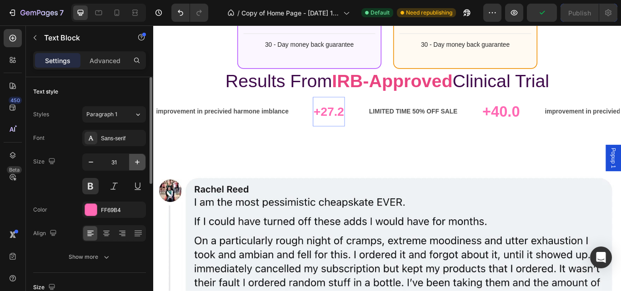
click at [134, 162] on icon "button" at bounding box center [137, 162] width 9 height 9
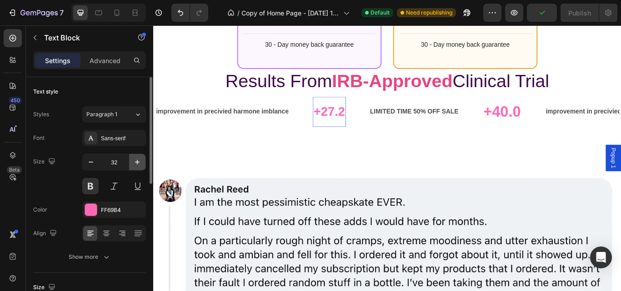
click at [134, 162] on icon "button" at bounding box center [137, 162] width 9 height 9
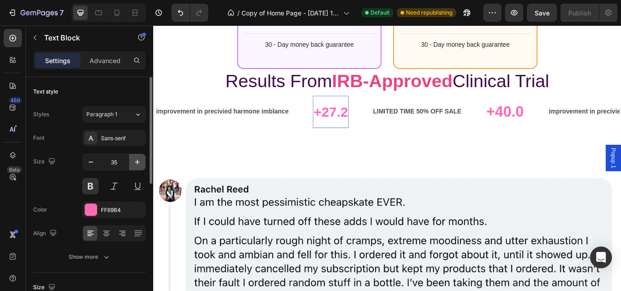
click at [134, 162] on icon "button" at bounding box center [137, 162] width 9 height 9
type input "37"
click at [410, 120] on div "LIMITED TIME 50% OFF SALE Text Block" at bounding box center [462, 126] width 105 height 22
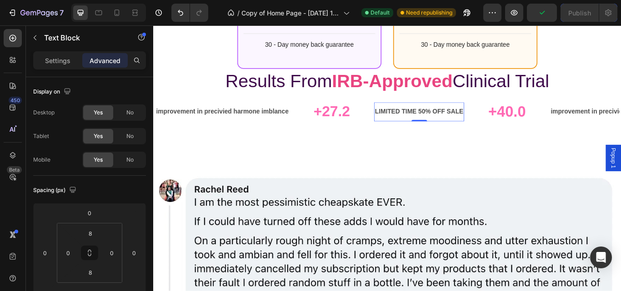
drag, startPoint x: 512, startPoint y: 128, endPoint x: 415, endPoint y: 129, distance: 97.2
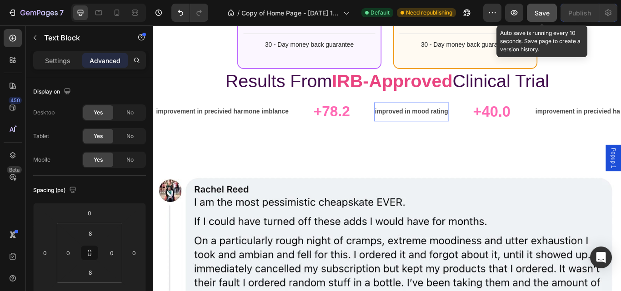
click at [533, 14] on button "Save" at bounding box center [542, 13] width 30 height 18
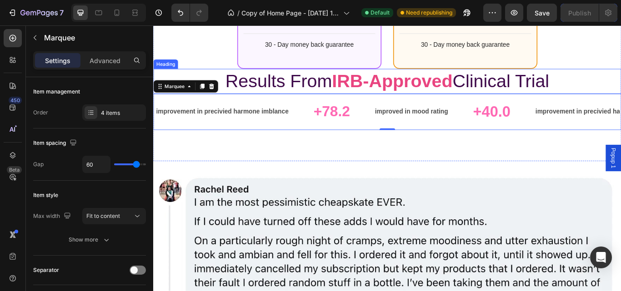
click at [620, 99] on h2 "Results From IRB-Approved Clinical Trial" at bounding box center [425, 90] width 545 height 29
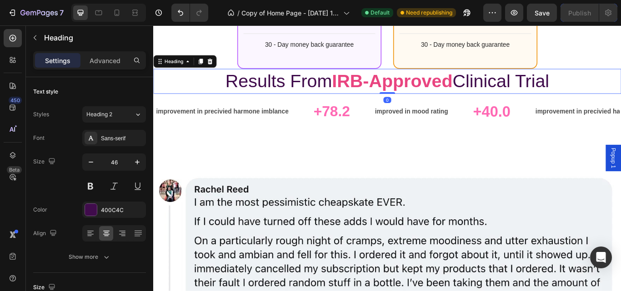
click at [620, 99] on h2 "Results From IRB-Approved Clinical Trial" at bounding box center [425, 90] width 545 height 29
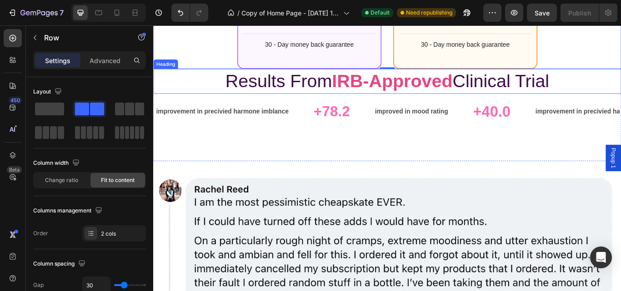
click at [311, 101] on p "Results From IRB-Approved Clinical Trial" at bounding box center [425, 90] width 543 height 27
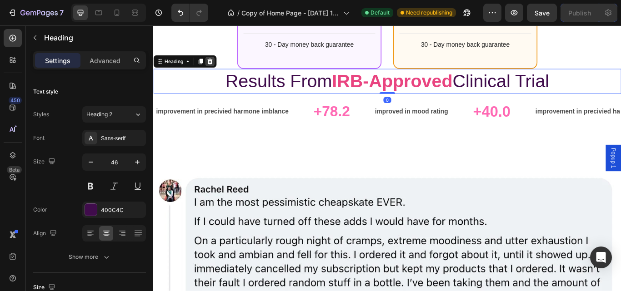
click at [222, 68] on div at bounding box center [219, 67] width 11 height 11
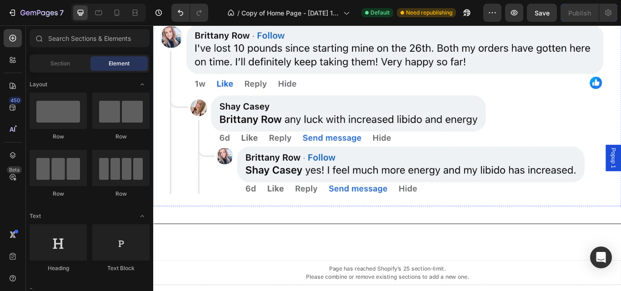
scroll to position [6266, 0]
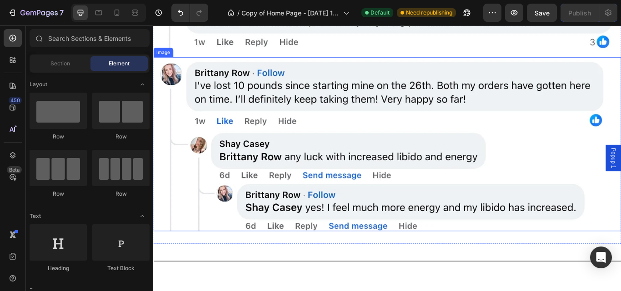
click at [620, 180] on img at bounding box center [425, 164] width 545 height 203
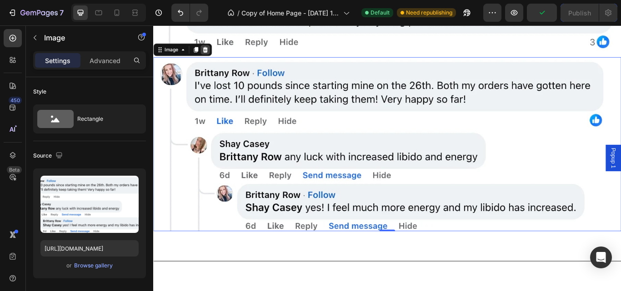
click at [210, 50] on icon at bounding box center [213, 53] width 7 height 7
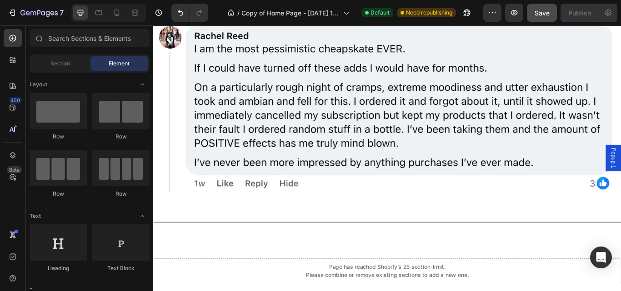
scroll to position [5658, 0]
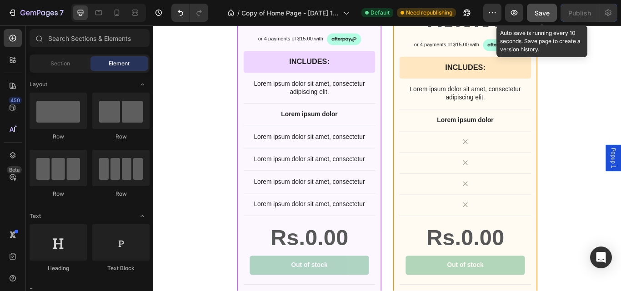
click at [540, 13] on span "Save" at bounding box center [541, 13] width 15 height 8
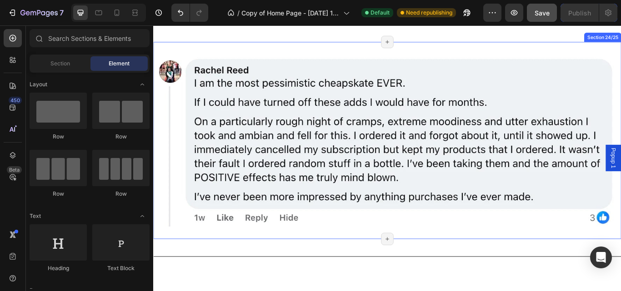
scroll to position [6061, 0]
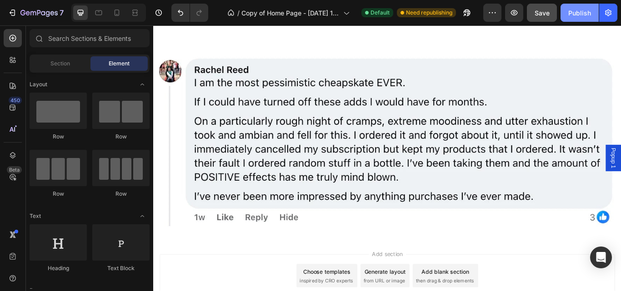
click at [572, 13] on div "Publish" at bounding box center [579, 13] width 23 height 10
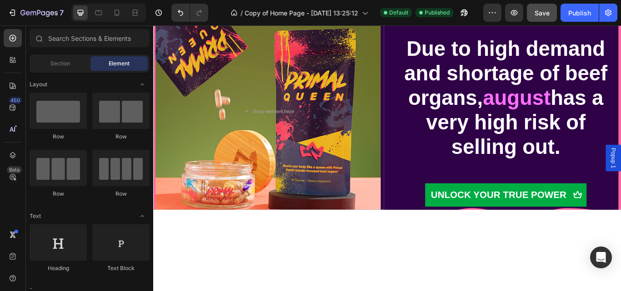
scroll to position [3377, 0]
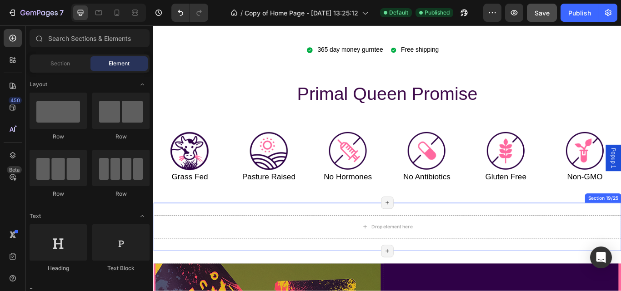
click at [598, 244] on div "Drop element here Section 19/25 Page has reached Shopify’s 25 section-limit Pag…" at bounding box center [425, 261] width 545 height 56
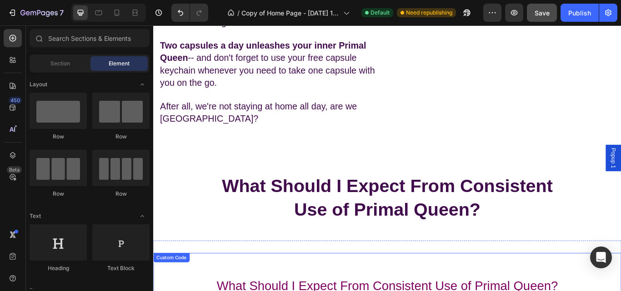
scroll to position [1283, 0]
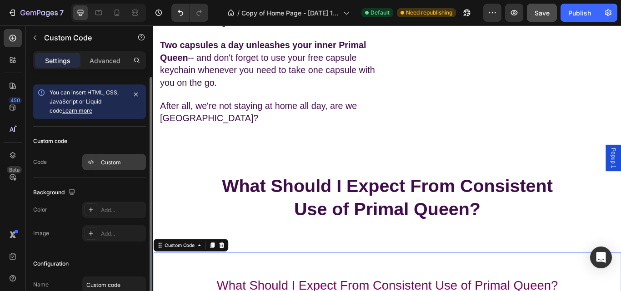
click at [118, 164] on div "Custom" at bounding box center [122, 163] width 43 height 8
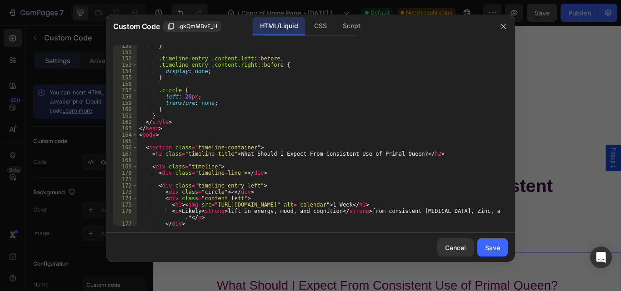
scroll to position [953, 0]
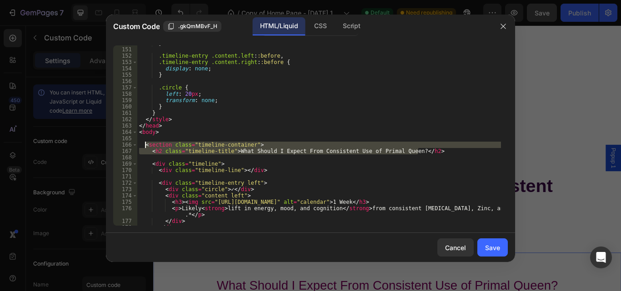
drag, startPoint x: 431, startPoint y: 149, endPoint x: 140, endPoint y: 149, distance: 290.3
click at [140, 149] on div "} .timeline-entry .content.left : :before , .timeline-entry .content.right : :b…" at bounding box center [318, 136] width 363 height 193
click at [142, 144] on div "} .timeline-entry .content.left : :before , .timeline-entry .content.right : :b…" at bounding box center [318, 136] width 363 height 193
drag, startPoint x: 142, startPoint y: 144, endPoint x: 299, endPoint y: 153, distance: 157.5
click at [299, 153] on div "} .timeline-entry .content.left : :before , .timeline-entry .content.right : :b…" at bounding box center [318, 136] width 363 height 193
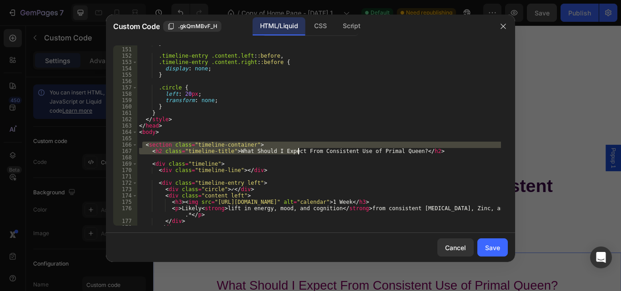
click at [423, 149] on div "} .timeline-entry .content.left : :before , .timeline-entry .content.right : :b…" at bounding box center [318, 136] width 363 height 193
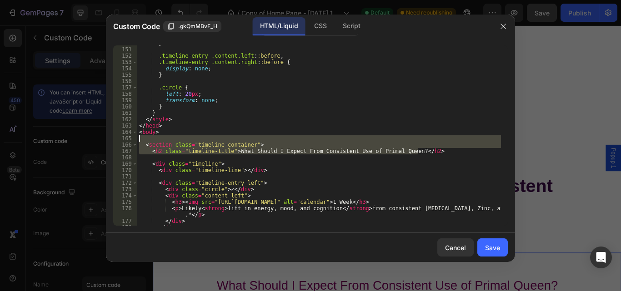
drag, startPoint x: 423, startPoint y: 149, endPoint x: 194, endPoint y: 139, distance: 229.2
click at [194, 139] on div "} .timeline-entry .content.left : :before , .timeline-entry .content.right : :b…" at bounding box center [318, 136] width 363 height 193
type textarea "<section class="timeline-container">"
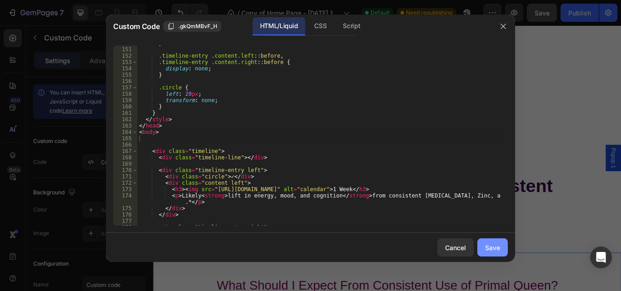
click at [484, 252] on button "Save" at bounding box center [492, 248] width 30 height 18
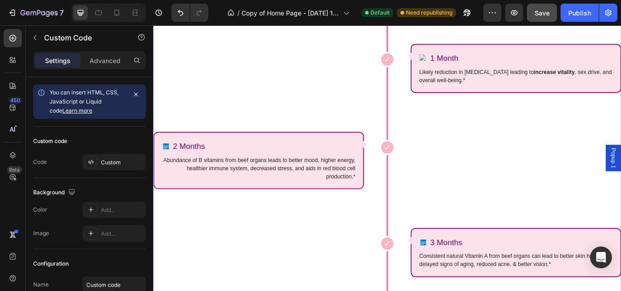
scroll to position [1504, 0]
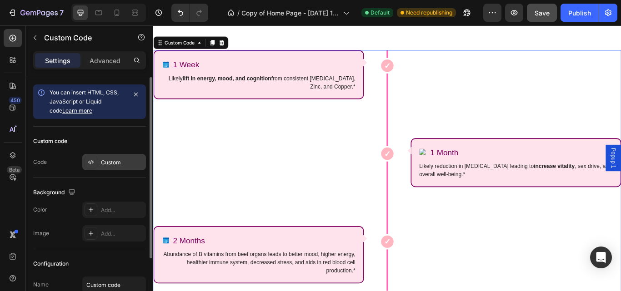
click at [129, 164] on div "Custom" at bounding box center [122, 163] width 43 height 8
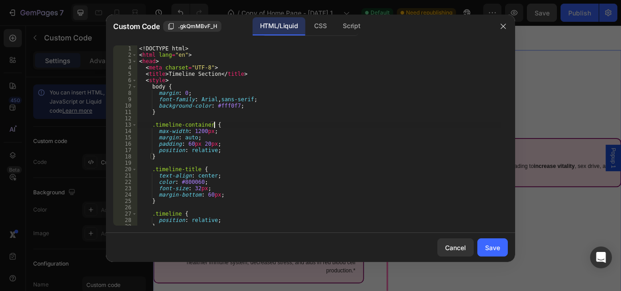
click at [226, 125] on div "<! DOCTYPE html > < html lang = "en" > < head > < meta charset = "UTF-8" > < ti…" at bounding box center [318, 141] width 363 height 193
type textarea "</html>"
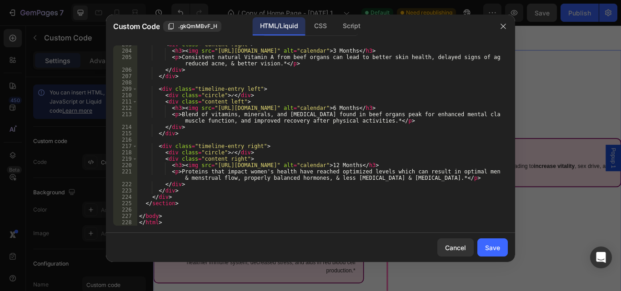
scroll to position [1308, 0]
click at [495, 249] on div "Save" at bounding box center [492, 248] width 15 height 10
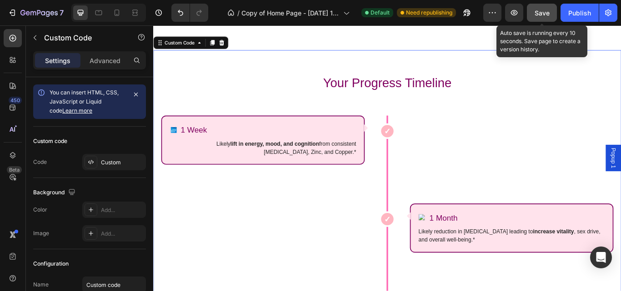
click at [536, 15] on span "Save" at bounding box center [541, 13] width 15 height 8
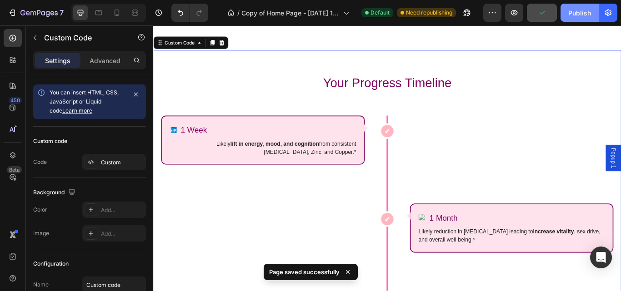
click at [577, 14] on div "Publish" at bounding box center [579, 13] width 23 height 10
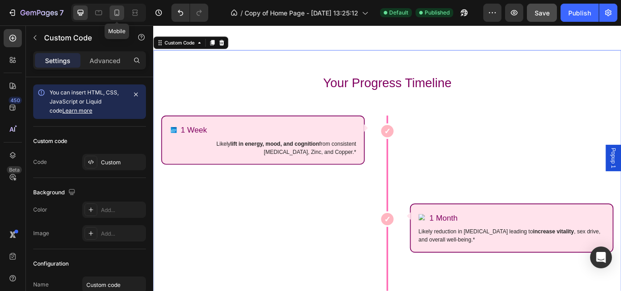
click at [115, 14] on icon at bounding box center [116, 12] width 9 height 9
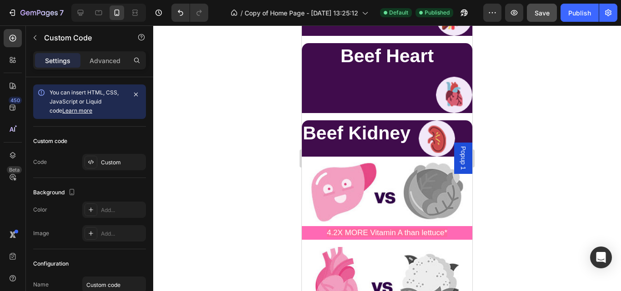
scroll to position [5042, 0]
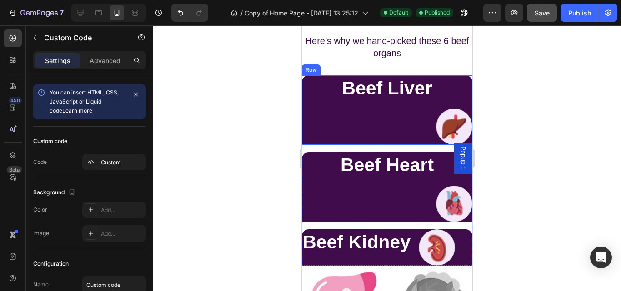
click at [464, 104] on div "Beef Liver Heading Image Row" at bounding box center [387, 110] width 170 height 70
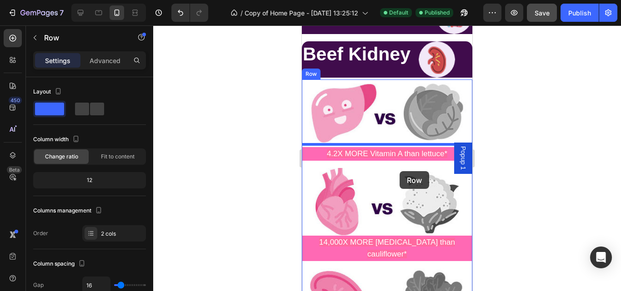
scroll to position [5233, 0]
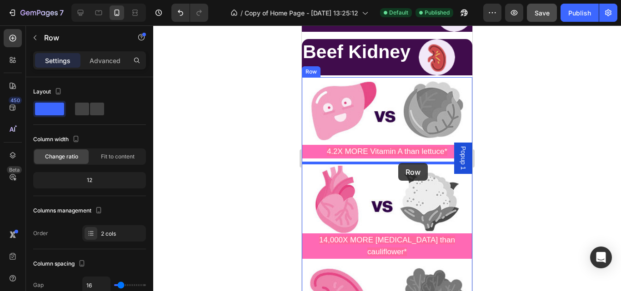
drag, startPoint x: 464, startPoint y: 104, endPoint x: 398, endPoint y: 163, distance: 88.8
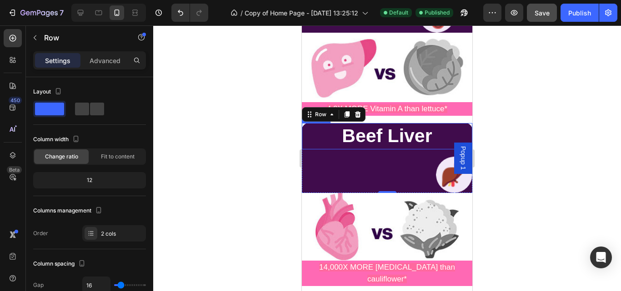
scroll to position [5190, 0]
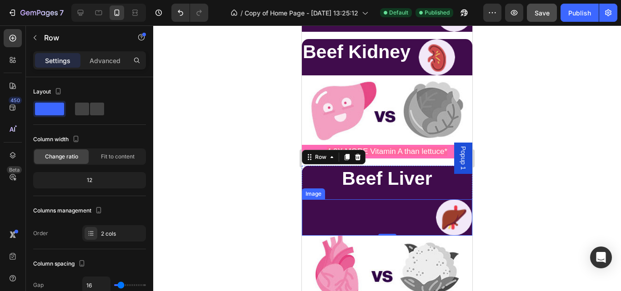
click at [401, 216] on div at bounding box center [387, 217] width 170 height 36
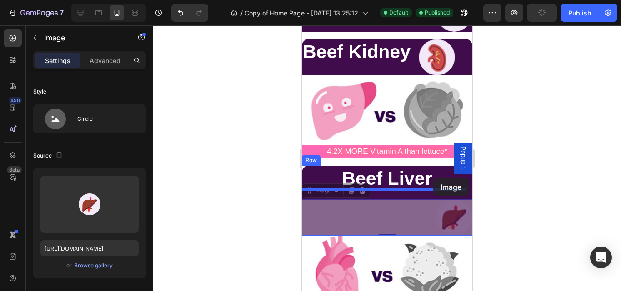
drag, startPoint x: 453, startPoint y: 216, endPoint x: 433, endPoint y: 178, distance: 42.5
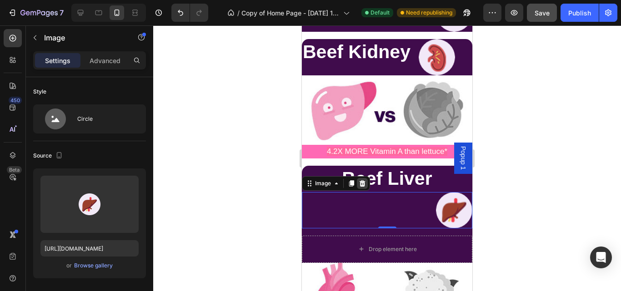
click at [361, 180] on icon at bounding box center [362, 183] width 6 height 6
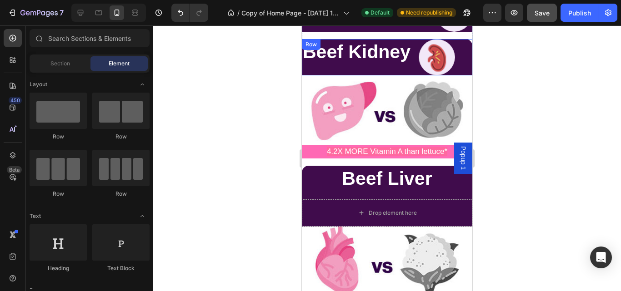
click at [457, 58] on div "Beef Kidney Heading Image Row" at bounding box center [387, 57] width 170 height 36
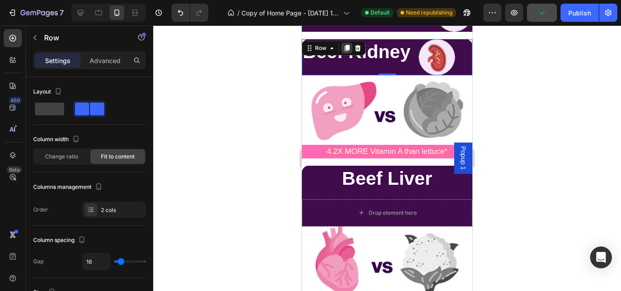
click at [345, 49] on icon at bounding box center [346, 48] width 7 height 7
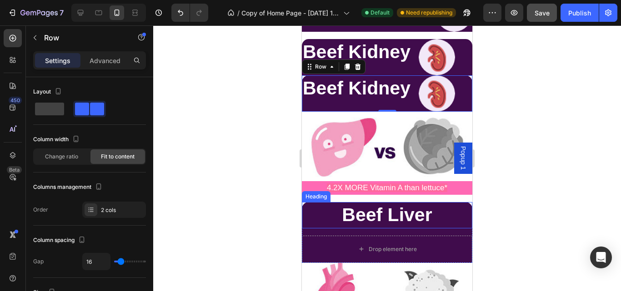
click at [462, 218] on h2 "Beef Liver" at bounding box center [387, 215] width 170 height 26
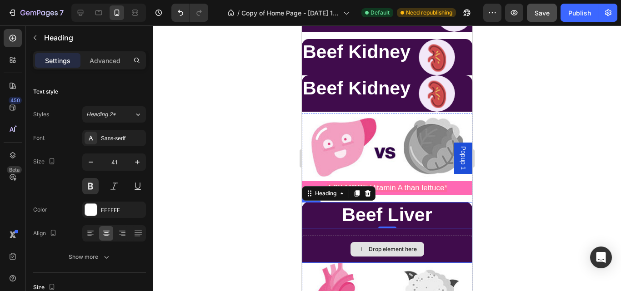
click at [460, 251] on div "Drop element here" at bounding box center [387, 249] width 170 height 27
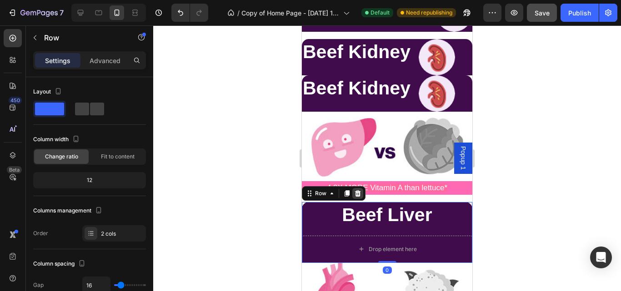
click at [358, 192] on icon at bounding box center [357, 193] width 7 height 7
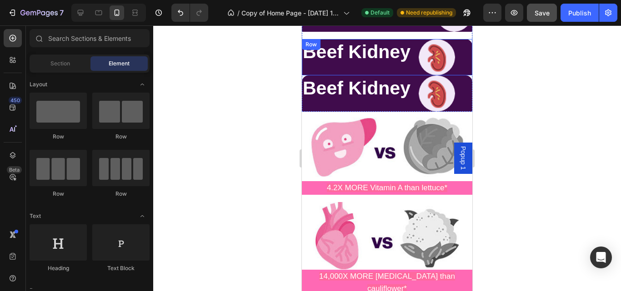
click at [461, 50] on div "Beef Kidney Heading Image Row" at bounding box center [387, 57] width 170 height 36
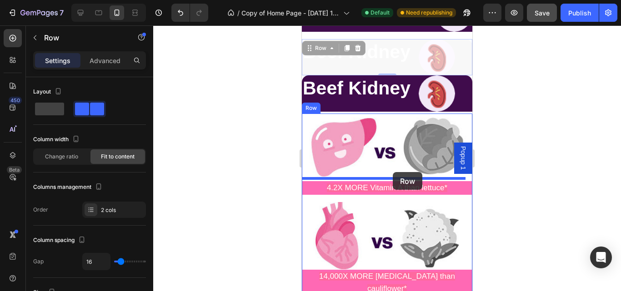
drag, startPoint x: 461, startPoint y: 50, endPoint x: 393, endPoint y: 172, distance: 139.9
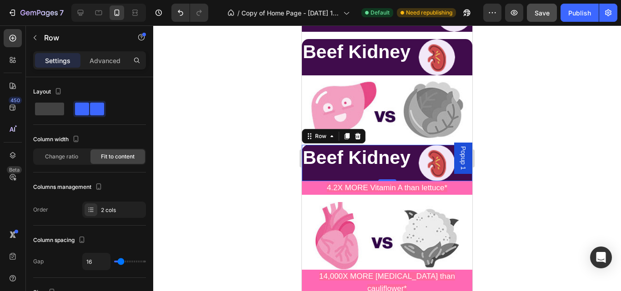
click at [396, 172] on div "Beef Kidney Heading" at bounding box center [356, 163] width 109 height 36
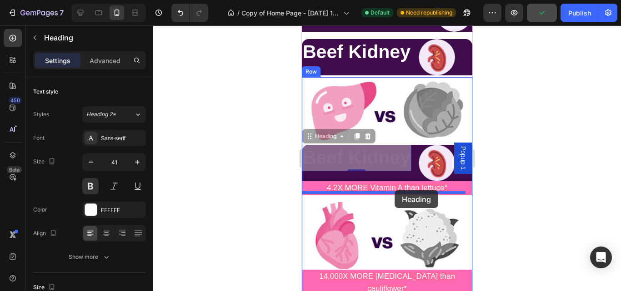
drag, startPoint x: 397, startPoint y: 145, endPoint x: 394, endPoint y: 190, distance: 45.5
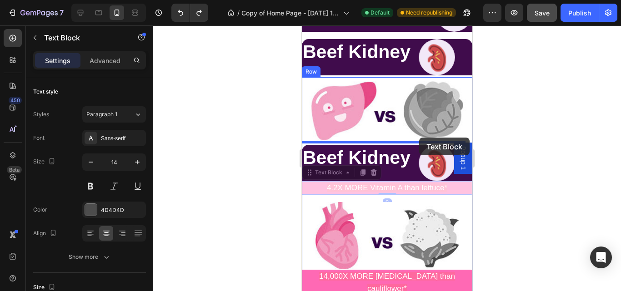
drag, startPoint x: 455, startPoint y: 186, endPoint x: 418, endPoint y: 138, distance: 61.5
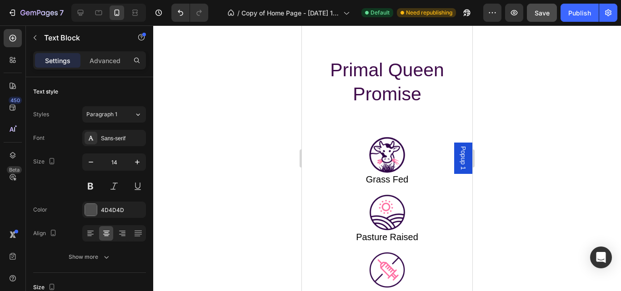
scroll to position [6134, 0]
click at [370, 164] on img at bounding box center [387, 154] width 36 height 36
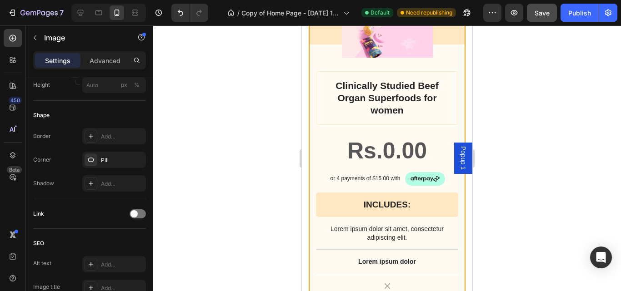
scroll to position [9597, 0]
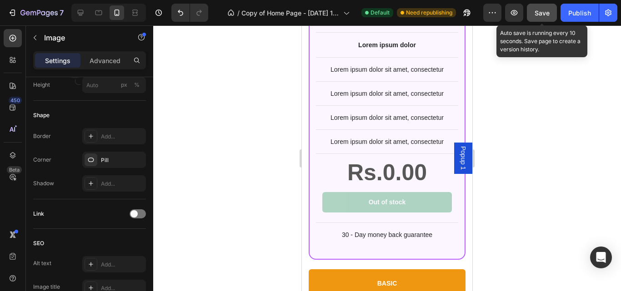
click at [543, 12] on span "Save" at bounding box center [541, 13] width 15 height 8
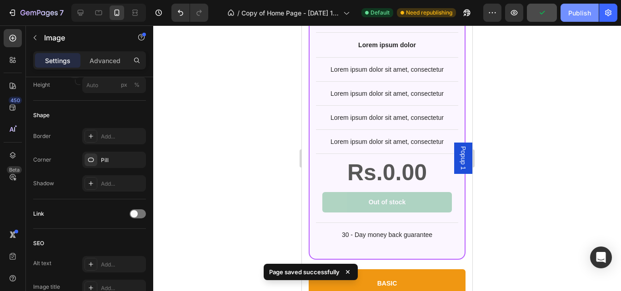
click at [579, 12] on div "Publish" at bounding box center [579, 13] width 23 height 10
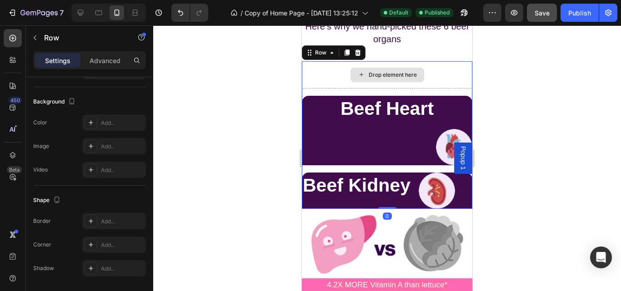
scroll to position [0, 0]
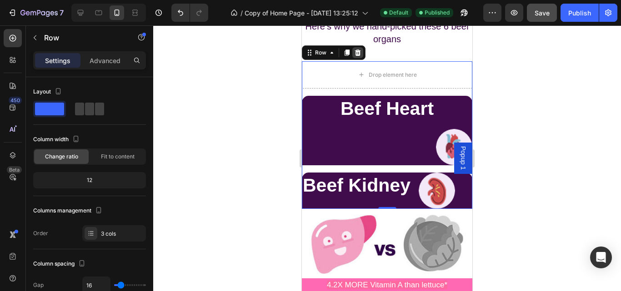
click at [362, 58] on div at bounding box center [357, 52] width 11 height 11
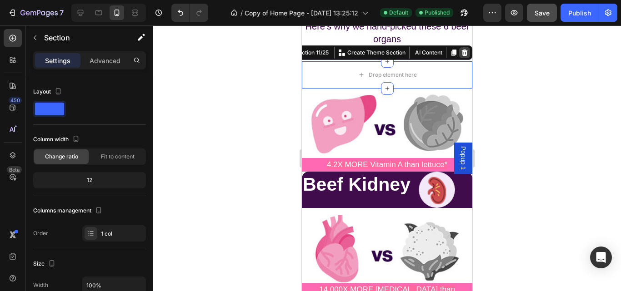
click at [461, 56] on icon at bounding box center [464, 52] width 7 height 7
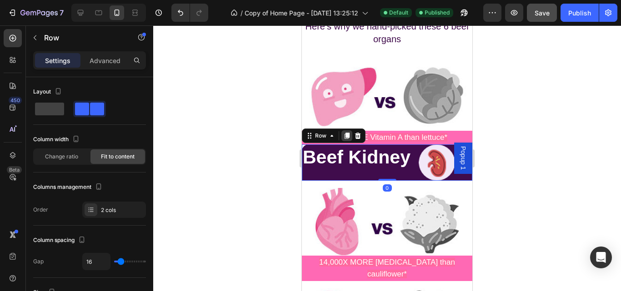
click at [348, 139] on icon at bounding box center [346, 136] width 5 height 6
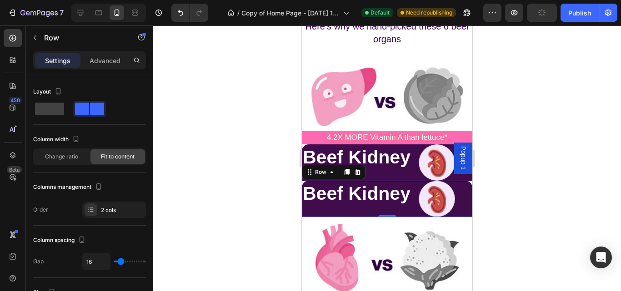
click at [459, 216] on div "Beef Kidney Heading Image Row 0" at bounding box center [387, 199] width 170 height 36
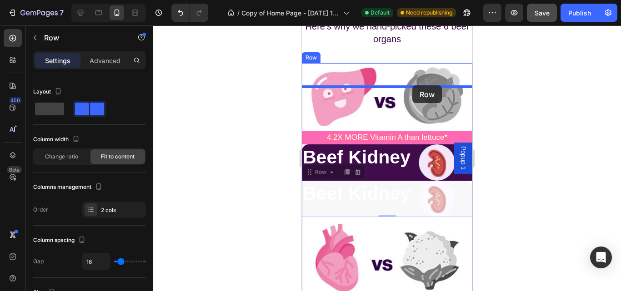
drag, startPoint x: 459, startPoint y: 216, endPoint x: 412, endPoint y: 86, distance: 138.5
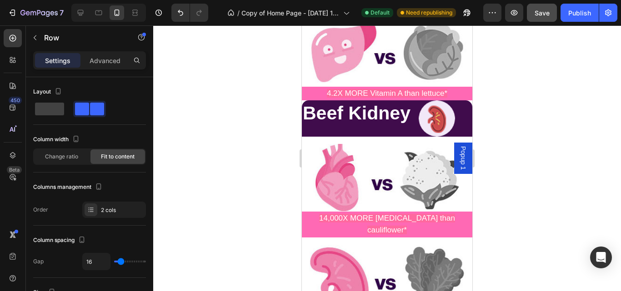
scroll to position [5165, 0]
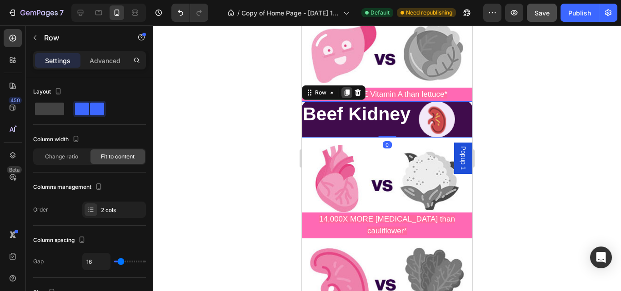
click at [346, 90] on icon at bounding box center [346, 93] width 5 height 6
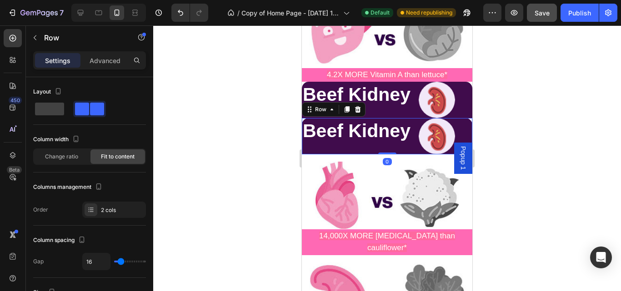
scroll to position [5185, 0]
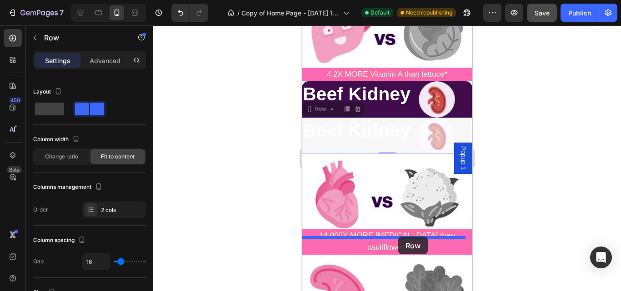
drag, startPoint x: 414, startPoint y: 139, endPoint x: 398, endPoint y: 237, distance: 99.4
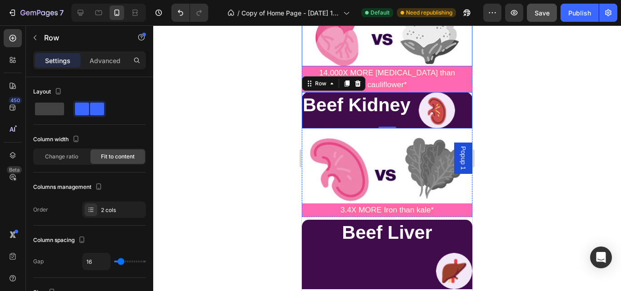
scroll to position [5312, 0]
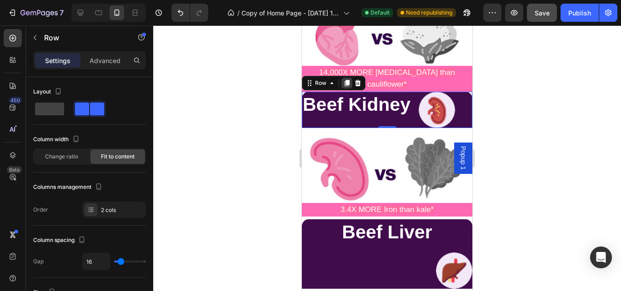
click at [348, 80] on icon at bounding box center [346, 83] width 7 height 7
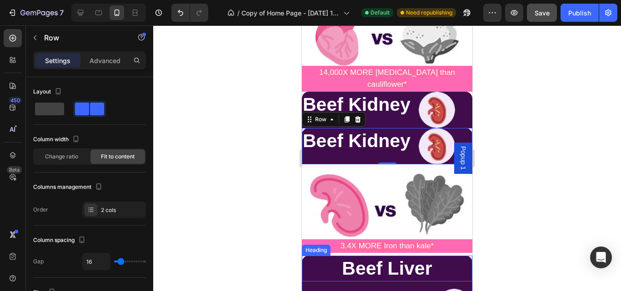
scroll to position [5396, 0]
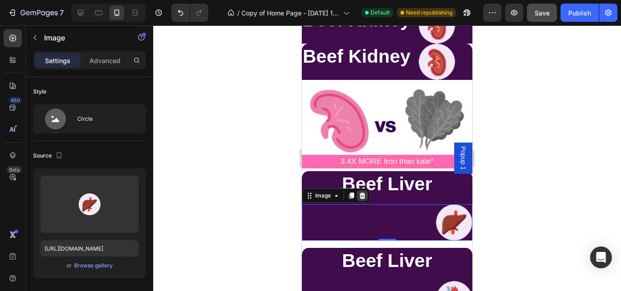
click at [360, 193] on icon at bounding box center [362, 196] width 6 height 6
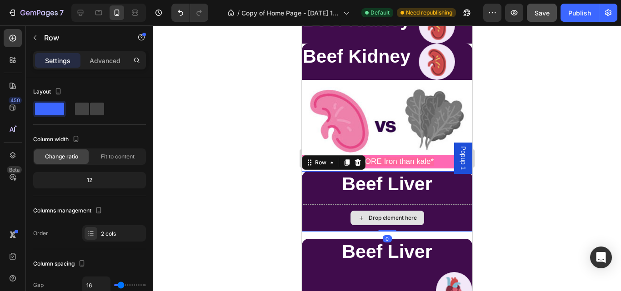
click at [438, 204] on div "Drop element here" at bounding box center [387, 217] width 170 height 27
click at [355, 159] on icon at bounding box center [357, 162] width 7 height 7
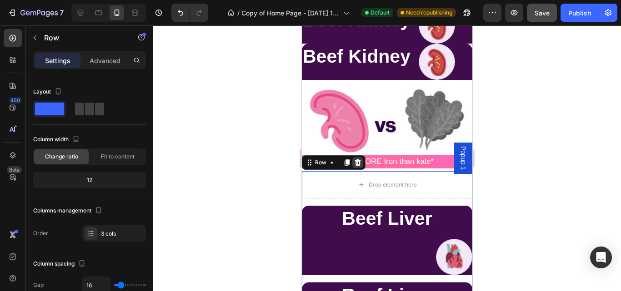
click at [359, 159] on icon at bounding box center [358, 162] width 6 height 6
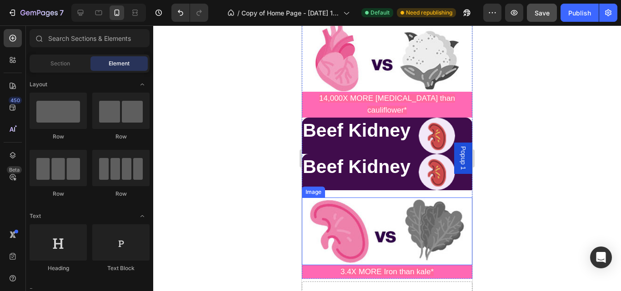
scroll to position [5287, 0]
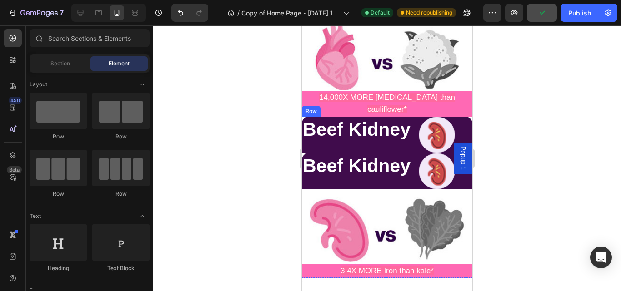
click at [462, 117] on div "Beef Kidney Heading Image Row" at bounding box center [387, 135] width 170 height 36
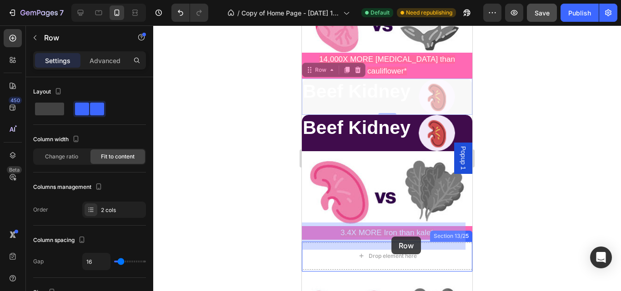
scroll to position [5326, 0]
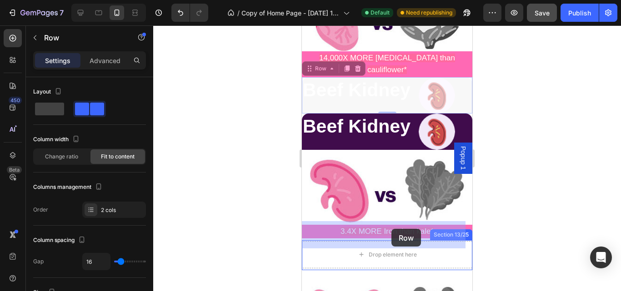
drag, startPoint x: 462, startPoint y: 117, endPoint x: 391, endPoint y: 229, distance: 132.6
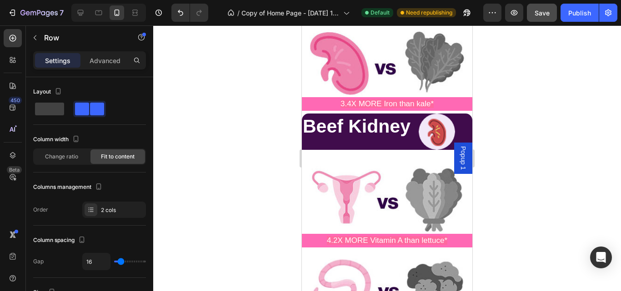
scroll to position [5417, 0]
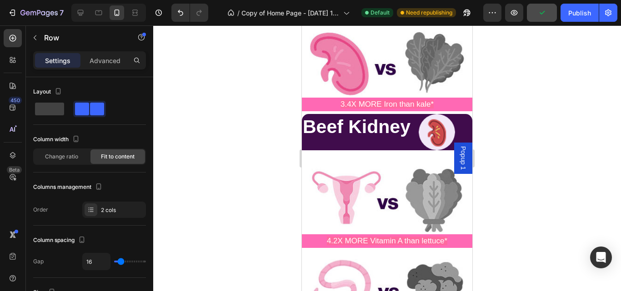
click at [461, 114] on div "Beef Kidney Heading Image Row" at bounding box center [387, 132] width 170 height 36
click at [405, 126] on div "Beef Kidney Heading" at bounding box center [356, 132] width 109 height 36
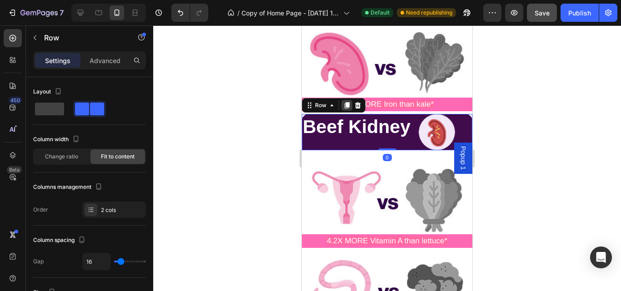
click at [348, 102] on icon at bounding box center [346, 105] width 5 height 6
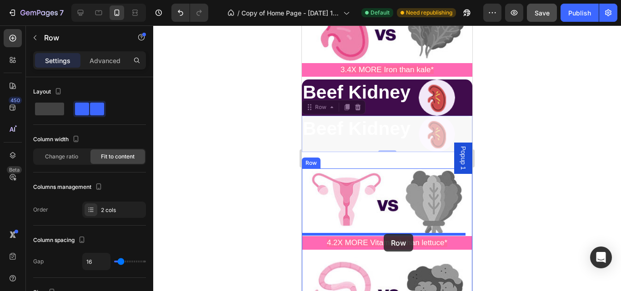
scroll to position [5459, 0]
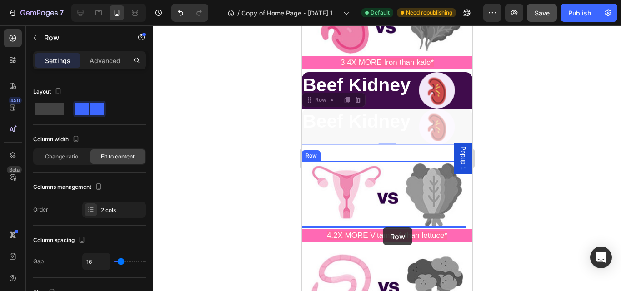
drag, startPoint x: 418, startPoint y: 141, endPoint x: 382, endPoint y: 228, distance: 93.7
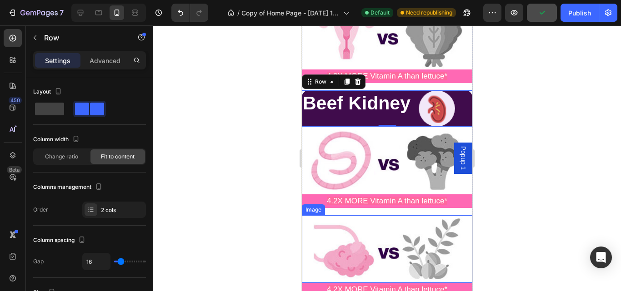
scroll to position [5550, 0]
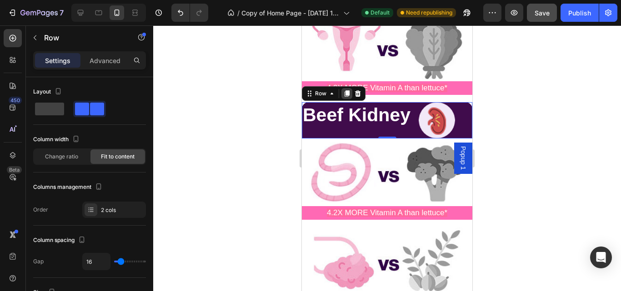
click at [348, 94] on icon at bounding box center [346, 93] width 5 height 6
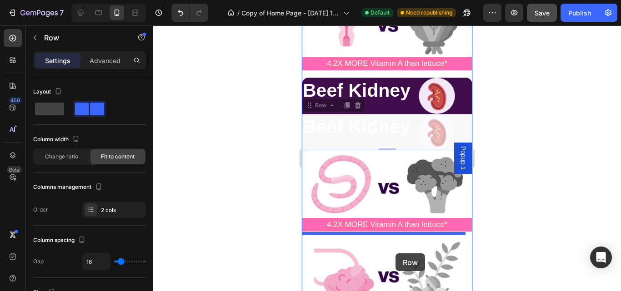
scroll to position [5583, 0]
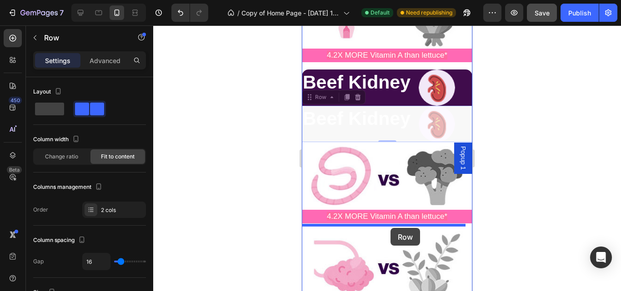
drag, startPoint x: 417, startPoint y: 138, endPoint x: 390, endPoint y: 225, distance: 91.3
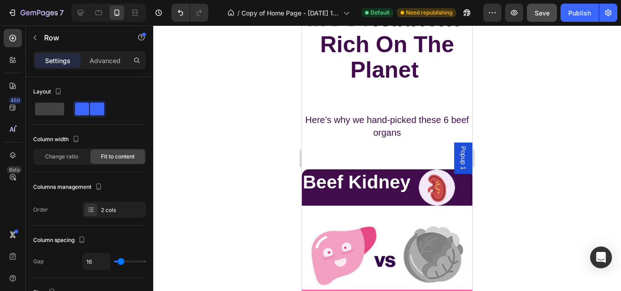
scroll to position [4937, 0]
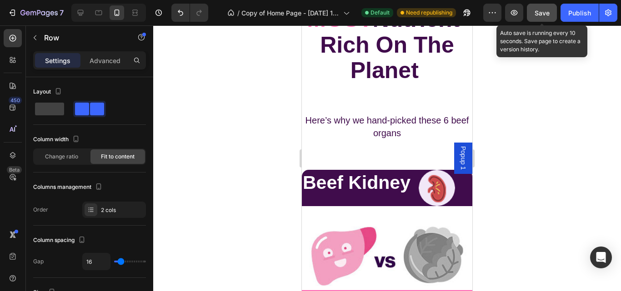
click at [544, 8] on div "Save" at bounding box center [541, 13] width 15 height 10
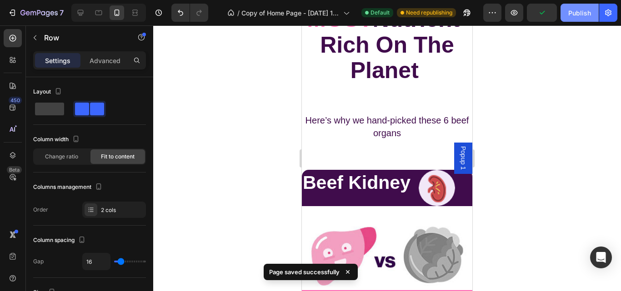
click at [582, 13] on div "Publish" at bounding box center [579, 13] width 23 height 10
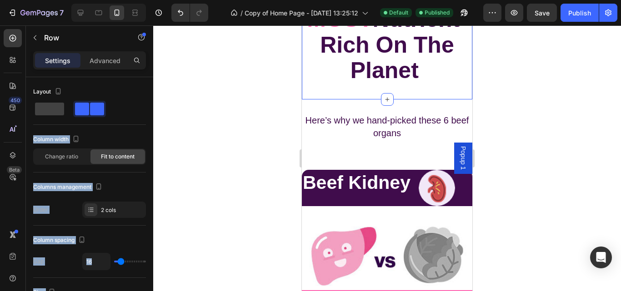
drag, startPoint x: 53, startPoint y: 109, endPoint x: 184, endPoint y: 102, distance: 131.9
click at [184, 0] on div "7 / Copy of Home Page - Jul 31, 13:25:12 Default Published Preview Save Publish…" at bounding box center [310, 0] width 621 height 0
click at [184, 102] on div at bounding box center [386, 158] width 467 height 266
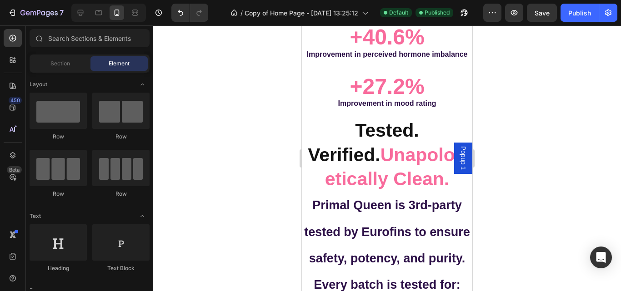
scroll to position [3916, 0]
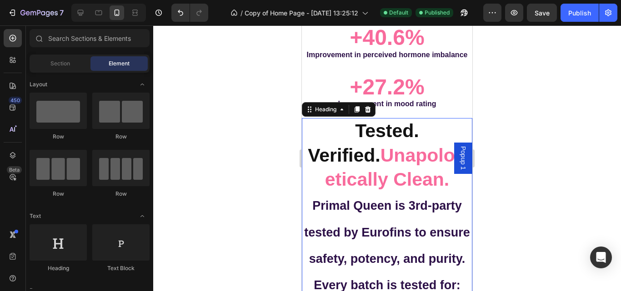
click at [410, 133] on strong "Tested. Verified." at bounding box center [363, 142] width 111 height 45
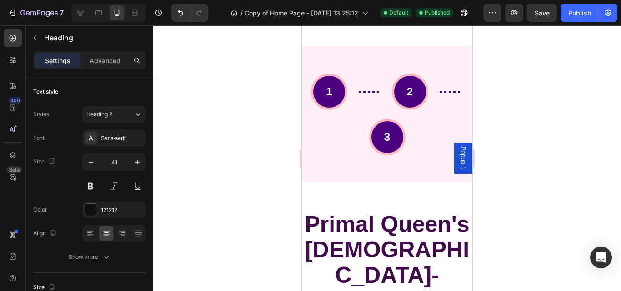
scroll to position [4406, 0]
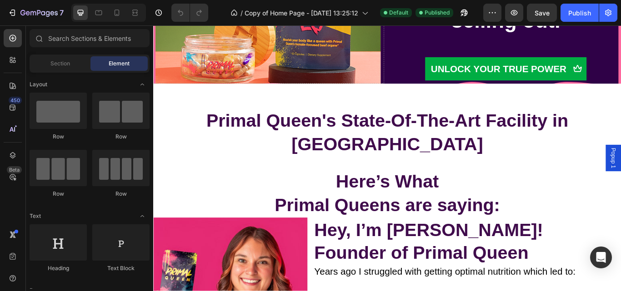
scroll to position [3748, 0]
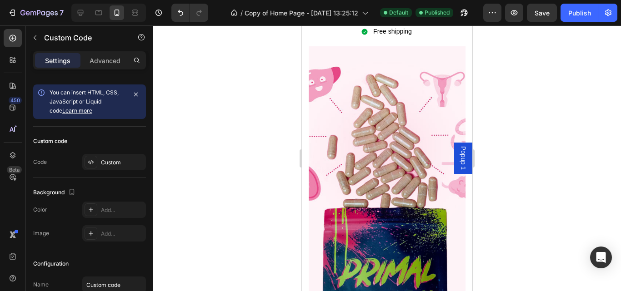
scroll to position [1518, 0]
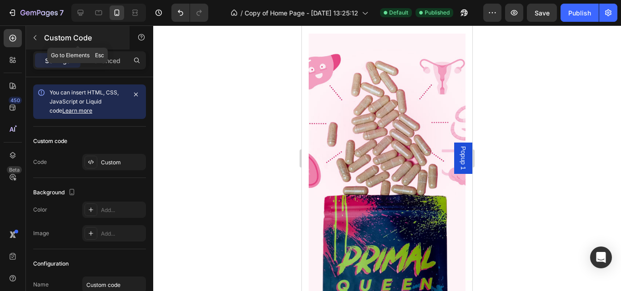
click at [34, 34] on icon "button" at bounding box center [34, 37] width 7 height 7
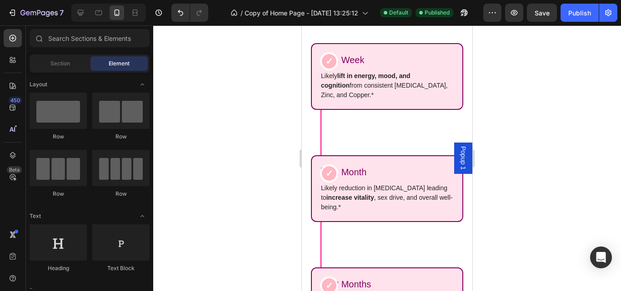
scroll to position [2713, 0]
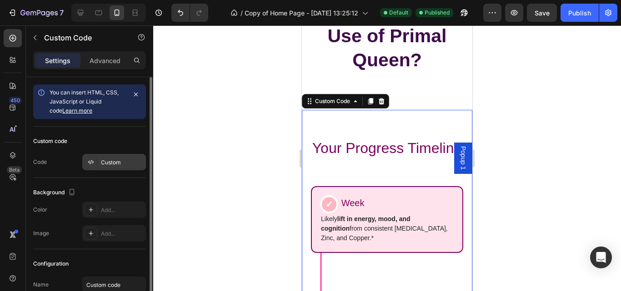
click at [106, 164] on div "Custom" at bounding box center [122, 163] width 43 height 8
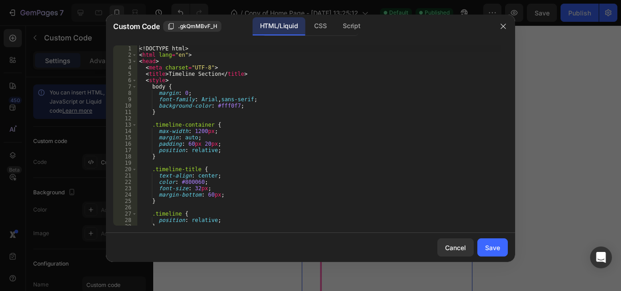
click at [602, 95] on div at bounding box center [310, 145] width 621 height 291
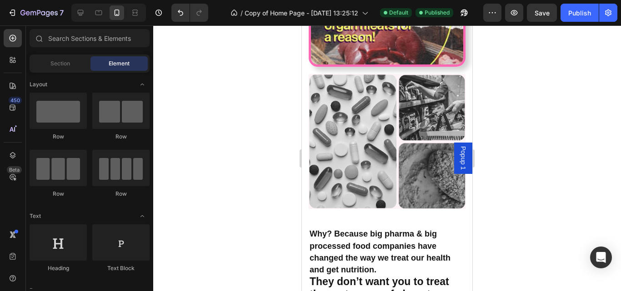
scroll to position [868, 0]
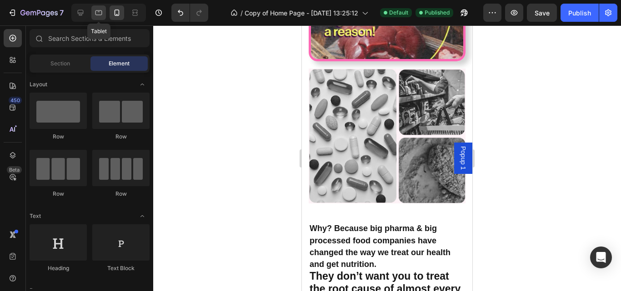
click at [94, 12] on icon at bounding box center [98, 12] width 9 height 9
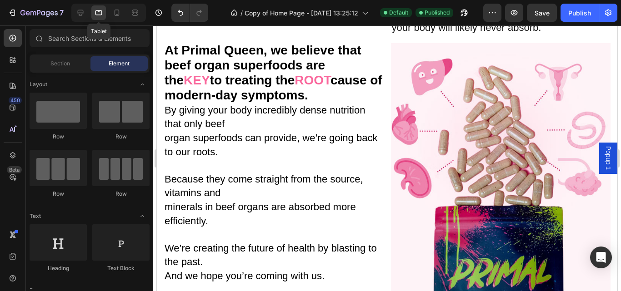
scroll to position [831, 0]
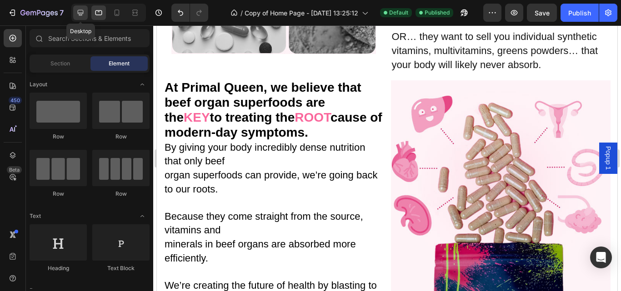
click at [78, 13] on icon at bounding box center [81, 13] width 6 height 6
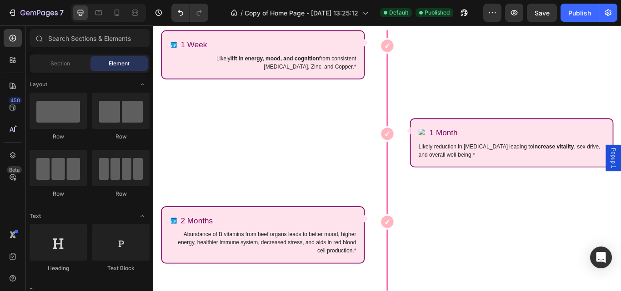
scroll to position [1702, 0]
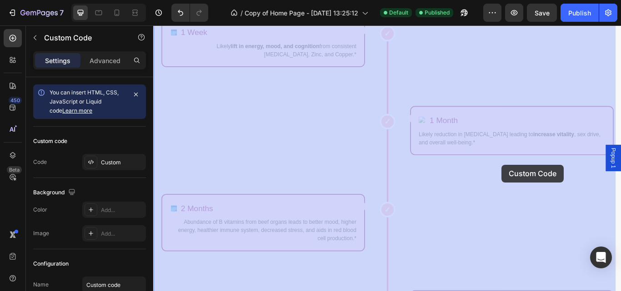
drag, startPoint x: 612, startPoint y: 164, endPoint x: 592, endPoint y: 148, distance: 25.8
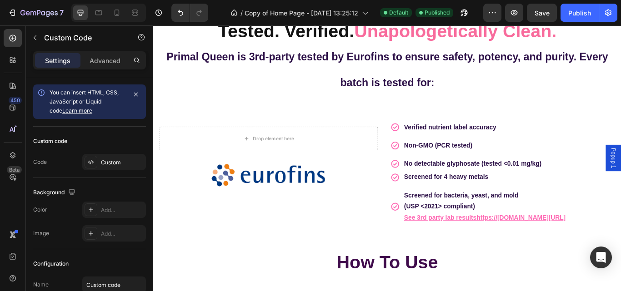
scroll to position [2490, 0]
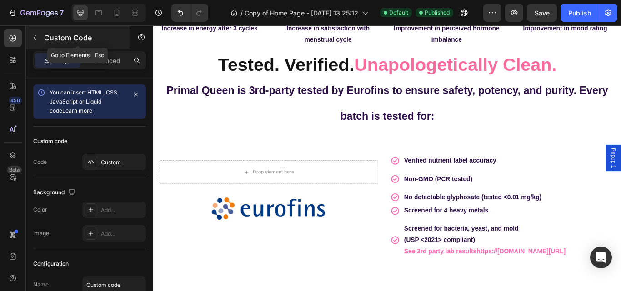
click at [33, 37] on icon "button" at bounding box center [34, 37] width 7 height 7
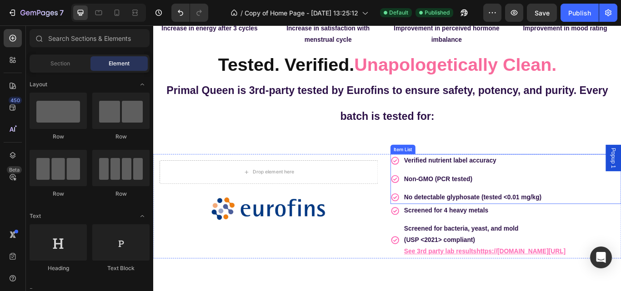
click at [607, 215] on div "Verified nutrient label accuracy Non-GMO (PCR tested) No detectable glyphosate …" at bounding box center [563, 205] width 269 height 58
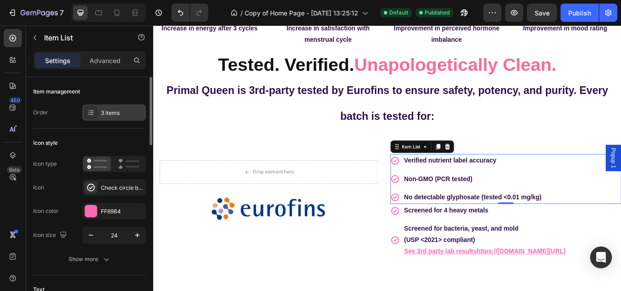
click at [128, 117] on div "3 items" at bounding box center [122, 113] width 43 height 8
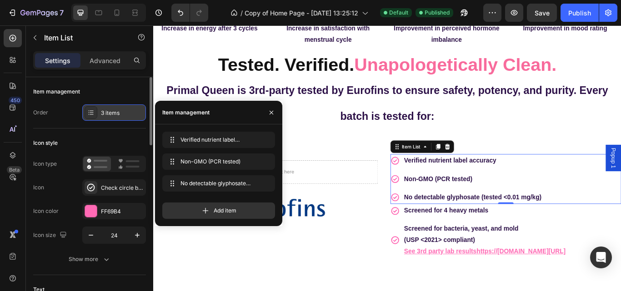
click at [128, 117] on div "3 items" at bounding box center [122, 113] width 43 height 8
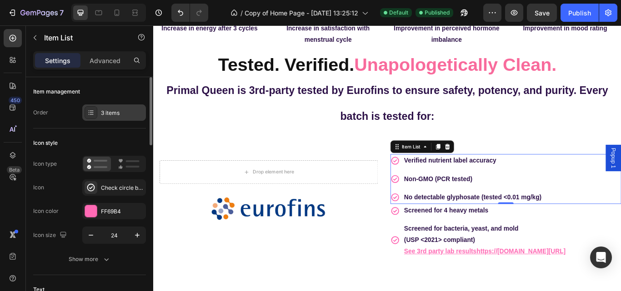
click at [128, 117] on div "3 items" at bounding box center [122, 113] width 43 height 8
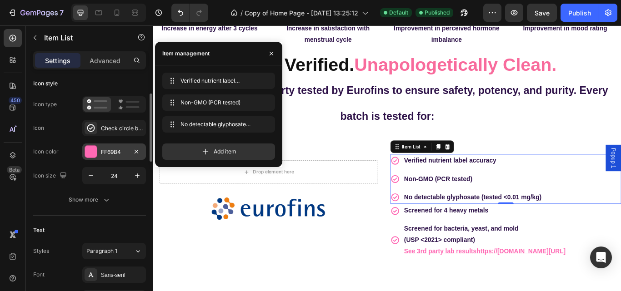
scroll to position [60, 0]
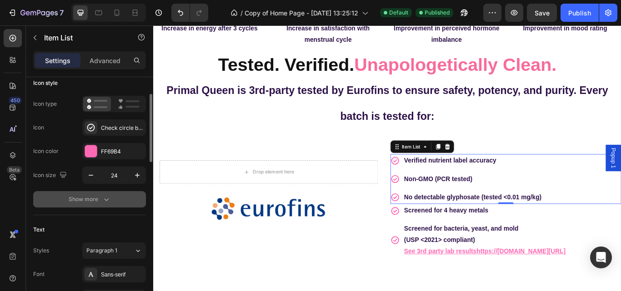
click at [105, 198] on icon "button" at bounding box center [106, 199] width 9 height 9
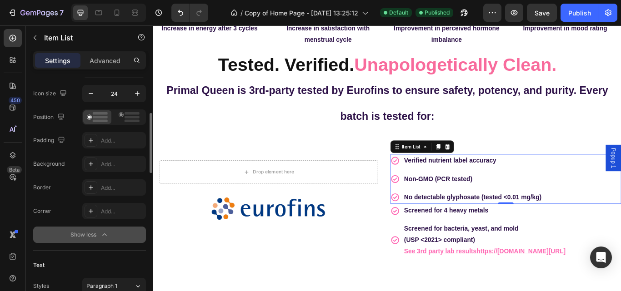
scroll to position [142, 0]
click at [111, 186] on div "Add..." at bounding box center [122, 188] width 43 height 8
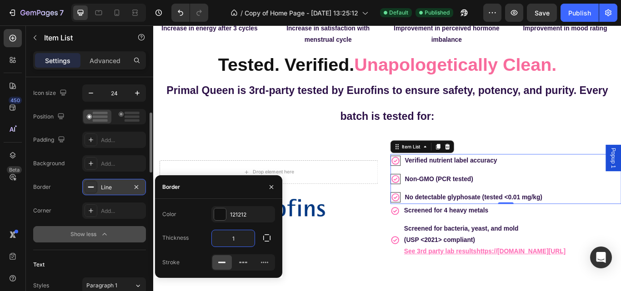
click at [236, 239] on input "1" at bounding box center [233, 238] width 43 height 16
type input "7"
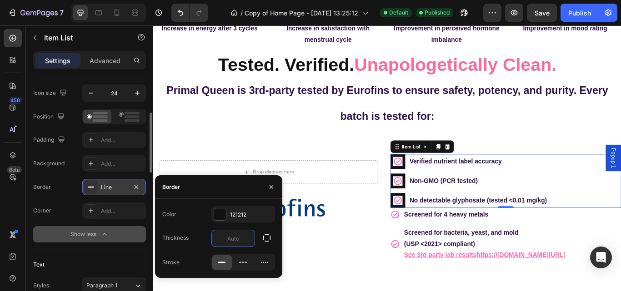
type input "1"
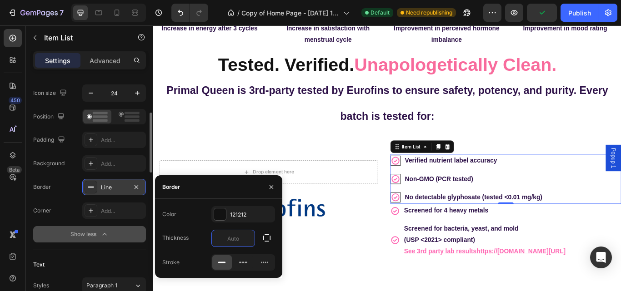
type input "0"
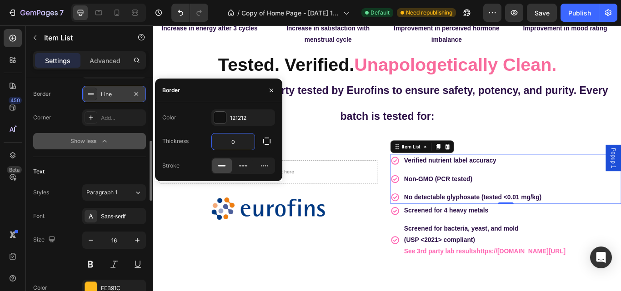
scroll to position [239, 0]
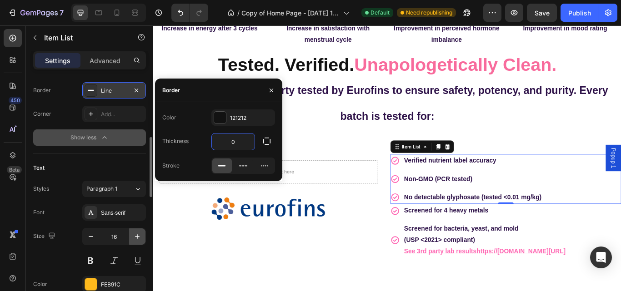
click at [138, 238] on icon "button" at bounding box center [137, 236] width 9 height 9
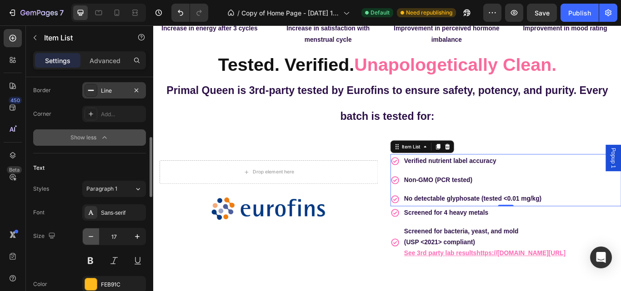
click at [93, 239] on icon "button" at bounding box center [90, 236] width 9 height 9
type input "16"
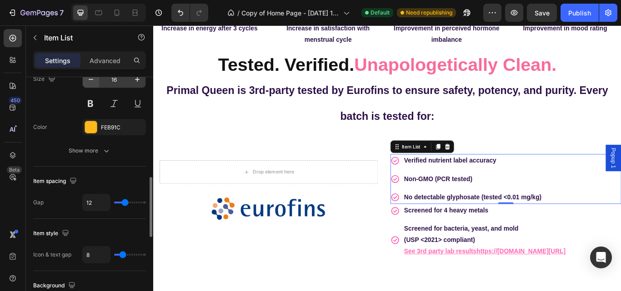
scroll to position [397, 0]
type input "16"
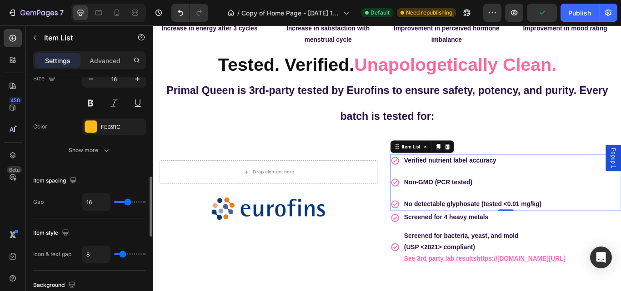
type input "21"
type input "10"
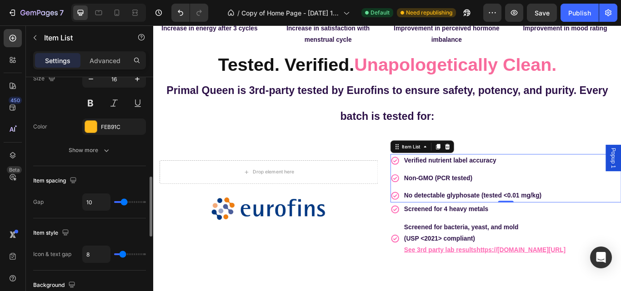
type input "11"
type input "12"
type input "13"
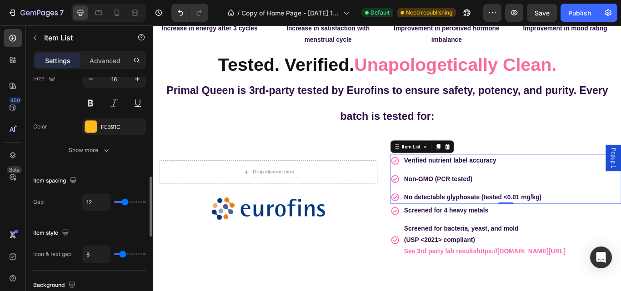
type input "13"
type input "12"
type input "10"
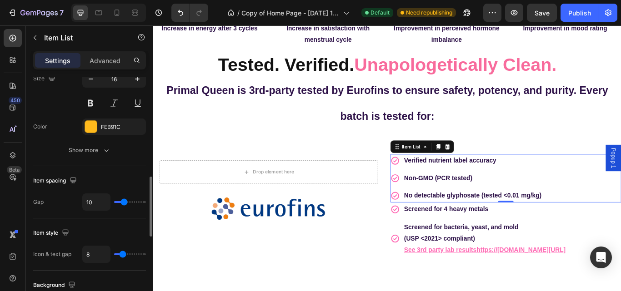
type input "11"
type input "13"
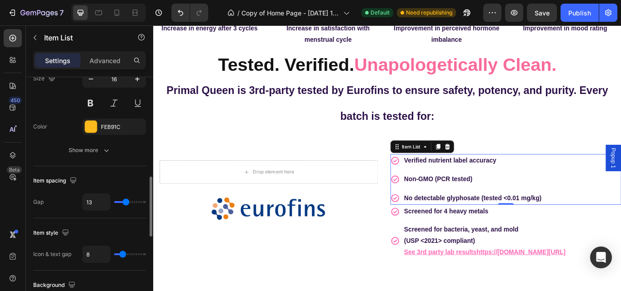
type input "13"
click at [125, 201] on input "range" at bounding box center [130, 202] width 32 height 2
type input "12"
click at [125, 201] on input "range" at bounding box center [130, 202] width 32 height 2
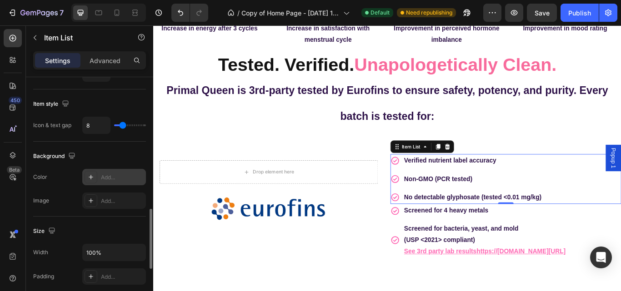
scroll to position [526, 0]
click at [114, 180] on div "Add..." at bounding box center [122, 177] width 43 height 8
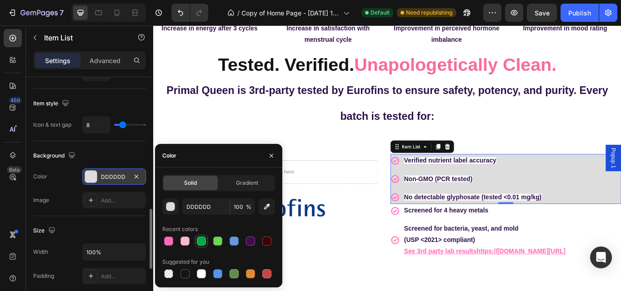
click at [199, 242] on div at bounding box center [201, 241] width 9 height 9
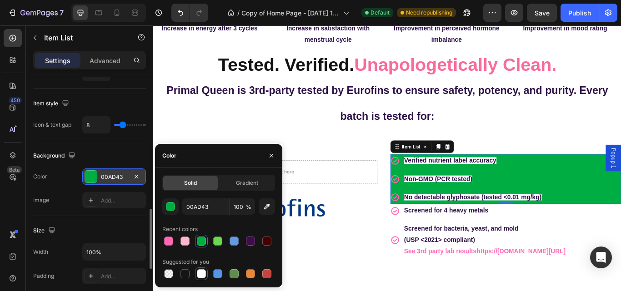
click at [200, 276] on div at bounding box center [201, 273] width 9 height 9
type input "FFFFFF"
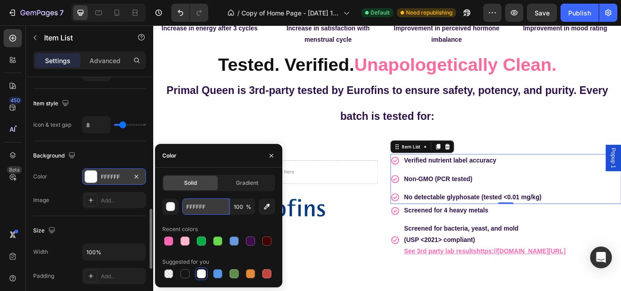
click at [212, 208] on input "FFFFFF" at bounding box center [205, 207] width 47 height 16
click at [117, 203] on div "Add..." at bounding box center [122, 201] width 43 height 8
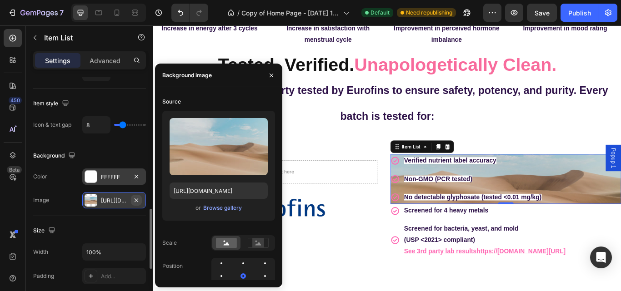
click at [135, 202] on icon "button" at bounding box center [136, 200] width 7 height 7
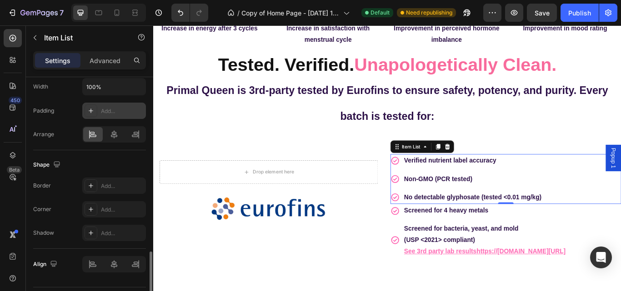
scroll to position [693, 0]
click at [111, 137] on icon at bounding box center [113, 133] width 9 height 9
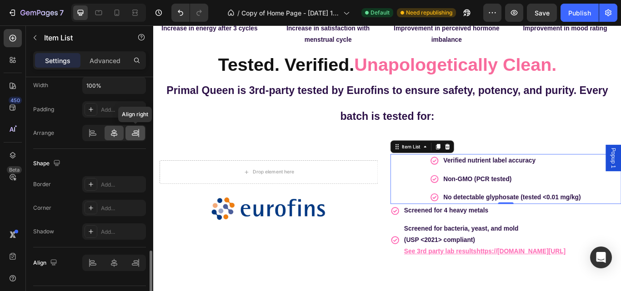
click at [133, 134] on icon at bounding box center [135, 133] width 9 height 9
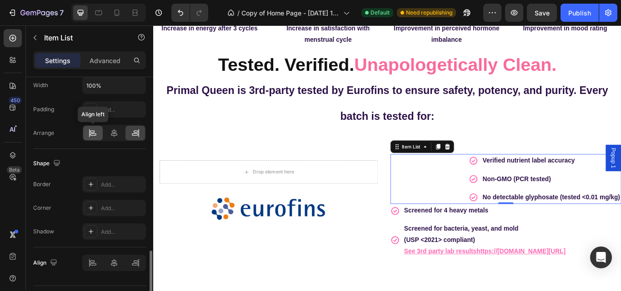
click at [92, 133] on icon at bounding box center [92, 133] width 9 height 9
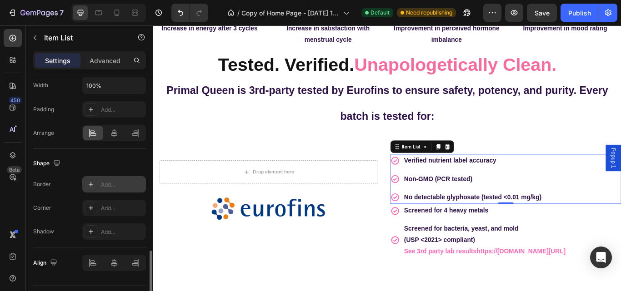
scroll to position [716, 0]
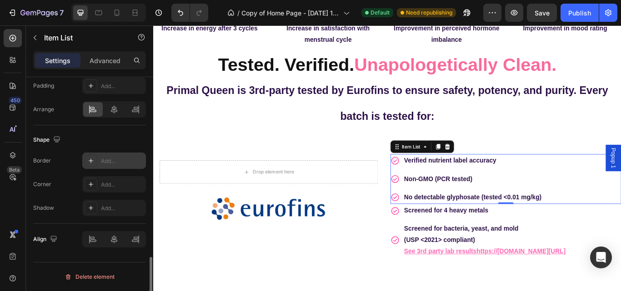
click at [105, 164] on div "Add..." at bounding box center [122, 161] width 43 height 8
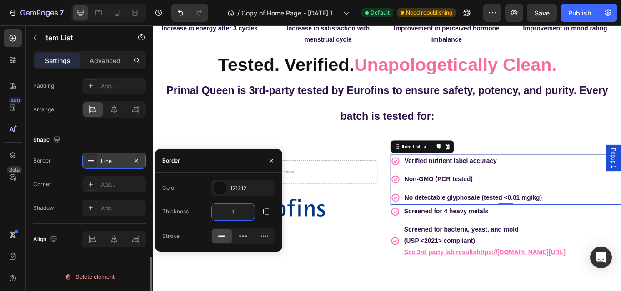
click at [243, 210] on input "1" at bounding box center [233, 212] width 43 height 16
type input "8"
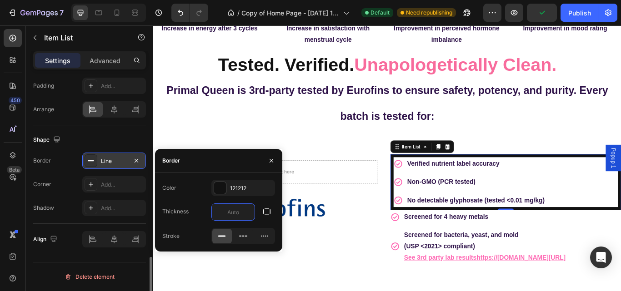
type input "0"
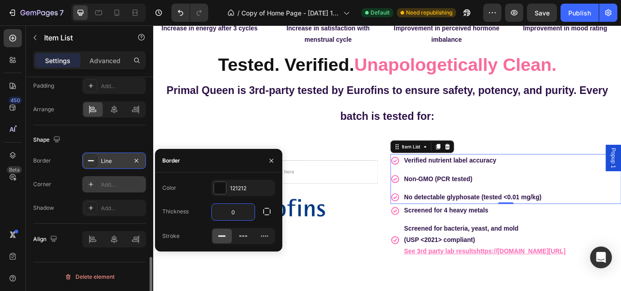
click at [105, 184] on div "Add..." at bounding box center [122, 185] width 43 height 8
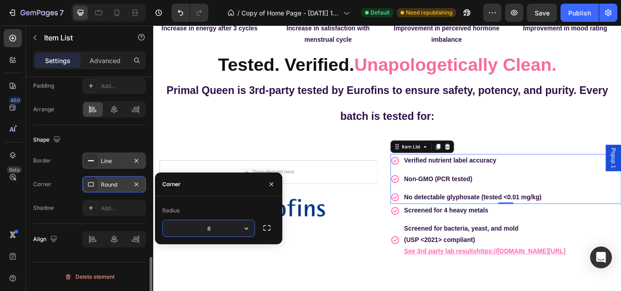
click at [213, 226] on input "8" at bounding box center [209, 228] width 92 height 16
type input "70"
click at [266, 229] on icon "button" at bounding box center [266, 228] width 9 height 9
type input "8"
click at [323, 170] on div "Drop element here Row Image Verified nutrient label accuracy Non-GMO (PCR teste…" at bounding box center [425, 236] width 545 height 151
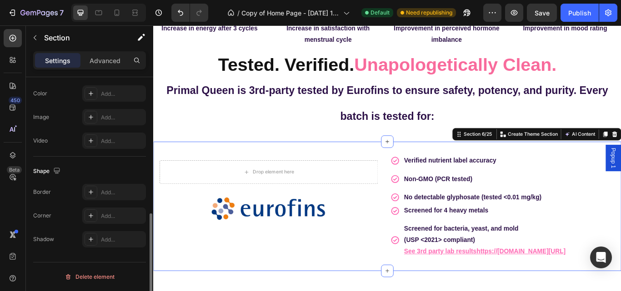
scroll to position [0, 0]
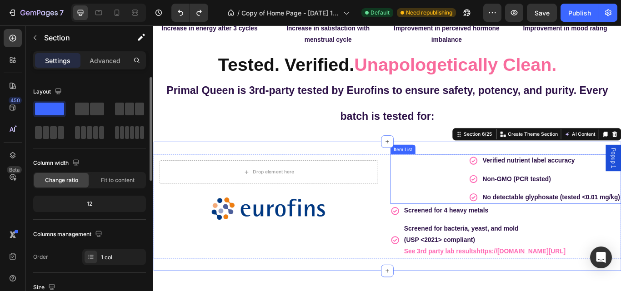
click at [493, 222] on div "Verified nutrient label accuracy Non-GMO (PCR tested) No detectable glyphosate …" at bounding box center [563, 205] width 269 height 58
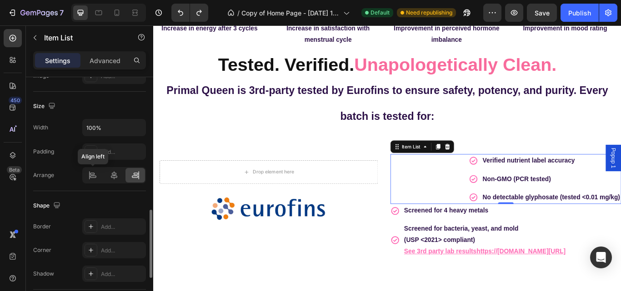
scroll to position [542, 0]
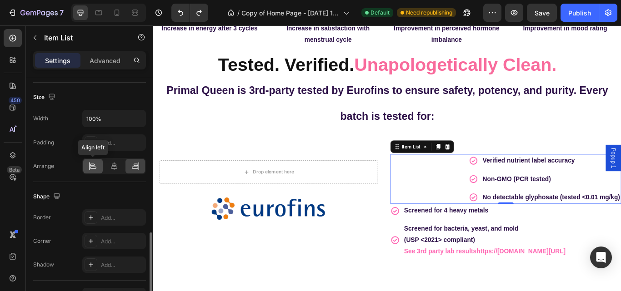
click at [92, 165] on icon at bounding box center [92, 166] width 9 height 9
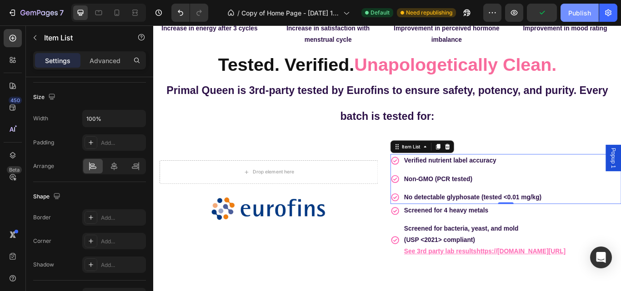
click at [572, 14] on div "Publish" at bounding box center [579, 13] width 23 height 10
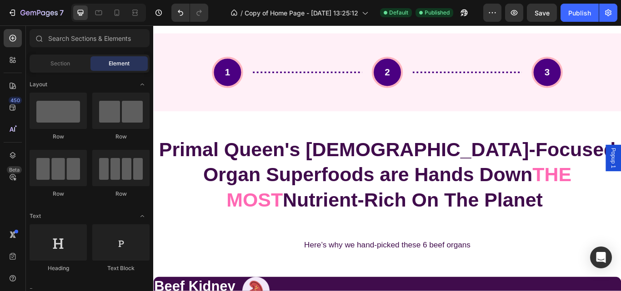
scroll to position [2781, 0]
click at [480, 136] on div "1 2 3 Custom Code Section 8/25" at bounding box center [425, 80] width 545 height 120
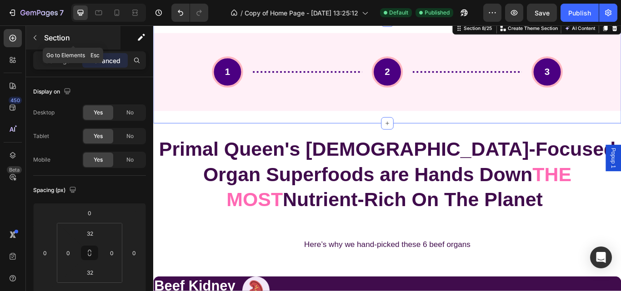
click at [38, 40] on icon "button" at bounding box center [34, 37] width 7 height 7
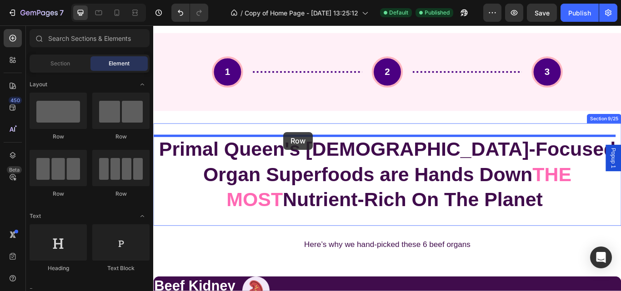
drag, startPoint x: 210, startPoint y: 199, endPoint x: 304, endPoint y: 150, distance: 106.3
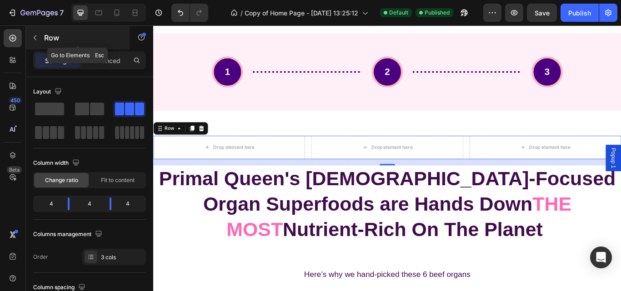
click at [35, 37] on icon "button" at bounding box center [34, 37] width 7 height 7
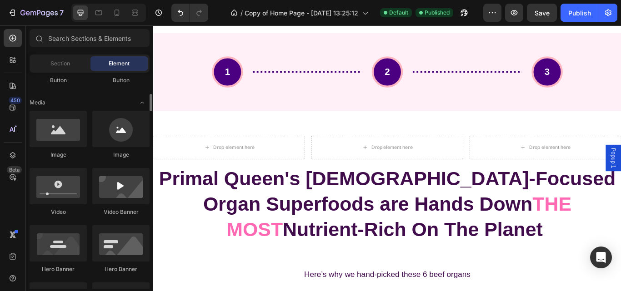
scroll to position [263, 0]
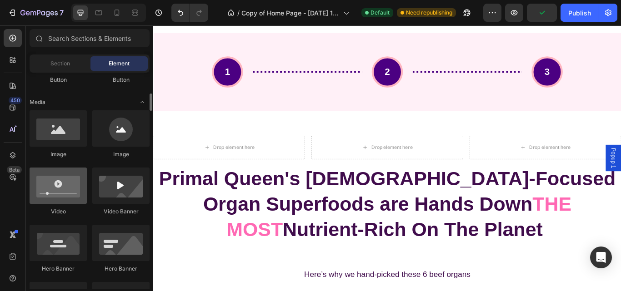
click at [60, 198] on div at bounding box center [58, 186] width 57 height 36
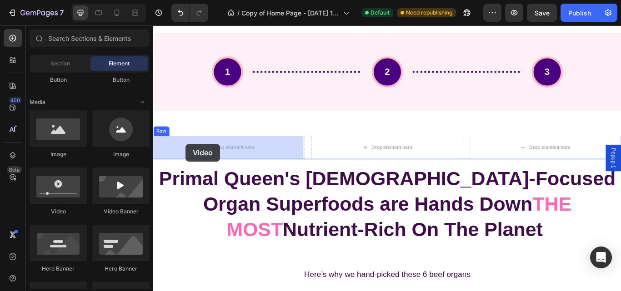
drag, startPoint x: 207, startPoint y: 215, endPoint x: 191, endPoint y: 164, distance: 53.9
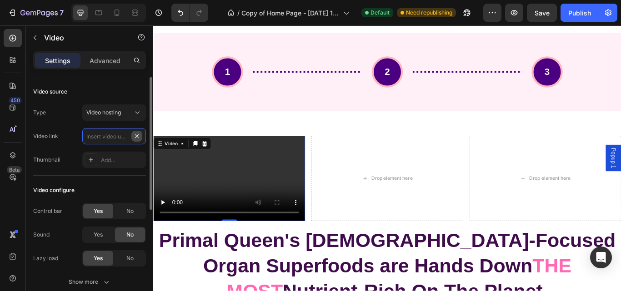
scroll to position [0, 0]
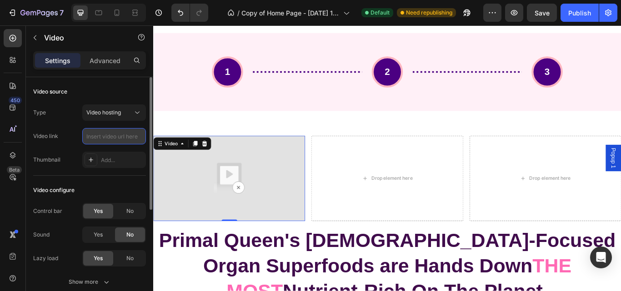
click at [121, 136] on input "text" at bounding box center [114, 136] width 64 height 16
click at [222, 206] on img at bounding box center [241, 203] width 177 height 99
type input "[URL][DOMAIN_NAME]"
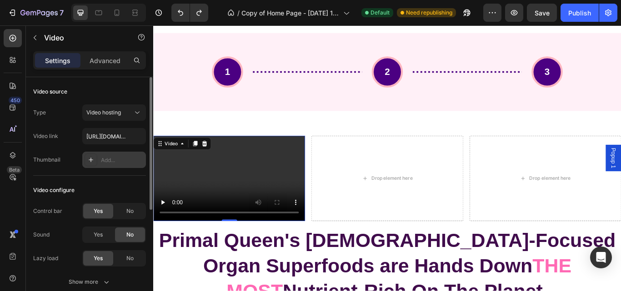
click at [123, 154] on div "Add..." at bounding box center [114, 160] width 64 height 16
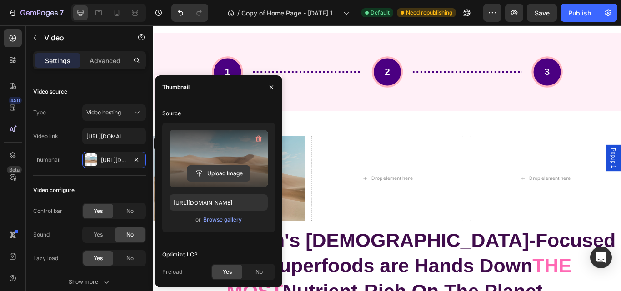
click at [235, 170] on input "file" at bounding box center [218, 173] width 63 height 15
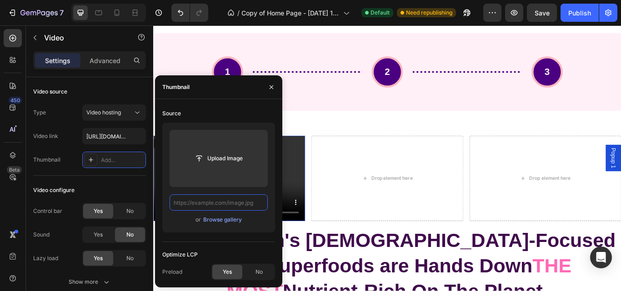
paste input "[URL][DOMAIN_NAME]"
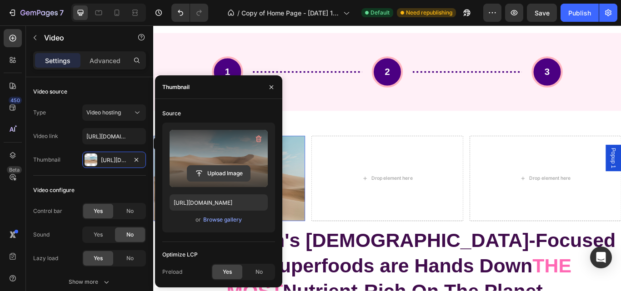
click at [234, 176] on input "file" at bounding box center [218, 173] width 63 height 15
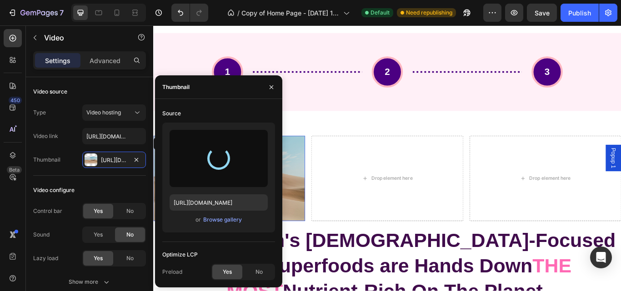
type input "[URL][DOMAIN_NAME]"
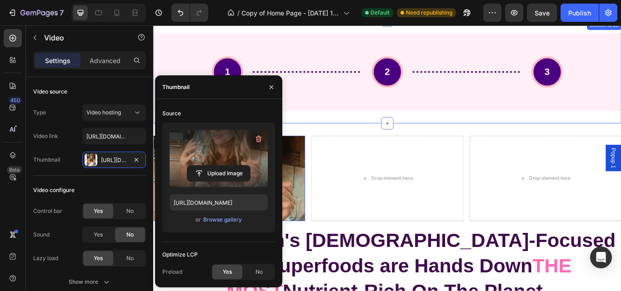
click at [333, 126] on div "1 2 3 Custom Code Section 8/25" at bounding box center [425, 80] width 545 height 120
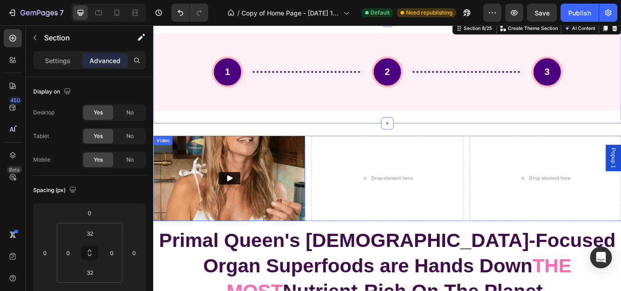
click at [245, 206] on button "Play" at bounding box center [241, 204] width 25 height 15
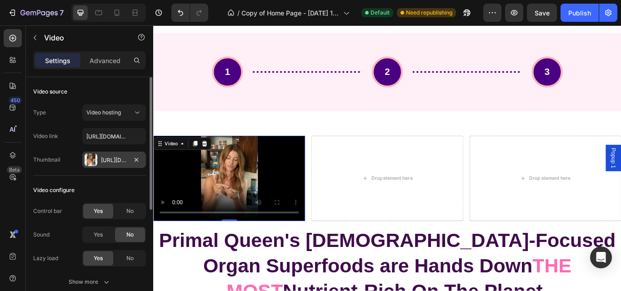
click at [91, 158] on div at bounding box center [91, 160] width 13 height 13
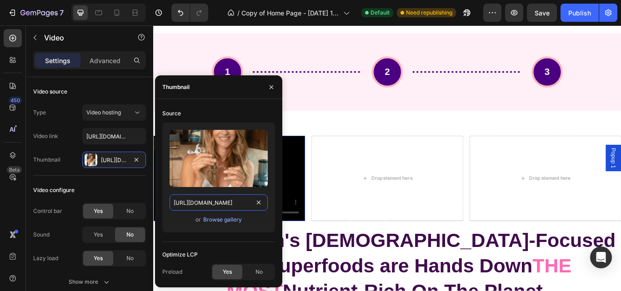
click at [228, 202] on input "[URL][DOMAIN_NAME]" at bounding box center [218, 202] width 98 height 16
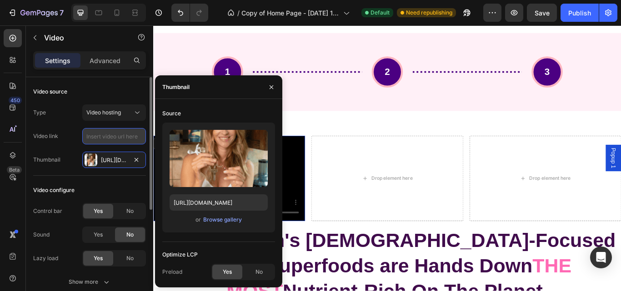
paste input "[URL][DOMAIN_NAME]"
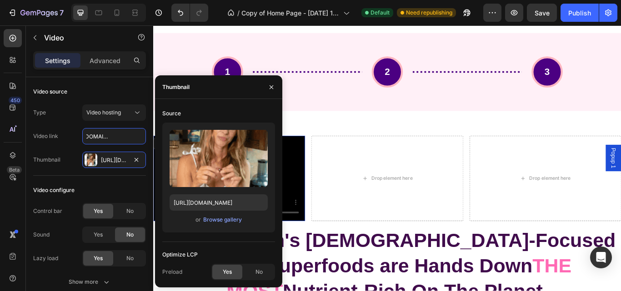
type input "[URL][DOMAIN_NAME]"
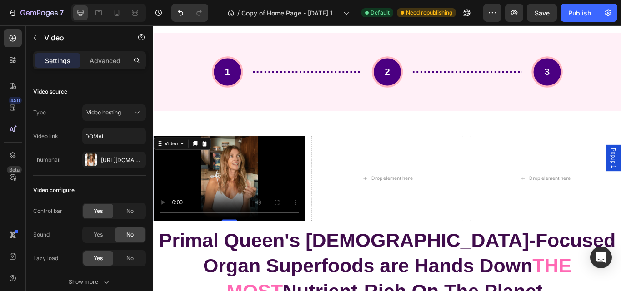
click at [310, 183] on video at bounding box center [241, 203] width 177 height 99
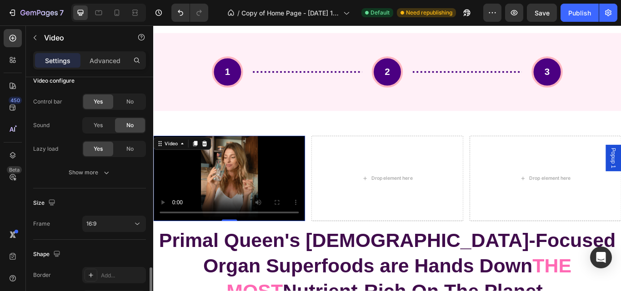
scroll to position [193, 0]
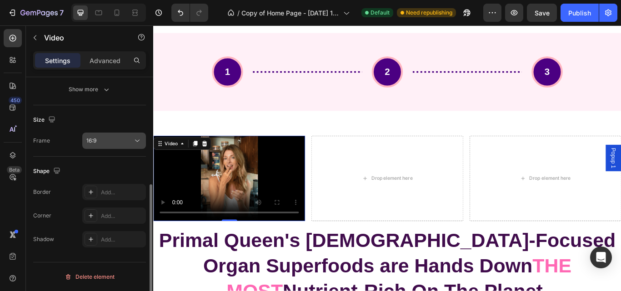
click at [123, 141] on div "16:9" at bounding box center [109, 141] width 46 height 8
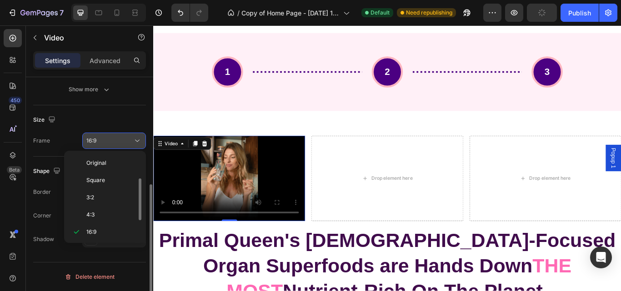
click at [123, 141] on div "16:9" at bounding box center [109, 141] width 46 height 8
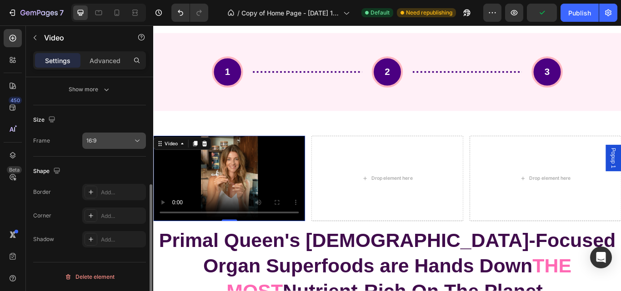
click at [118, 145] on div "16:9" at bounding box center [113, 140] width 55 height 9
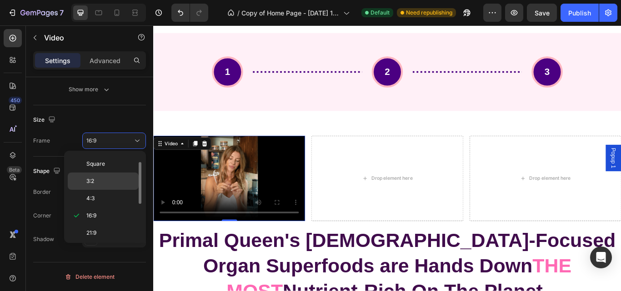
click at [101, 181] on p "3:2" at bounding box center [110, 181] width 48 height 8
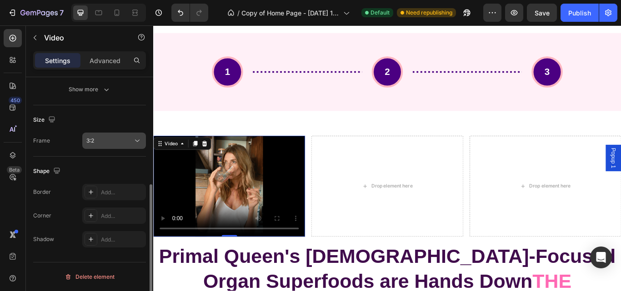
click at [140, 137] on icon at bounding box center [137, 140] width 9 height 9
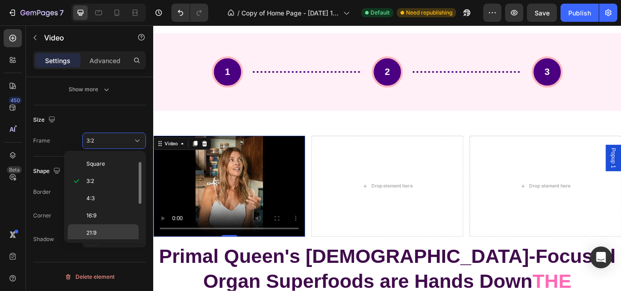
click at [97, 242] on div "21:9" at bounding box center [103, 250] width 71 height 17
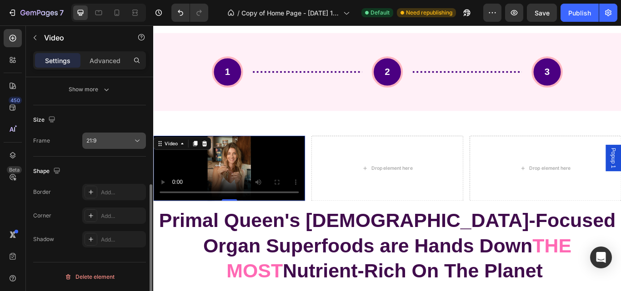
click at [125, 144] on div "21:9" at bounding box center [109, 141] width 46 height 8
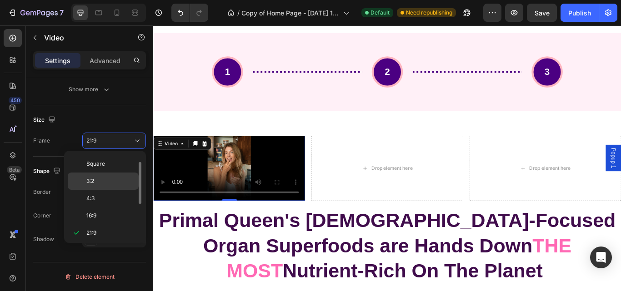
click at [106, 183] on p "3:2" at bounding box center [110, 181] width 48 height 8
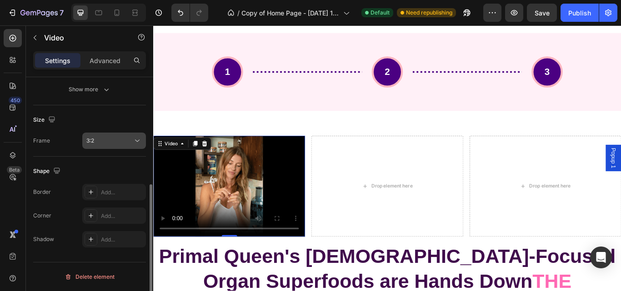
click at [138, 137] on icon at bounding box center [137, 140] width 9 height 9
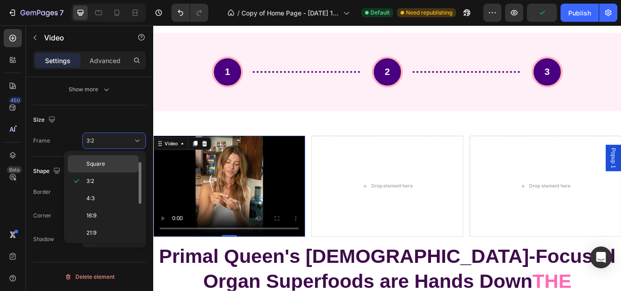
click at [109, 159] on div "Square" at bounding box center [103, 163] width 71 height 17
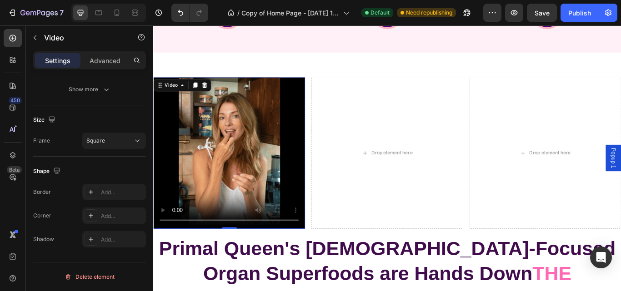
scroll to position [2854, 0]
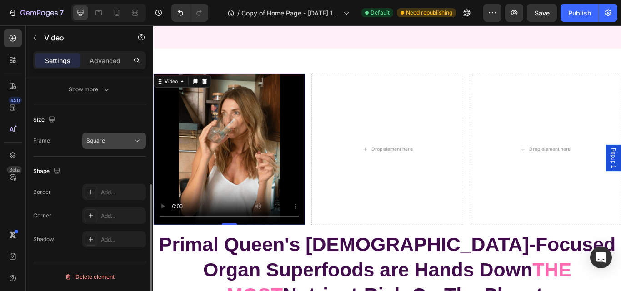
click at [128, 139] on div "Square" at bounding box center [109, 141] width 46 height 8
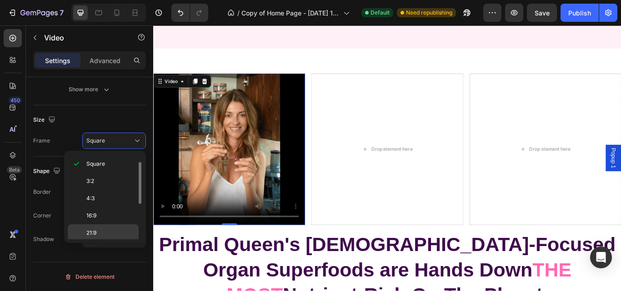
scroll to position [88, 0]
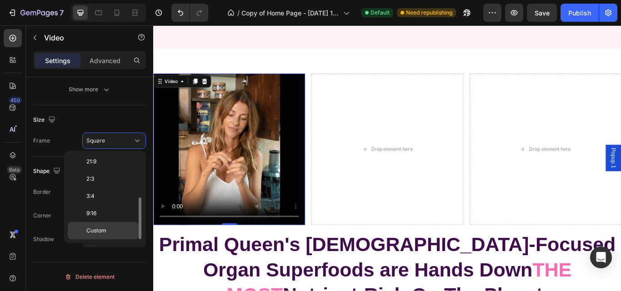
click at [103, 229] on span "Custom" at bounding box center [96, 231] width 20 height 8
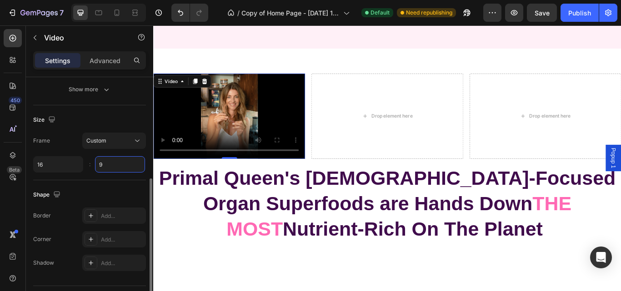
click at [106, 168] on input "9" at bounding box center [120, 164] width 50 height 16
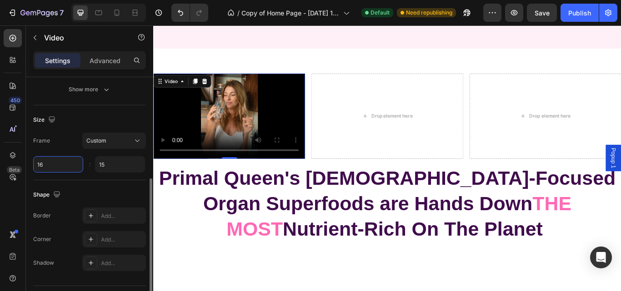
click at [59, 166] on input "16" at bounding box center [58, 164] width 50 height 16
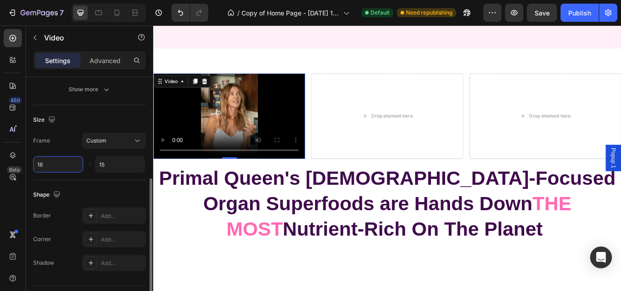
type input "15"
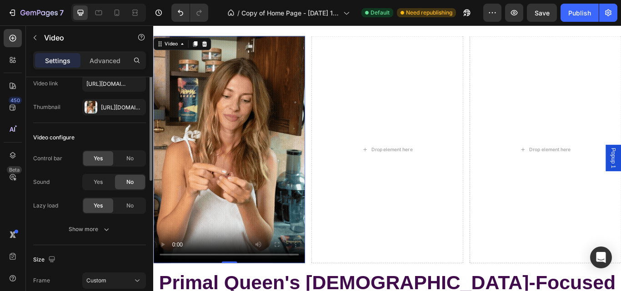
scroll to position [17, 0]
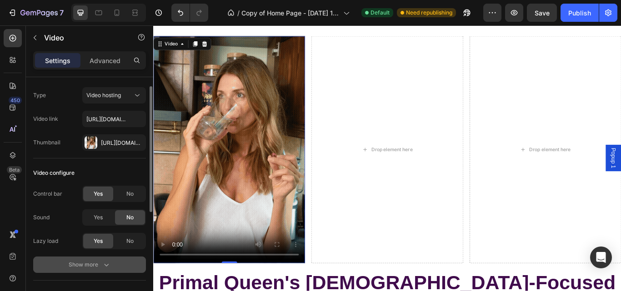
type input "16"
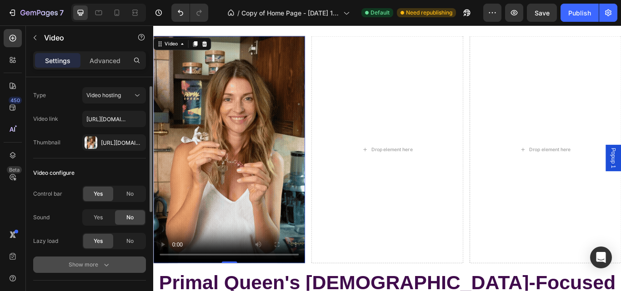
click at [88, 264] on div "Show more" at bounding box center [90, 264] width 42 height 9
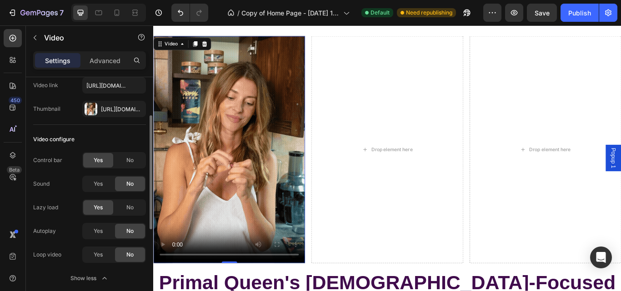
scroll to position [60, 0]
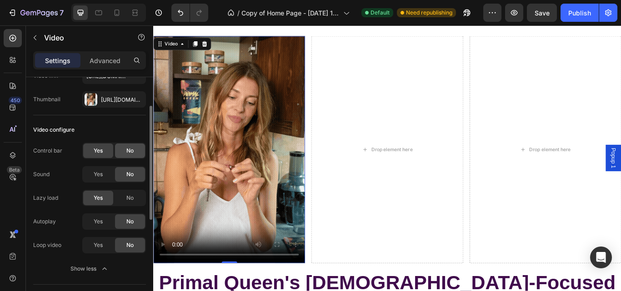
click at [129, 153] on span "No" at bounding box center [129, 151] width 7 height 8
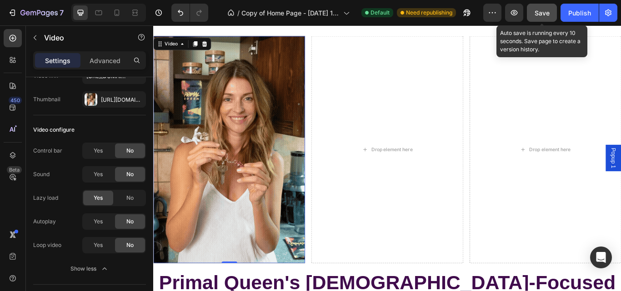
click at [547, 15] on span "Save" at bounding box center [541, 13] width 15 height 8
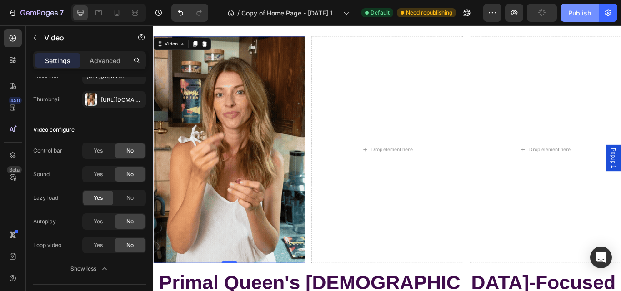
click at [583, 10] on div "Publish" at bounding box center [579, 13] width 23 height 10
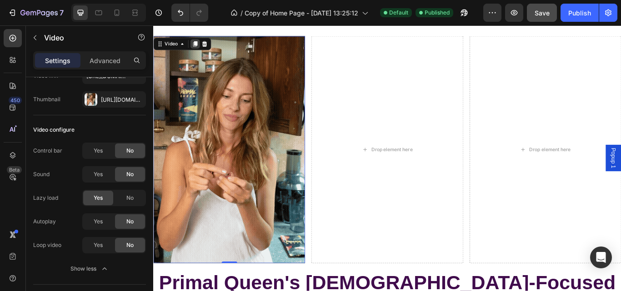
click at [201, 44] on icon at bounding box center [201, 47] width 5 height 6
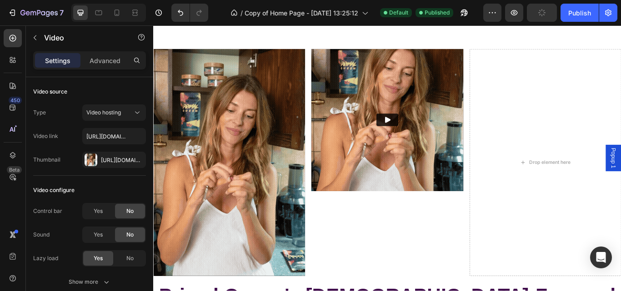
scroll to position [2913, 0]
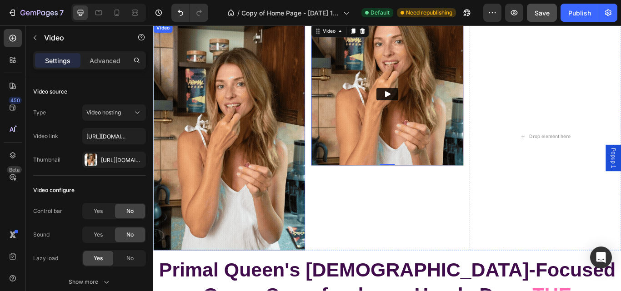
click at [235, 214] on video at bounding box center [241, 155] width 177 height 265
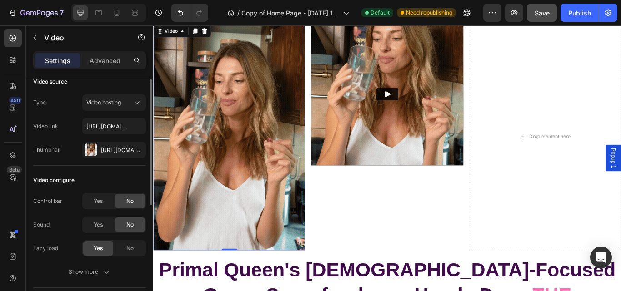
scroll to position [0, 0]
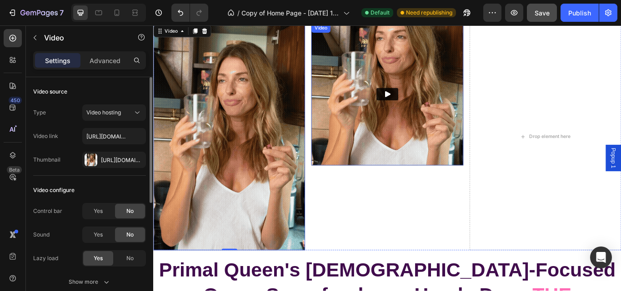
click at [399, 94] on img at bounding box center [425, 106] width 177 height 166
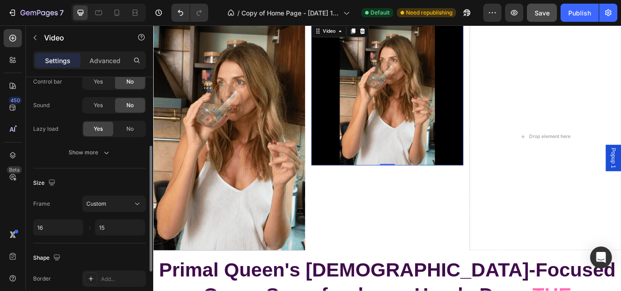
scroll to position [130, 0]
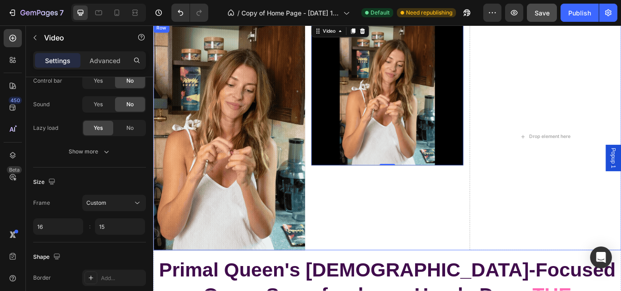
click at [439, 238] on div "Video 0" at bounding box center [425, 155] width 177 height 265
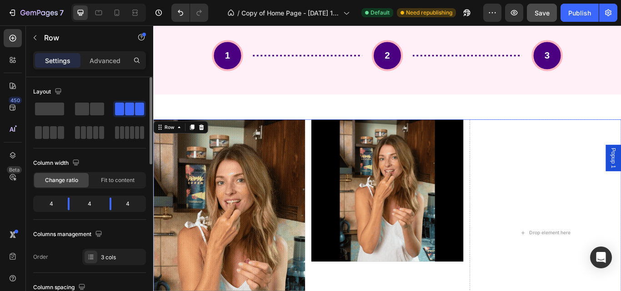
scroll to position [2800, 0]
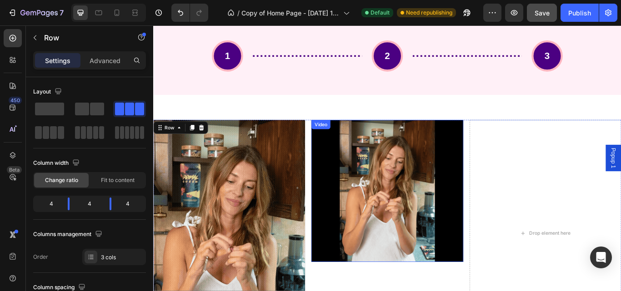
click at [413, 217] on video at bounding box center [425, 219] width 177 height 166
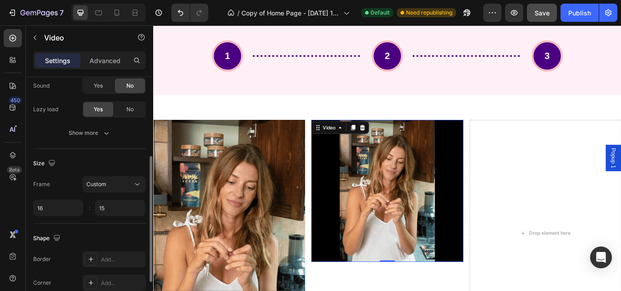
scroll to position [150, 0]
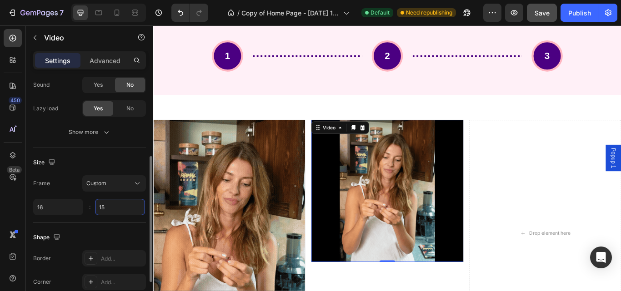
click at [114, 206] on input "15" at bounding box center [120, 207] width 50 height 16
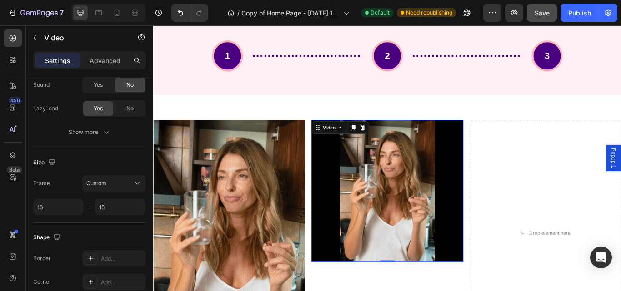
type input "15"
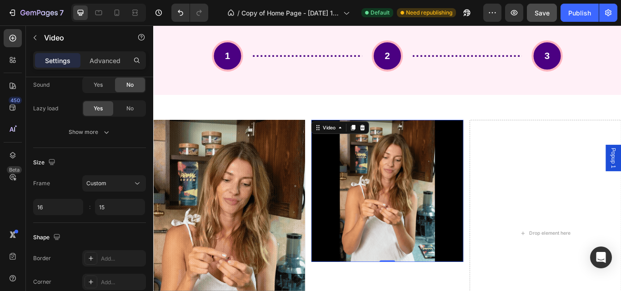
click at [369, 215] on video at bounding box center [425, 219] width 177 height 166
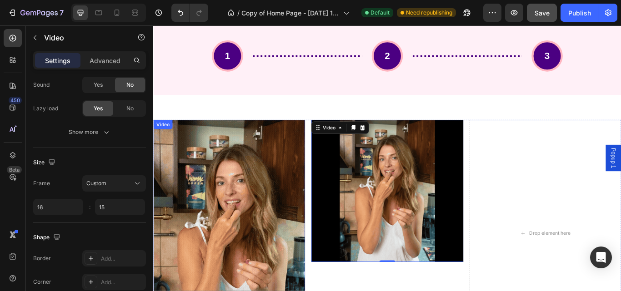
click at [231, 228] on video at bounding box center [241, 268] width 177 height 265
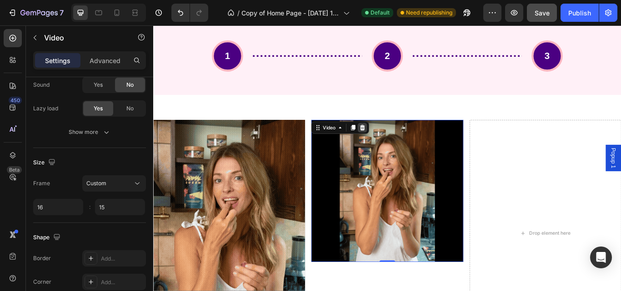
click at [397, 144] on icon at bounding box center [396, 144] width 7 height 7
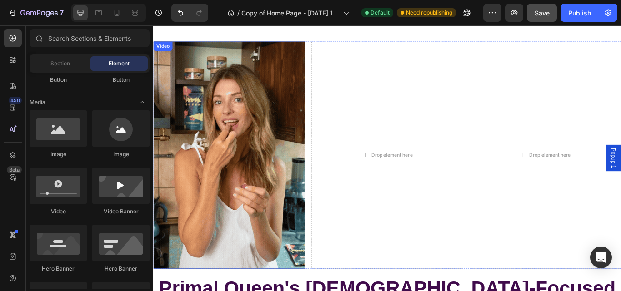
scroll to position [2892, 0]
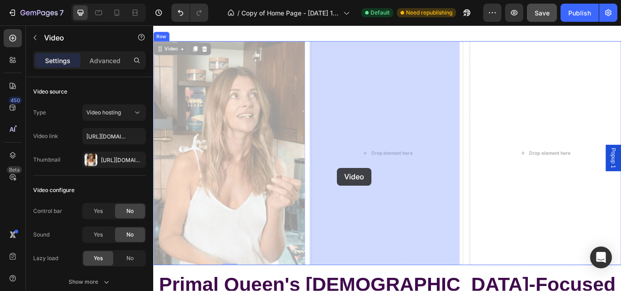
drag, startPoint x: 250, startPoint y: 180, endPoint x: 377, endPoint y: 186, distance: 126.9
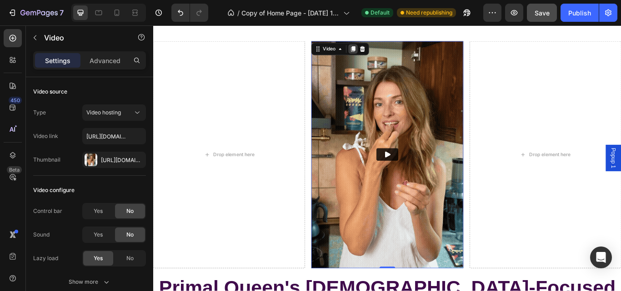
click at [383, 53] on icon at bounding box center [385, 53] width 5 height 6
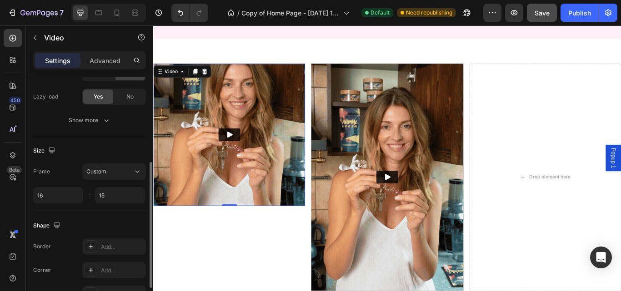
scroll to position [162, 0]
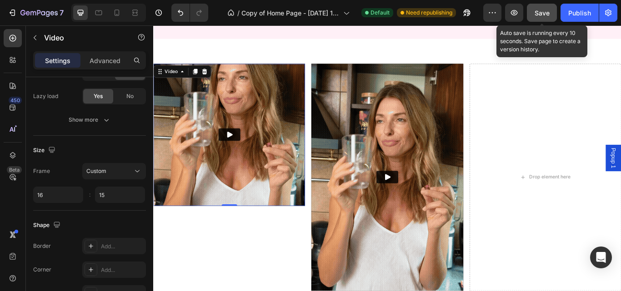
click at [534, 13] on button "Save" at bounding box center [542, 13] width 30 height 18
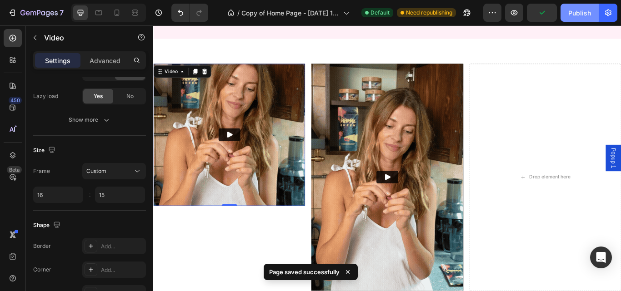
click at [572, 13] on div "Publish" at bounding box center [579, 13] width 23 height 10
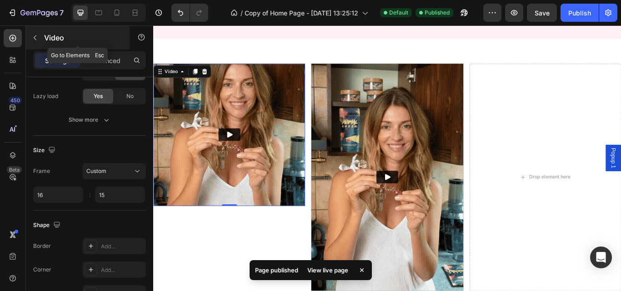
click at [35, 38] on icon "button" at bounding box center [34, 37] width 7 height 7
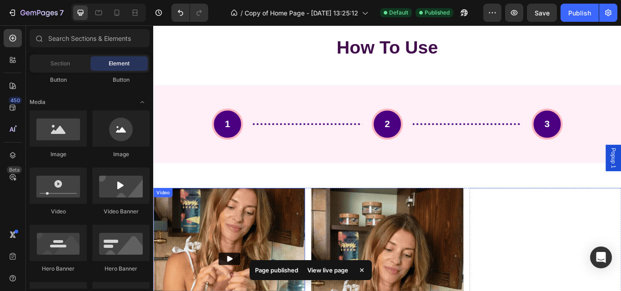
scroll to position [2720, 0]
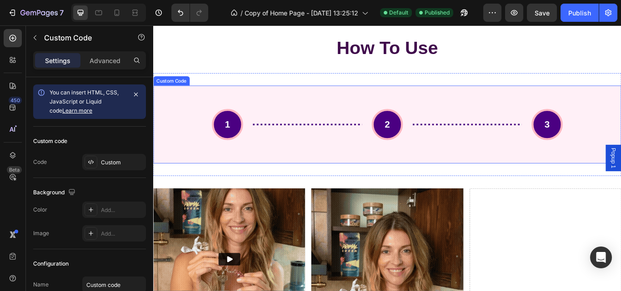
click at [352, 125] on div "1 2 3" at bounding box center [425, 141] width 409 height 36
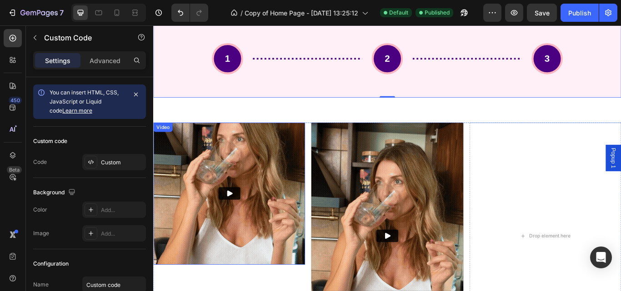
scroll to position [2797, 0]
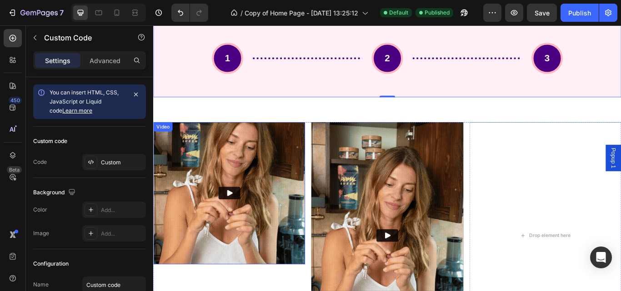
click at [263, 260] on img at bounding box center [241, 222] width 177 height 166
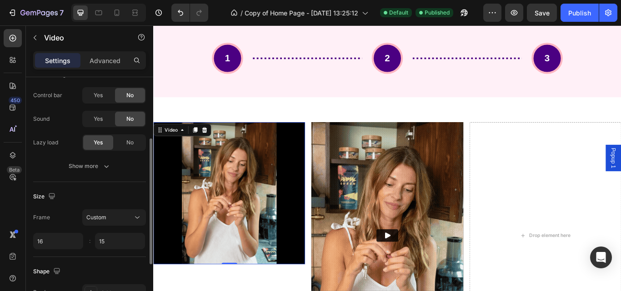
scroll to position [116, 0]
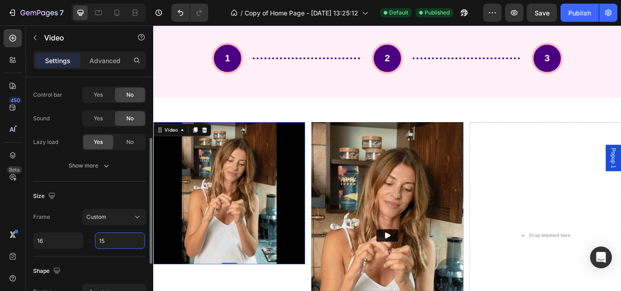
click at [124, 242] on input "15" at bounding box center [120, 241] width 50 height 16
type input "15"
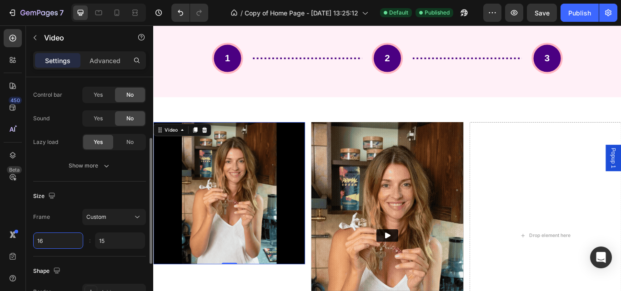
click at [66, 240] on input "16" at bounding box center [58, 241] width 50 height 16
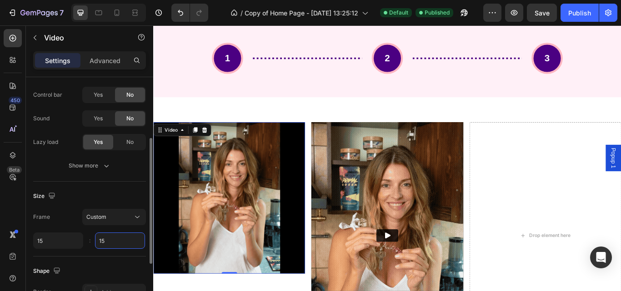
click at [112, 244] on input "15" at bounding box center [120, 241] width 50 height 16
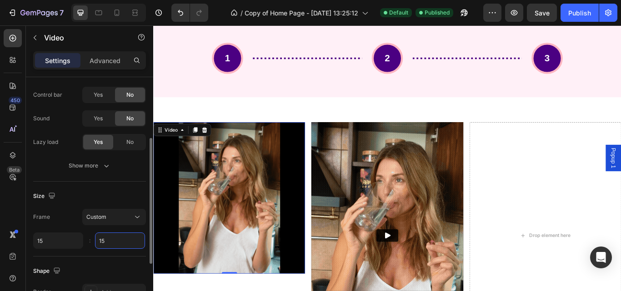
type input "15"
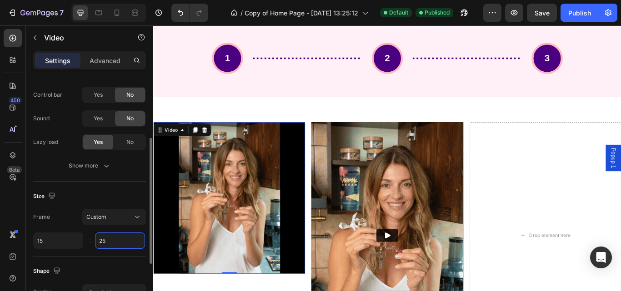
click at [112, 244] on input "25" at bounding box center [120, 241] width 50 height 16
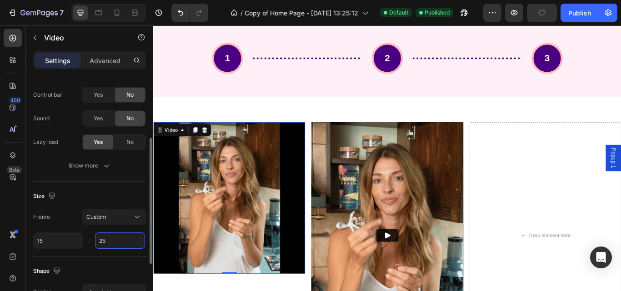
type input "2"
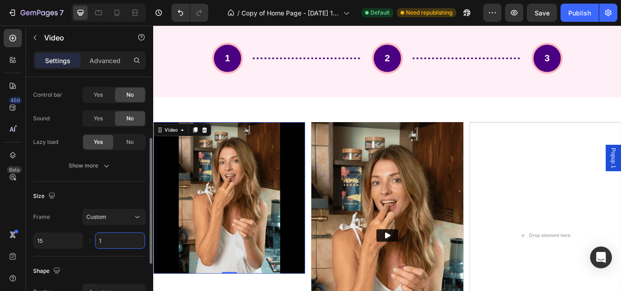
type input "15"
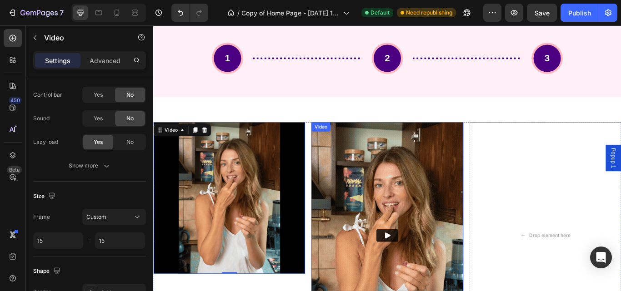
click at [438, 225] on img at bounding box center [425, 271] width 177 height 265
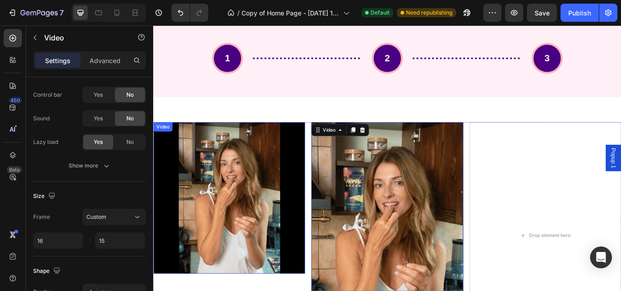
click at [292, 237] on video at bounding box center [241, 227] width 177 height 177
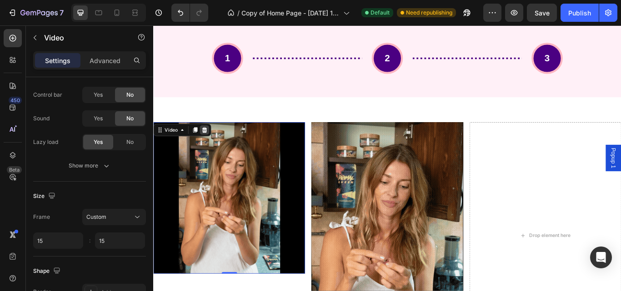
click at [213, 149] on icon at bounding box center [213, 147] width 6 height 6
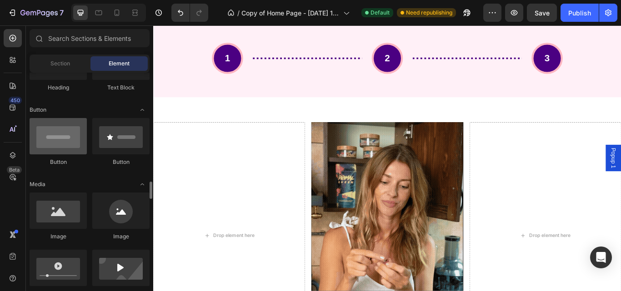
scroll to position [270, 0]
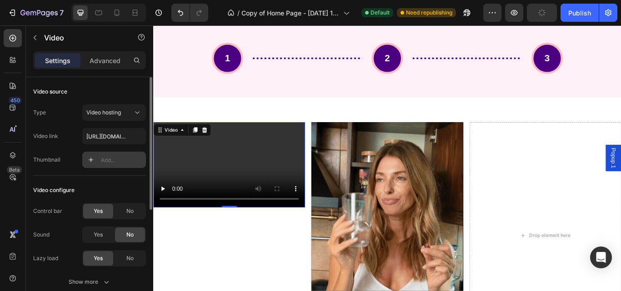
click at [110, 159] on div "Add..." at bounding box center [122, 160] width 43 height 8
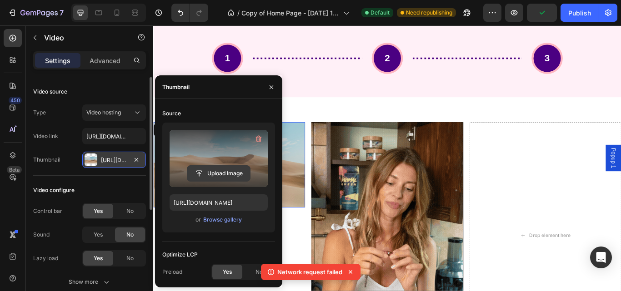
click at [235, 170] on input "file" at bounding box center [218, 173] width 63 height 15
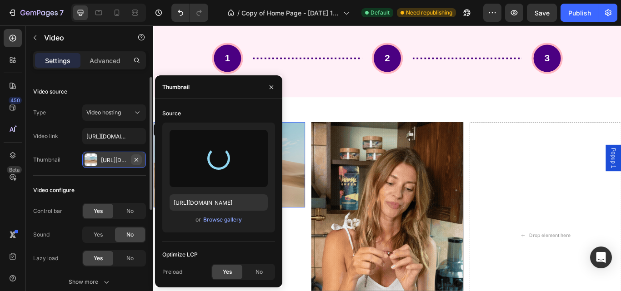
type input "[URL][DOMAIN_NAME]"
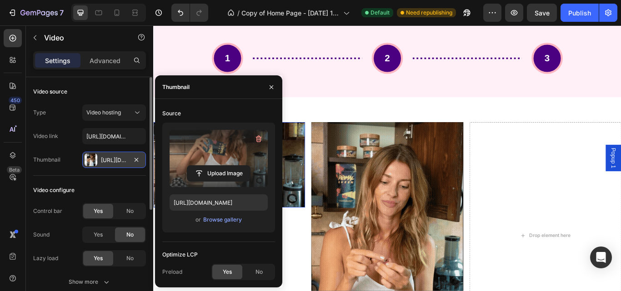
click at [111, 159] on div "[URL][DOMAIN_NAME]" at bounding box center [114, 160] width 26 height 8
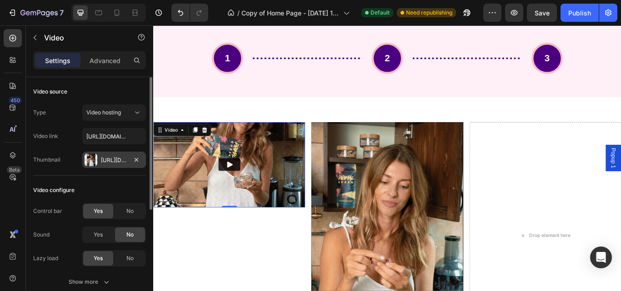
click at [111, 159] on div "[URL][DOMAIN_NAME]" at bounding box center [114, 160] width 26 height 8
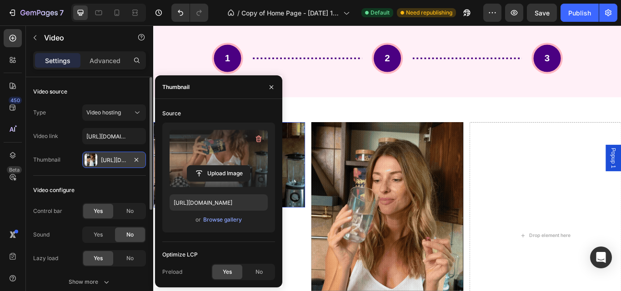
click at [111, 159] on div "[URL][DOMAIN_NAME]" at bounding box center [114, 160] width 26 height 8
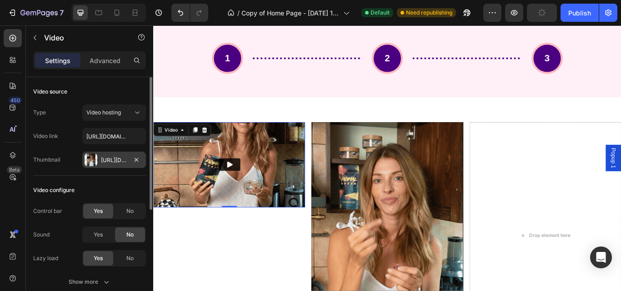
click at [111, 159] on div "[URL][DOMAIN_NAME]" at bounding box center [114, 160] width 26 height 8
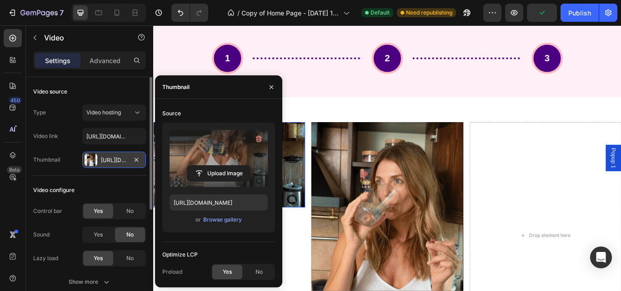
click at [98, 155] on div "[URL][DOMAIN_NAME]" at bounding box center [114, 160] width 64 height 16
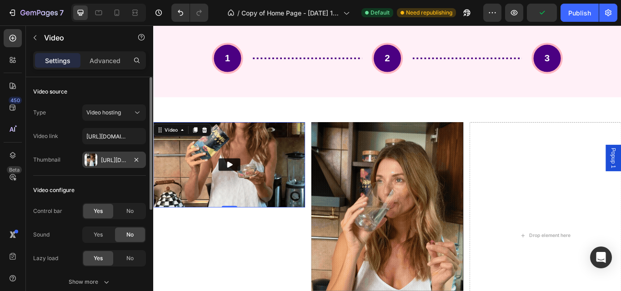
click at [98, 155] on div "[URL][DOMAIN_NAME]" at bounding box center [114, 160] width 64 height 16
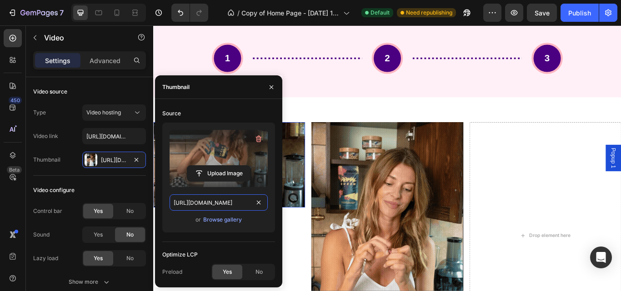
click at [199, 206] on input "[URL][DOMAIN_NAME]" at bounding box center [218, 202] width 98 height 16
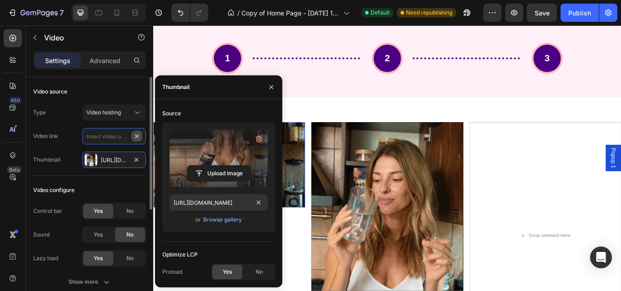
scroll to position [0, 0]
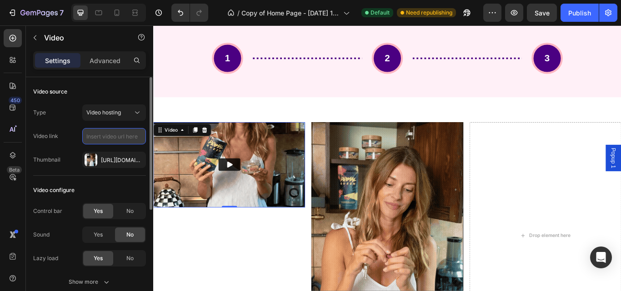
click at [108, 134] on input "text" at bounding box center [114, 136] width 64 height 16
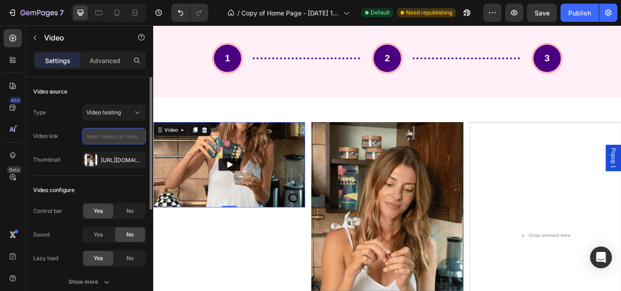
paste input "[URL][DOMAIN_NAME]"
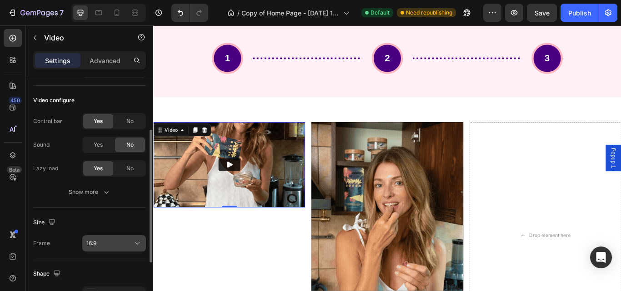
scroll to position [92, 0]
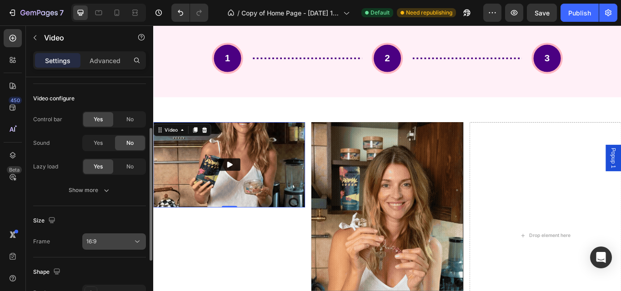
type input "[URL][DOMAIN_NAME]"
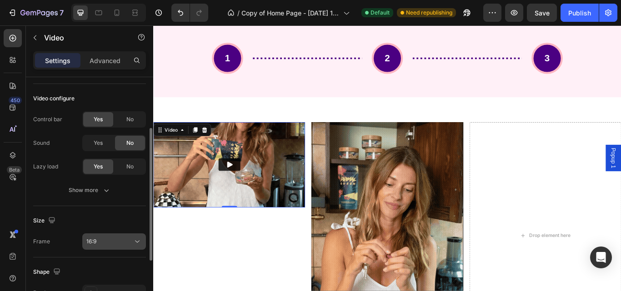
click at [124, 239] on div "16:9" at bounding box center [109, 242] width 46 height 8
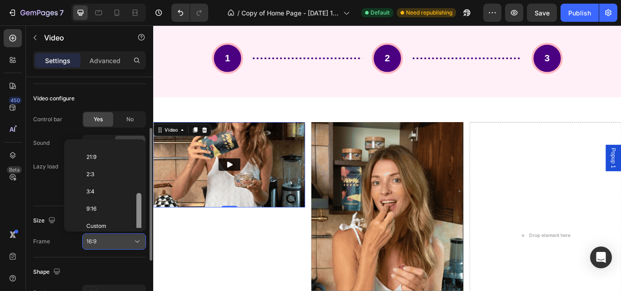
scroll to position [88, 0]
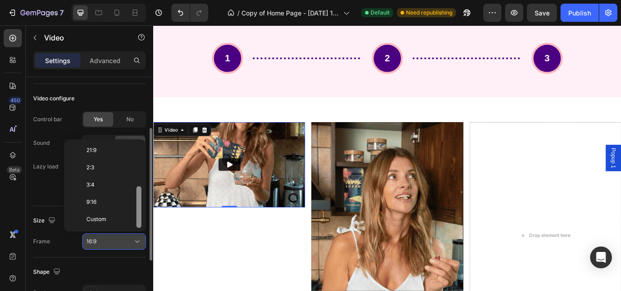
drag, startPoint x: 139, startPoint y: 186, endPoint x: 142, endPoint y: 235, distance: 48.7
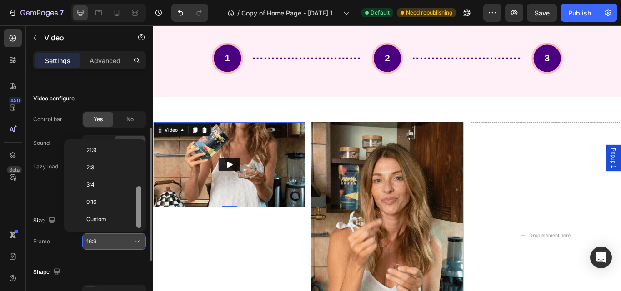
click at [142, 235] on div "450 Beta Sections(0) Elements(83) Section Element Hero Section Product Detail B…" at bounding box center [76, 158] width 153 height 266
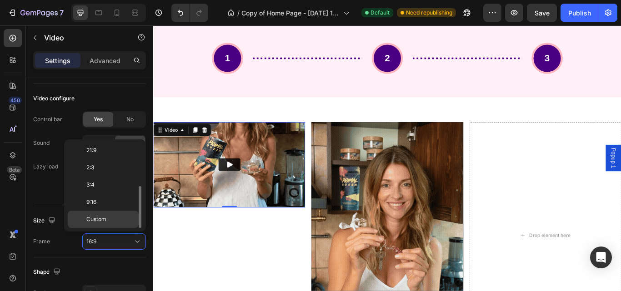
click at [115, 219] on p "Custom" at bounding box center [110, 219] width 48 height 8
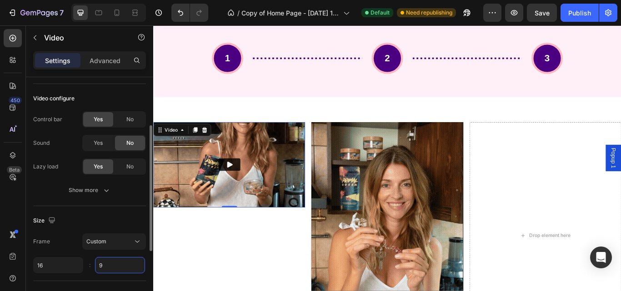
click at [110, 268] on input "9" at bounding box center [120, 265] width 50 height 16
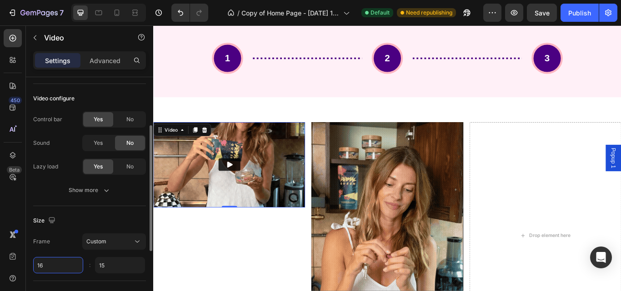
click at [68, 266] on input "16" at bounding box center [58, 265] width 50 height 16
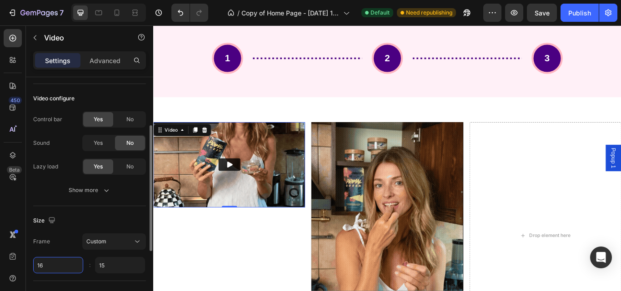
type input "15"
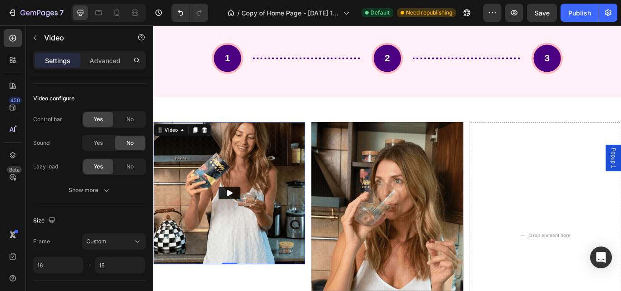
type input "16"
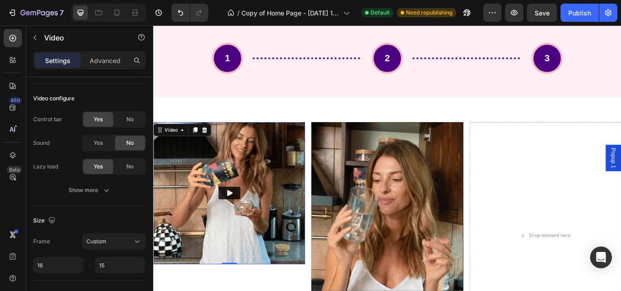
click at [281, 206] on img at bounding box center [241, 222] width 177 height 166
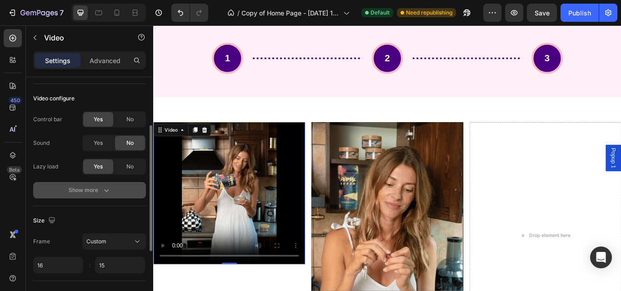
click at [115, 187] on button "Show more" at bounding box center [89, 190] width 113 height 16
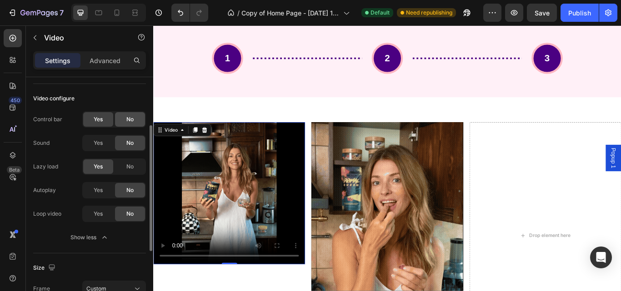
click at [123, 119] on div "No" at bounding box center [130, 119] width 30 height 15
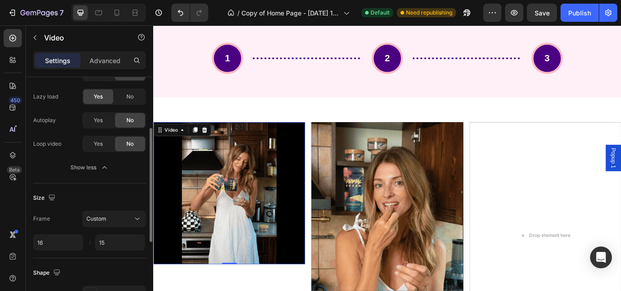
scroll to position [166, 0]
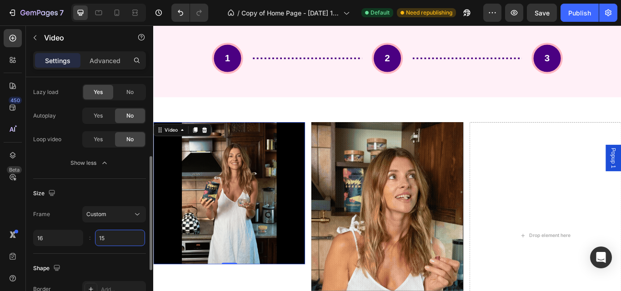
click at [113, 242] on input "15" at bounding box center [120, 238] width 50 height 16
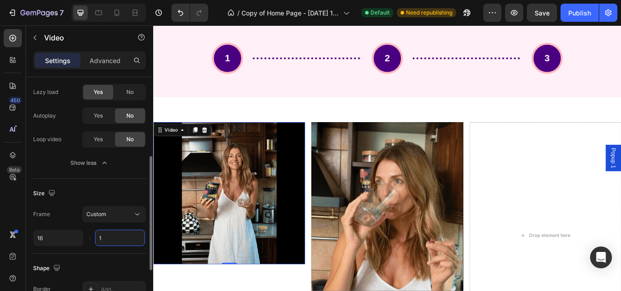
type input "15"
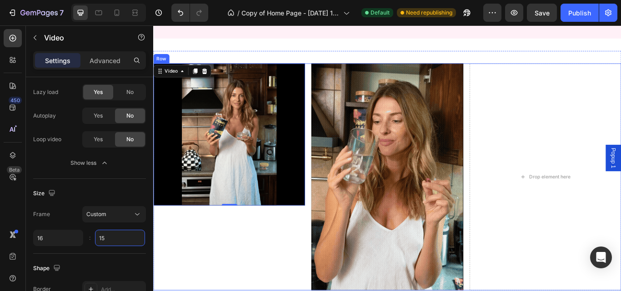
scroll to position [2868, 0]
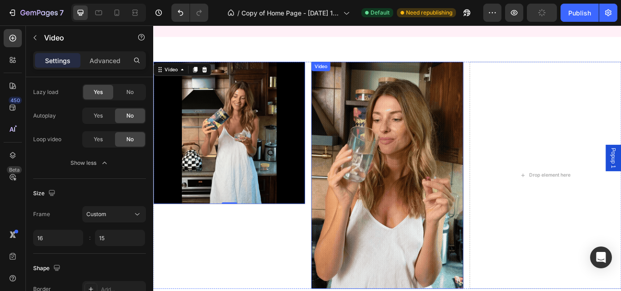
click at [391, 236] on video at bounding box center [425, 200] width 177 height 265
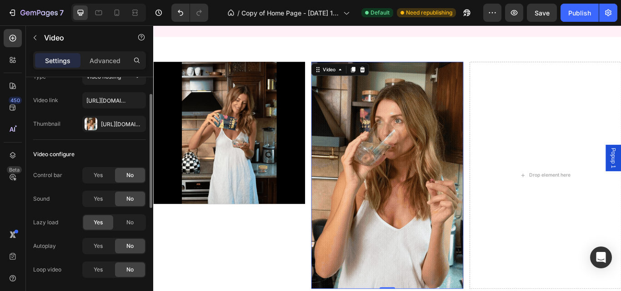
scroll to position [0, 0]
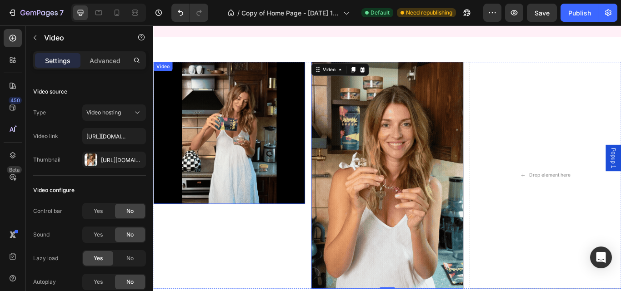
click at [224, 168] on video at bounding box center [241, 151] width 177 height 166
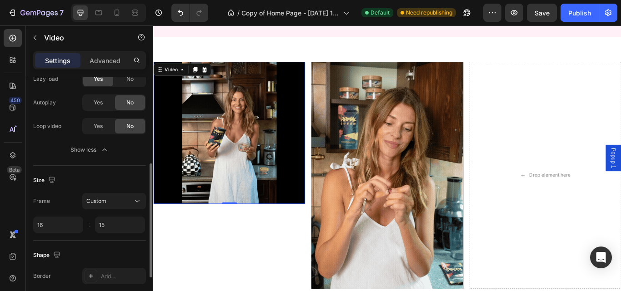
scroll to position [180, 0]
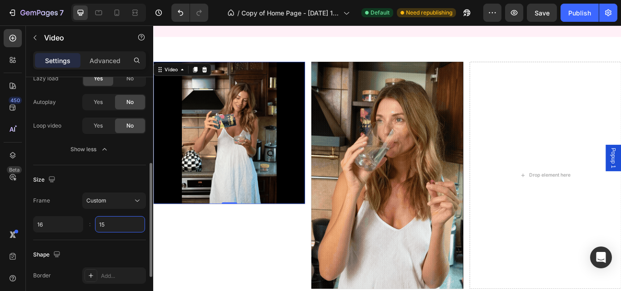
click at [111, 223] on input "15" at bounding box center [120, 224] width 50 height 16
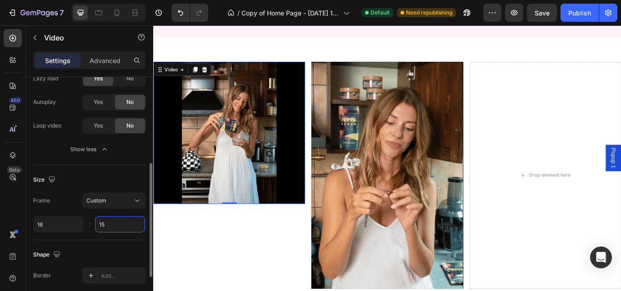
click at [111, 223] on input "15" at bounding box center [120, 224] width 50 height 16
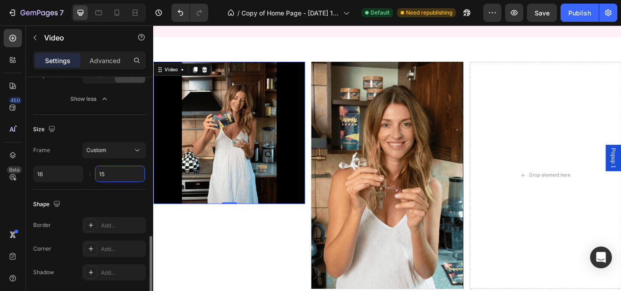
scroll to position [264, 0]
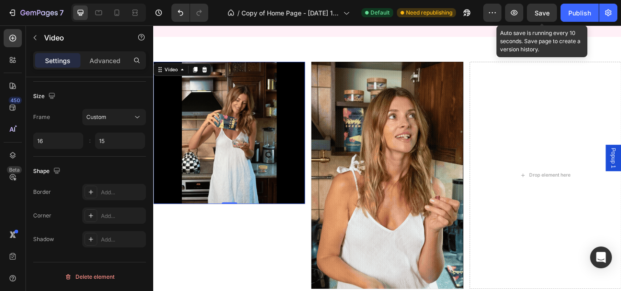
type input "15"
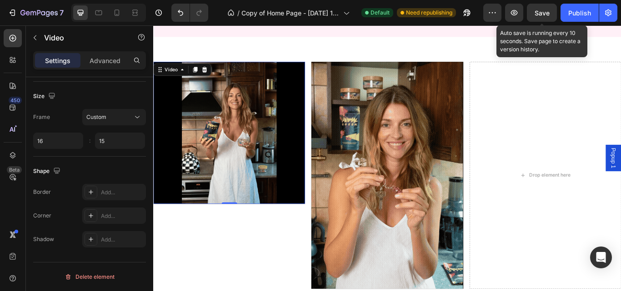
click at [535, 11] on span "Save" at bounding box center [541, 13] width 15 height 8
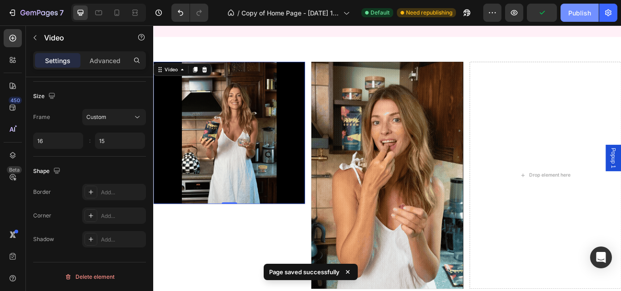
click at [575, 14] on div "Publish" at bounding box center [579, 13] width 23 height 10
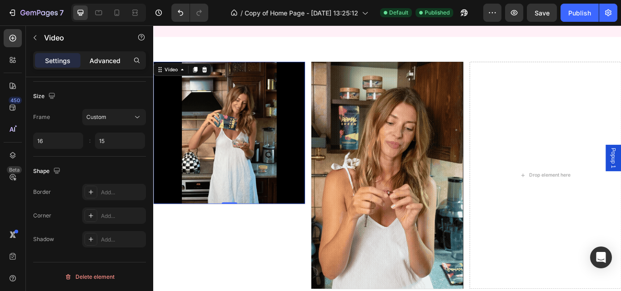
click at [103, 60] on p "Advanced" at bounding box center [105, 61] width 31 height 10
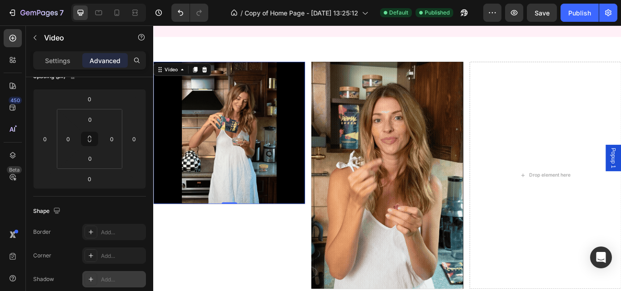
scroll to position [0, 0]
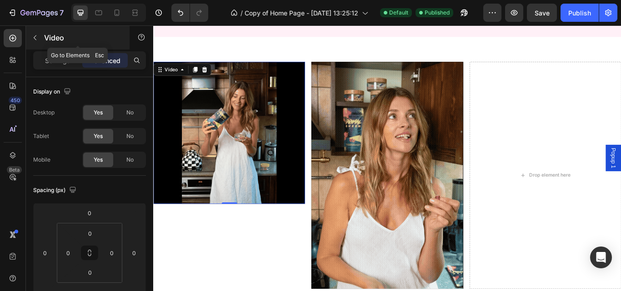
click at [33, 31] on button "button" at bounding box center [35, 37] width 15 height 15
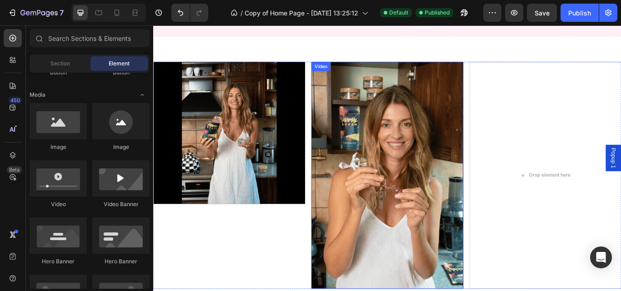
click at [429, 137] on video at bounding box center [425, 200] width 177 height 265
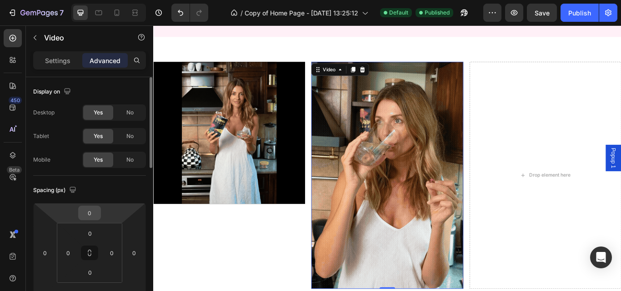
click at [94, 215] on input "0" at bounding box center [89, 213] width 18 height 14
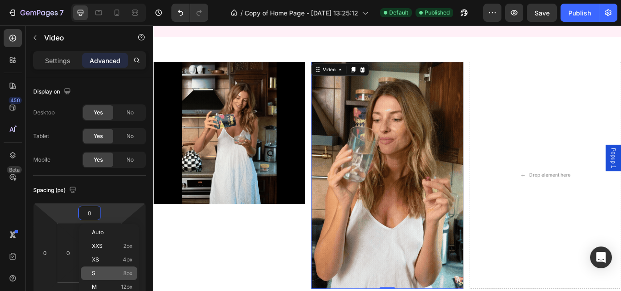
click at [127, 276] on span "8px" at bounding box center [128, 273] width 10 height 6
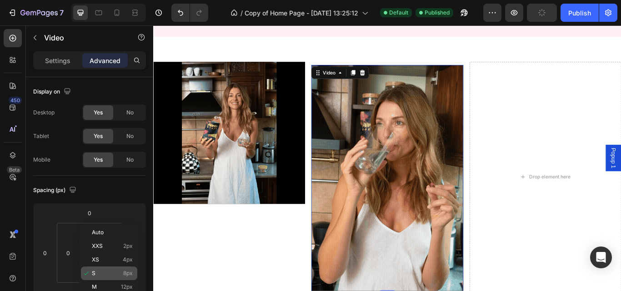
type input "8"
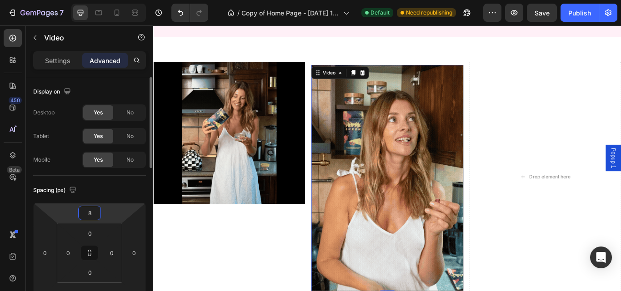
click at [103, 0] on html "7 / Copy of Home Page - [DATE] 13:25:12 Default Need republishing Preview Save …" at bounding box center [310, 0] width 621 height 0
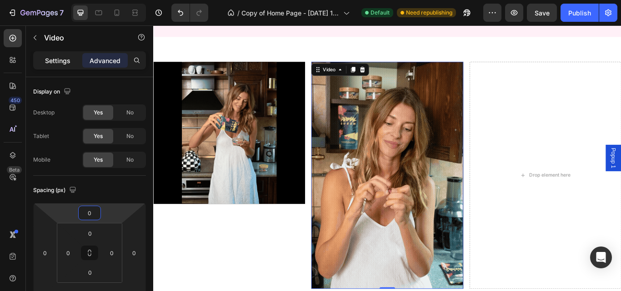
click at [58, 59] on p "Settings" at bounding box center [57, 61] width 25 height 10
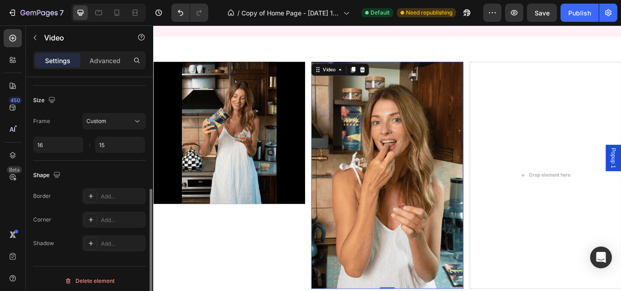
scroll to position [216, 0]
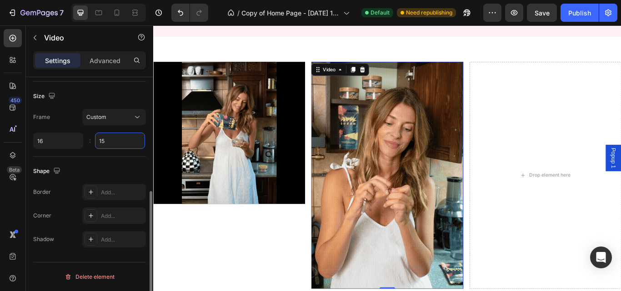
click at [113, 143] on input "15" at bounding box center [120, 141] width 50 height 16
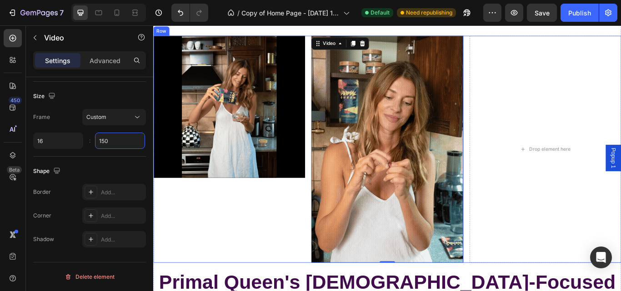
scroll to position [2897, 0]
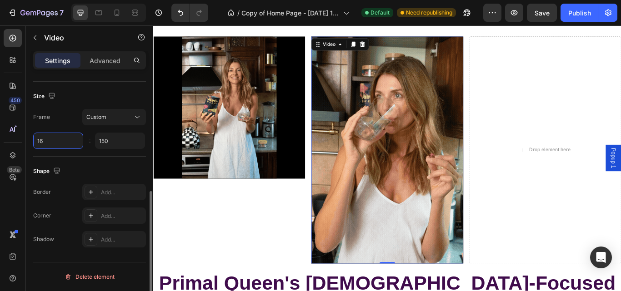
click at [62, 141] on input "16" at bounding box center [58, 141] width 50 height 16
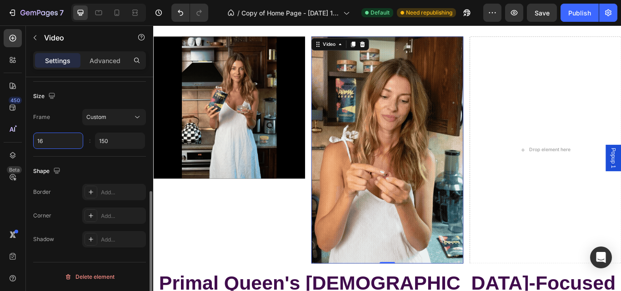
type input "150"
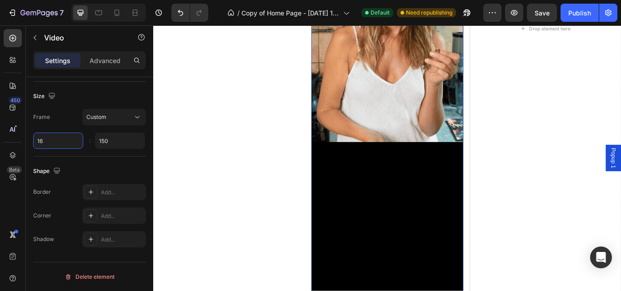
scroll to position [3736, 0]
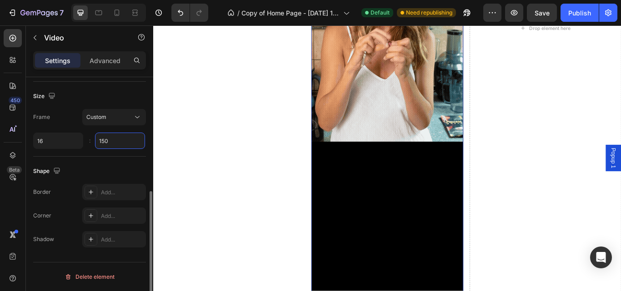
type input "16"
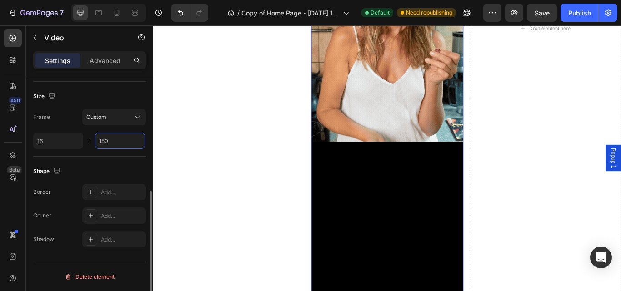
click at [115, 139] on input "150" at bounding box center [120, 141] width 50 height 16
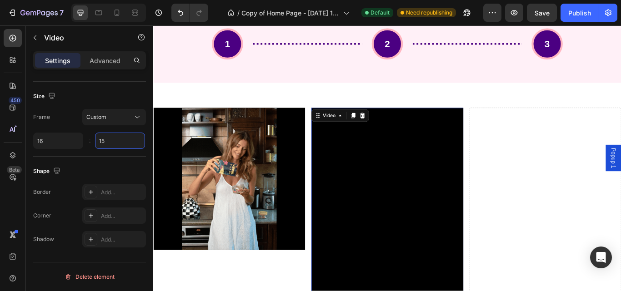
scroll to position [2814, 0]
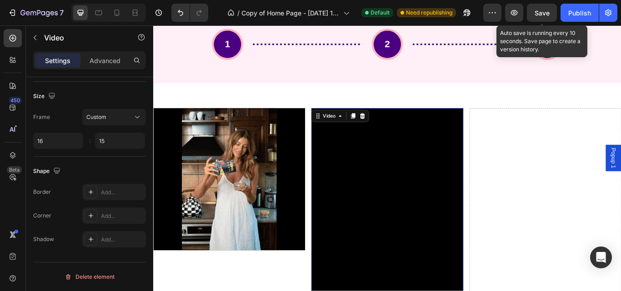
type input "15"
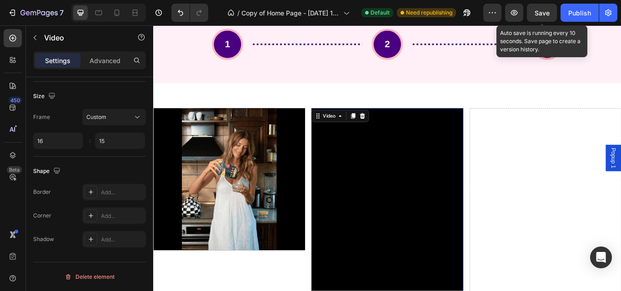
click at [541, 16] on span "Save" at bounding box center [541, 13] width 15 height 8
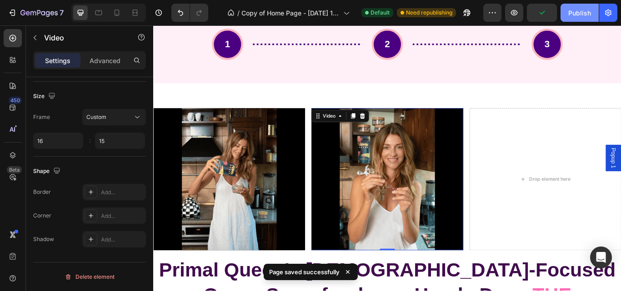
click at [577, 11] on div "Publish" at bounding box center [579, 13] width 23 height 10
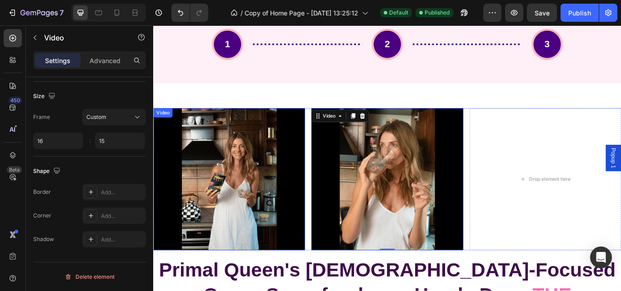
click at [270, 196] on video at bounding box center [241, 205] width 177 height 166
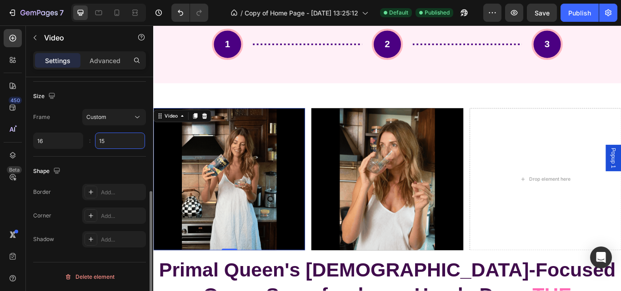
click at [114, 144] on input "15" at bounding box center [120, 141] width 50 height 16
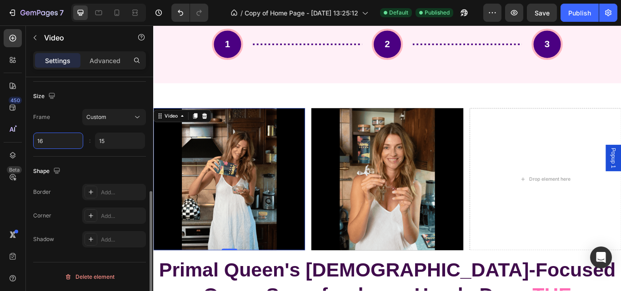
type input "15"
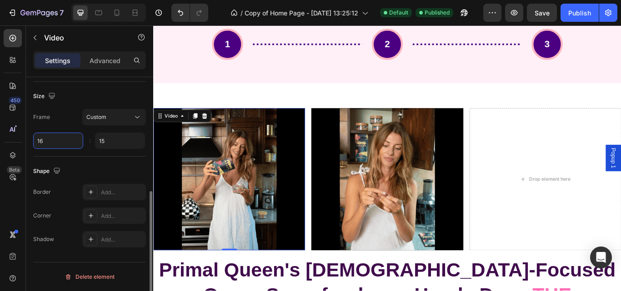
click at [56, 143] on input "16" at bounding box center [58, 141] width 50 height 16
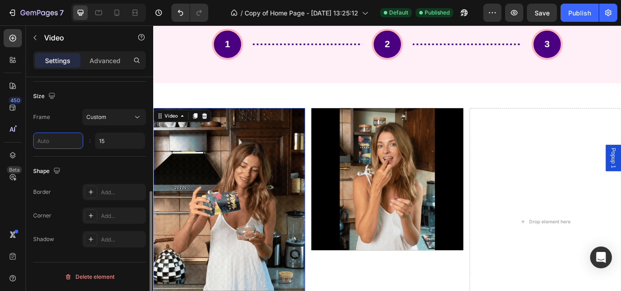
type input "0"
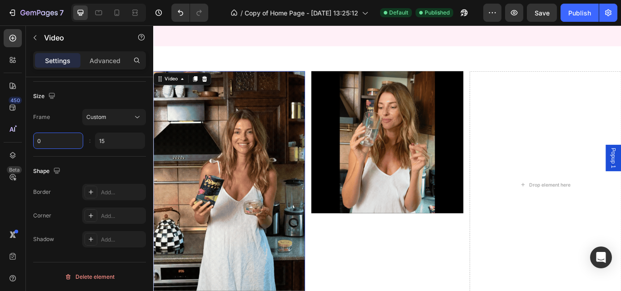
scroll to position [2855, 0]
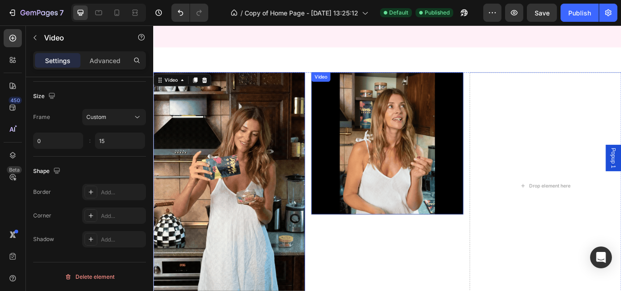
click at [406, 239] on video at bounding box center [425, 163] width 177 height 166
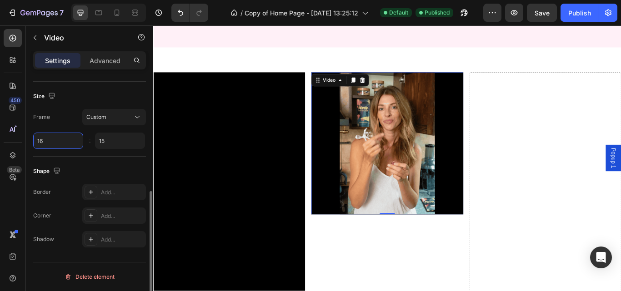
click at [54, 137] on input "16" at bounding box center [58, 141] width 50 height 16
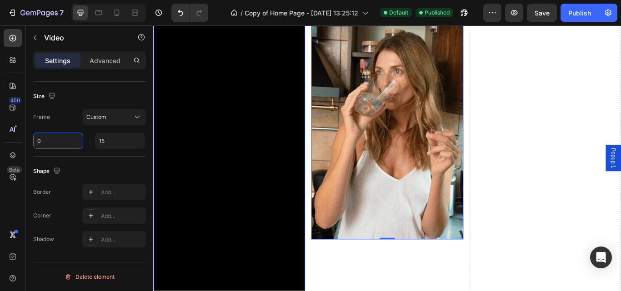
scroll to position [2759, 0]
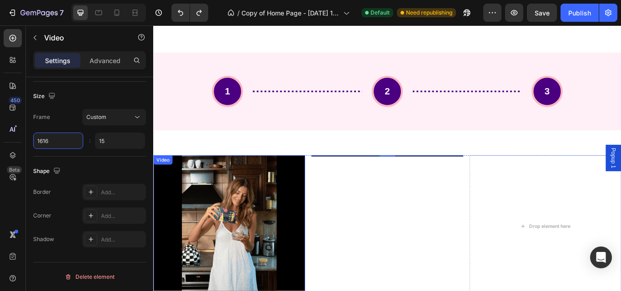
type input "16"
type input "150"
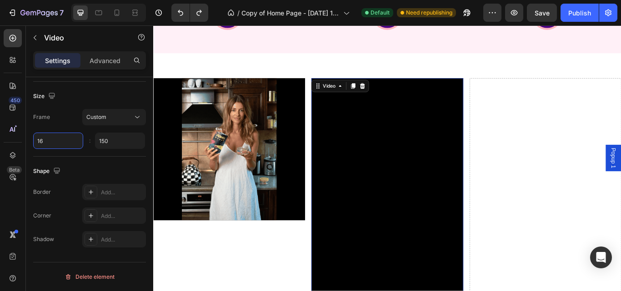
scroll to position [2889, 0]
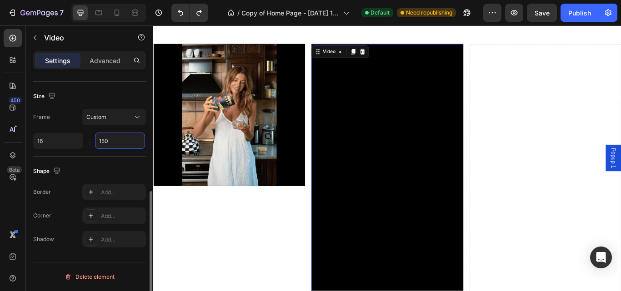
type input "16"
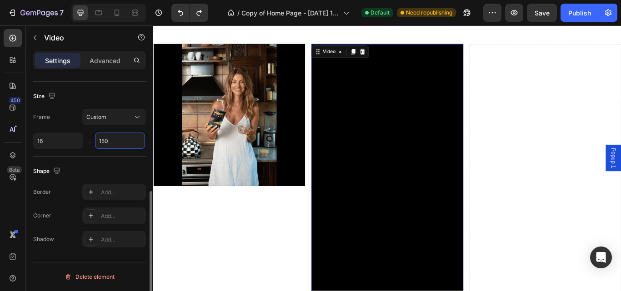
click at [108, 140] on input "150" at bounding box center [120, 141] width 50 height 16
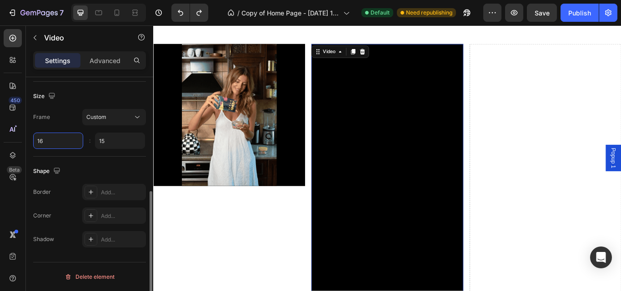
click at [59, 142] on input "16" at bounding box center [58, 141] width 50 height 16
type input "15"
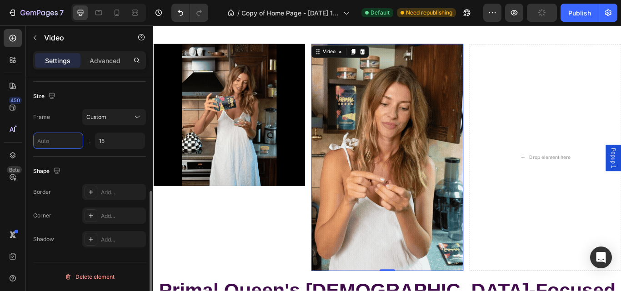
type input "0"
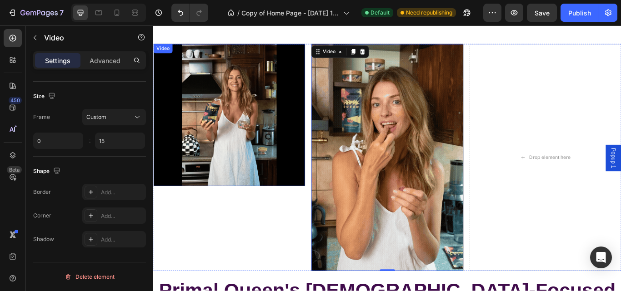
click at [205, 161] on video at bounding box center [241, 130] width 177 height 166
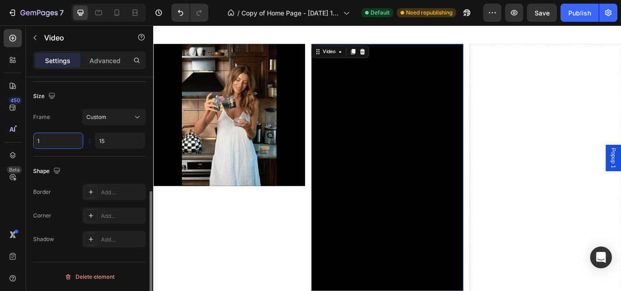
click at [63, 141] on input "1" at bounding box center [58, 141] width 50 height 16
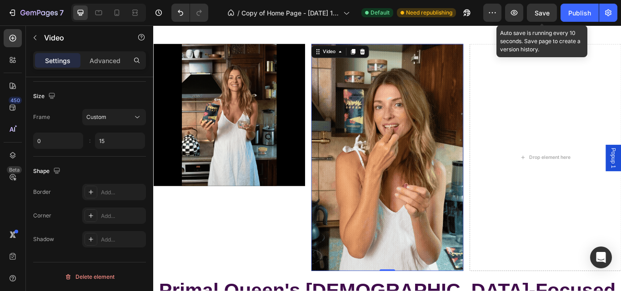
type input "1"
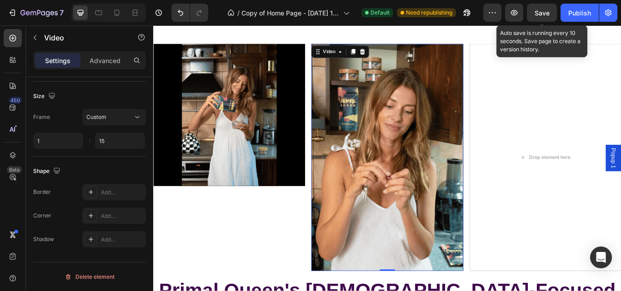
click at [542, 8] on div "Save" at bounding box center [541, 13] width 15 height 10
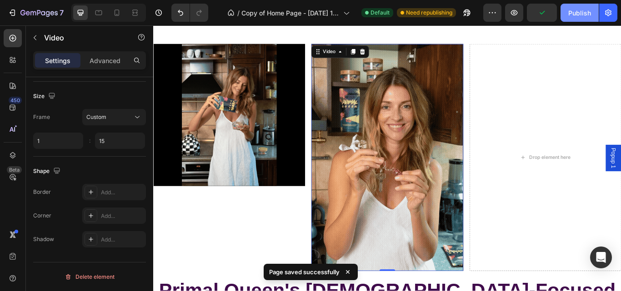
click at [581, 14] on div "Publish" at bounding box center [579, 13] width 23 height 10
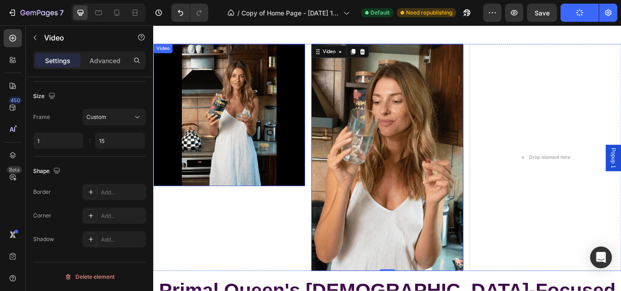
click at [245, 163] on video at bounding box center [241, 130] width 177 height 166
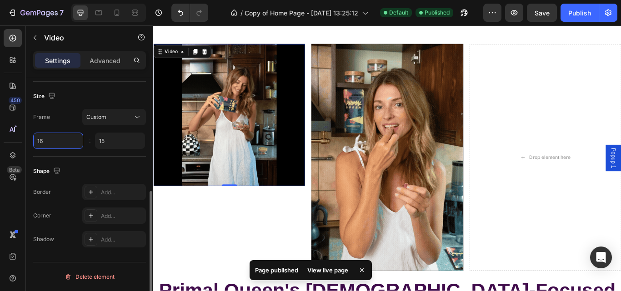
click at [60, 139] on input "16" at bounding box center [58, 141] width 50 height 16
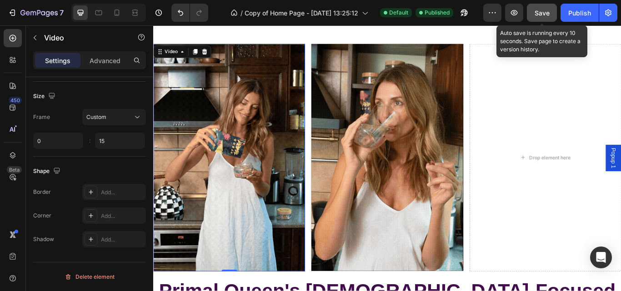
click at [539, 7] on button "Save" at bounding box center [542, 13] width 30 height 18
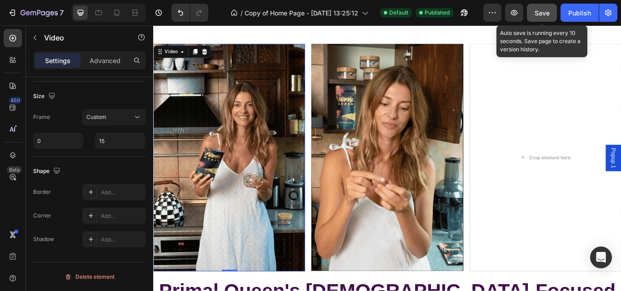
type input "1"
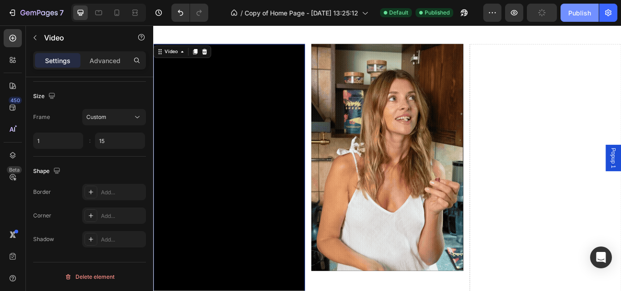
click at [585, 12] on div "Publish" at bounding box center [579, 13] width 23 height 10
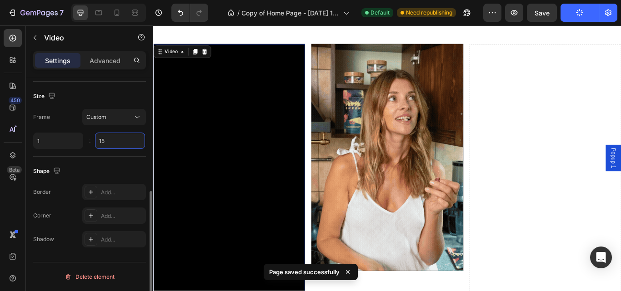
click at [117, 139] on input "15" at bounding box center [120, 141] width 50 height 16
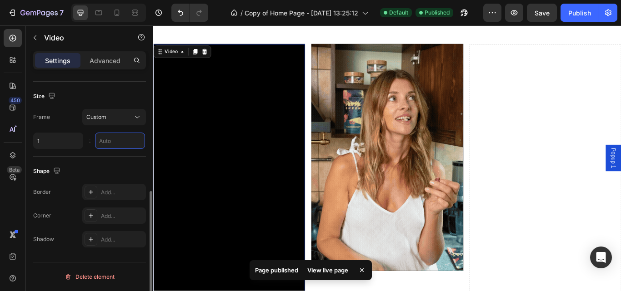
type input "7"
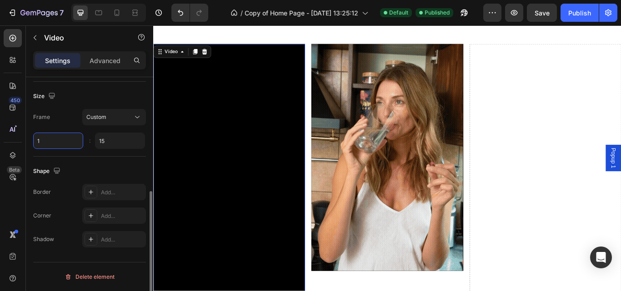
type input "15"
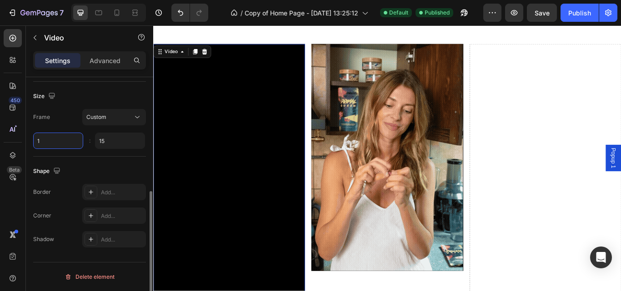
click at [66, 146] on input "1" at bounding box center [58, 141] width 50 height 16
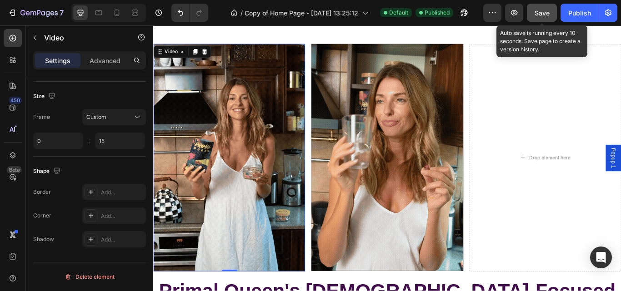
type input "1"
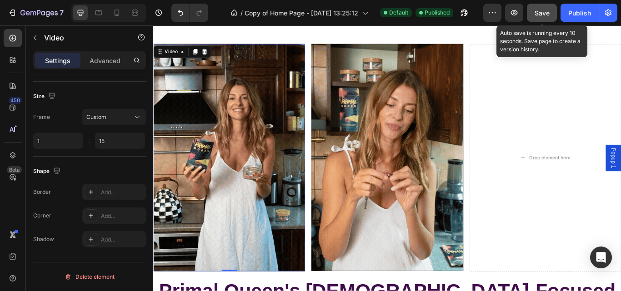
click at [540, 17] on div "Save" at bounding box center [541, 13] width 15 height 10
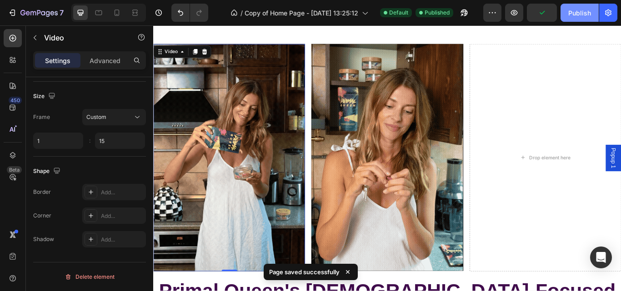
click at [573, 15] on div "Publish" at bounding box center [579, 13] width 23 height 10
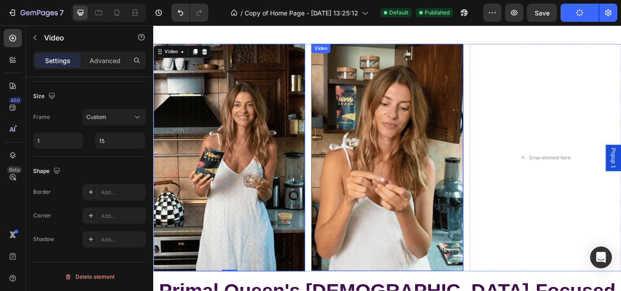
scroll to position [2934, 0]
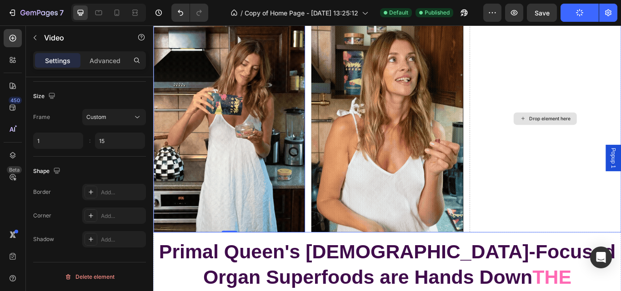
click at [568, 119] on div "Drop element here" at bounding box center [610, 134] width 177 height 265
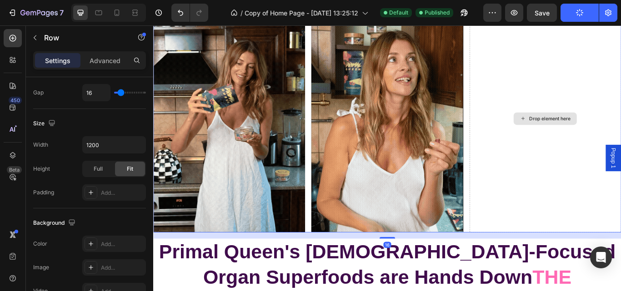
scroll to position [0, 0]
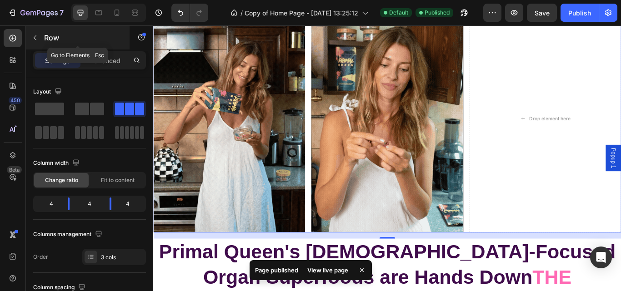
click at [34, 41] on button "button" at bounding box center [35, 37] width 15 height 15
